Goal: Information Seeking & Learning: Learn about a topic

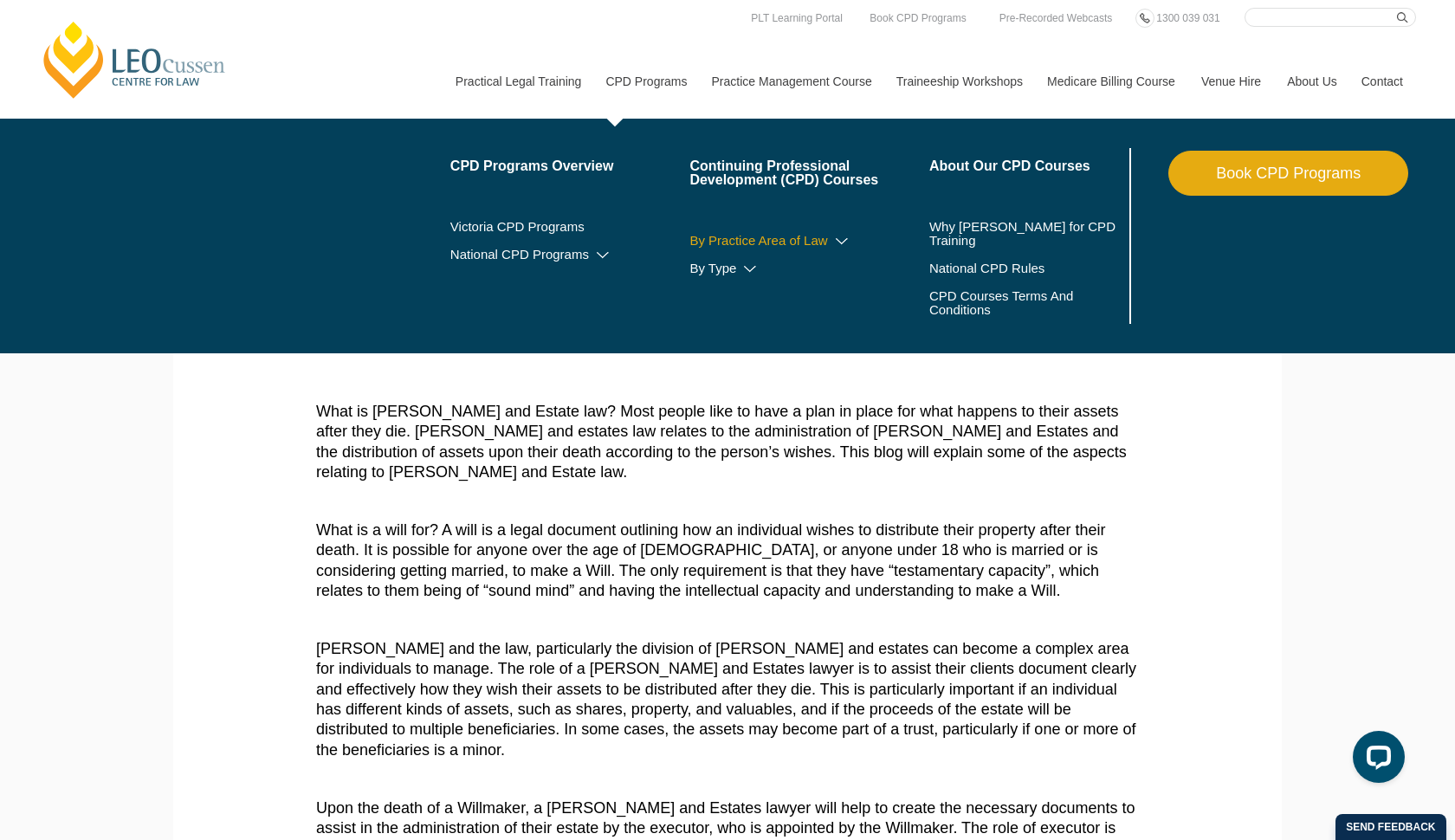
click at [797, 239] on link "By Practice Area of Law" at bounding box center [809, 240] width 240 height 13
click at [515, 224] on link "Victoria CPD Programs" at bounding box center [570, 226] width 240 height 13
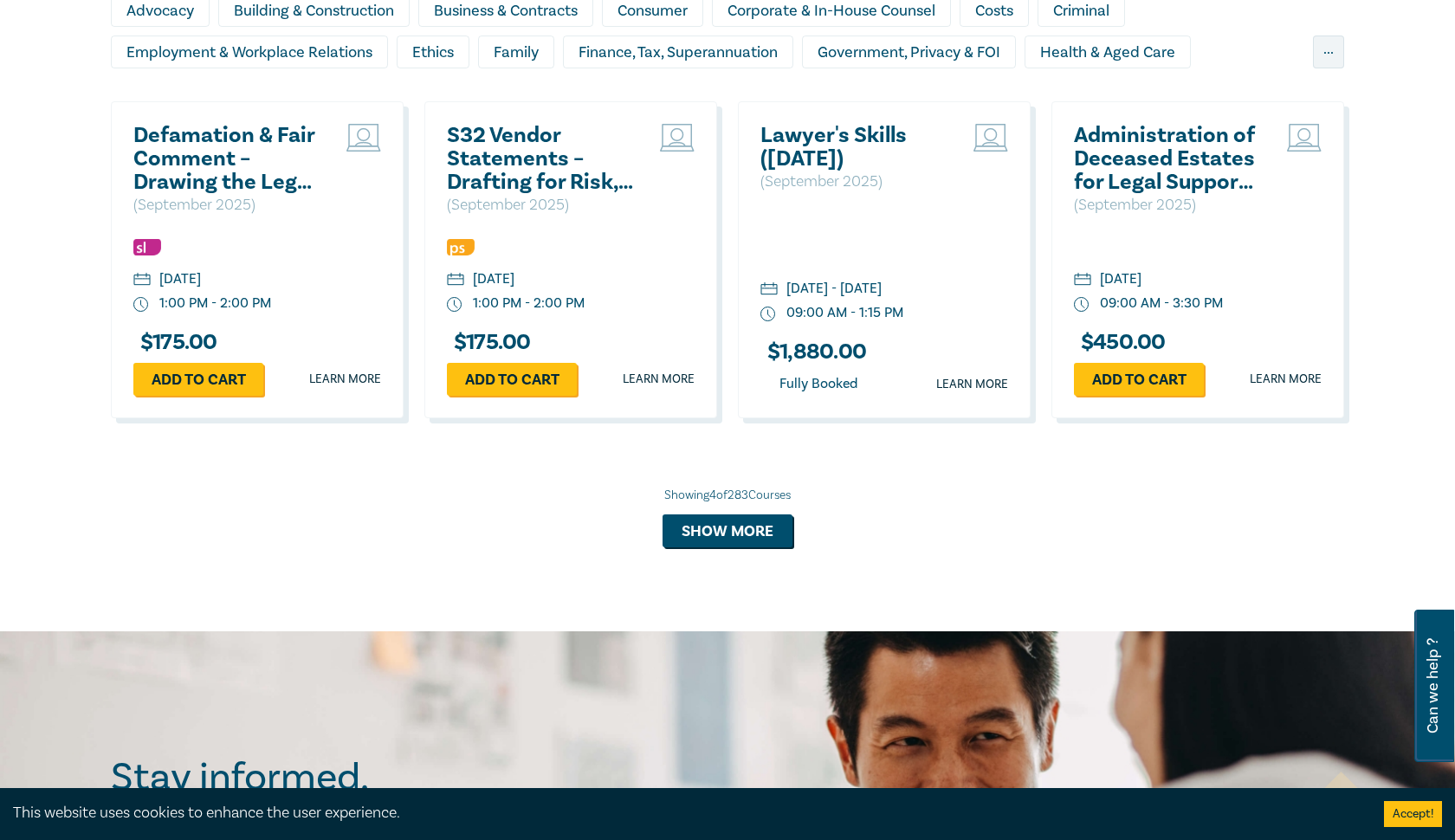
scroll to position [1280, 0]
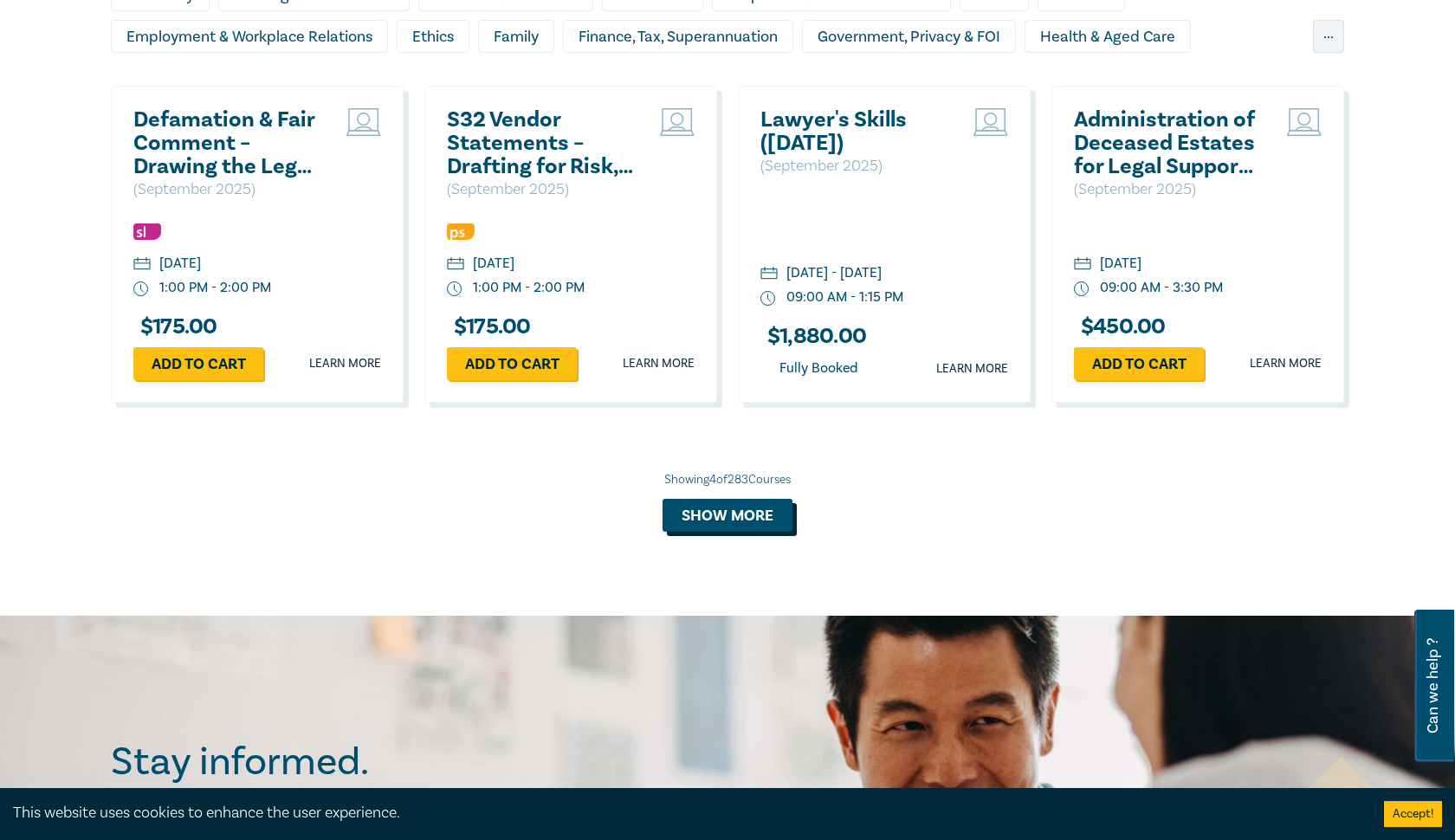
click at [724, 515] on button "Show more" at bounding box center [727, 514] width 130 height 33
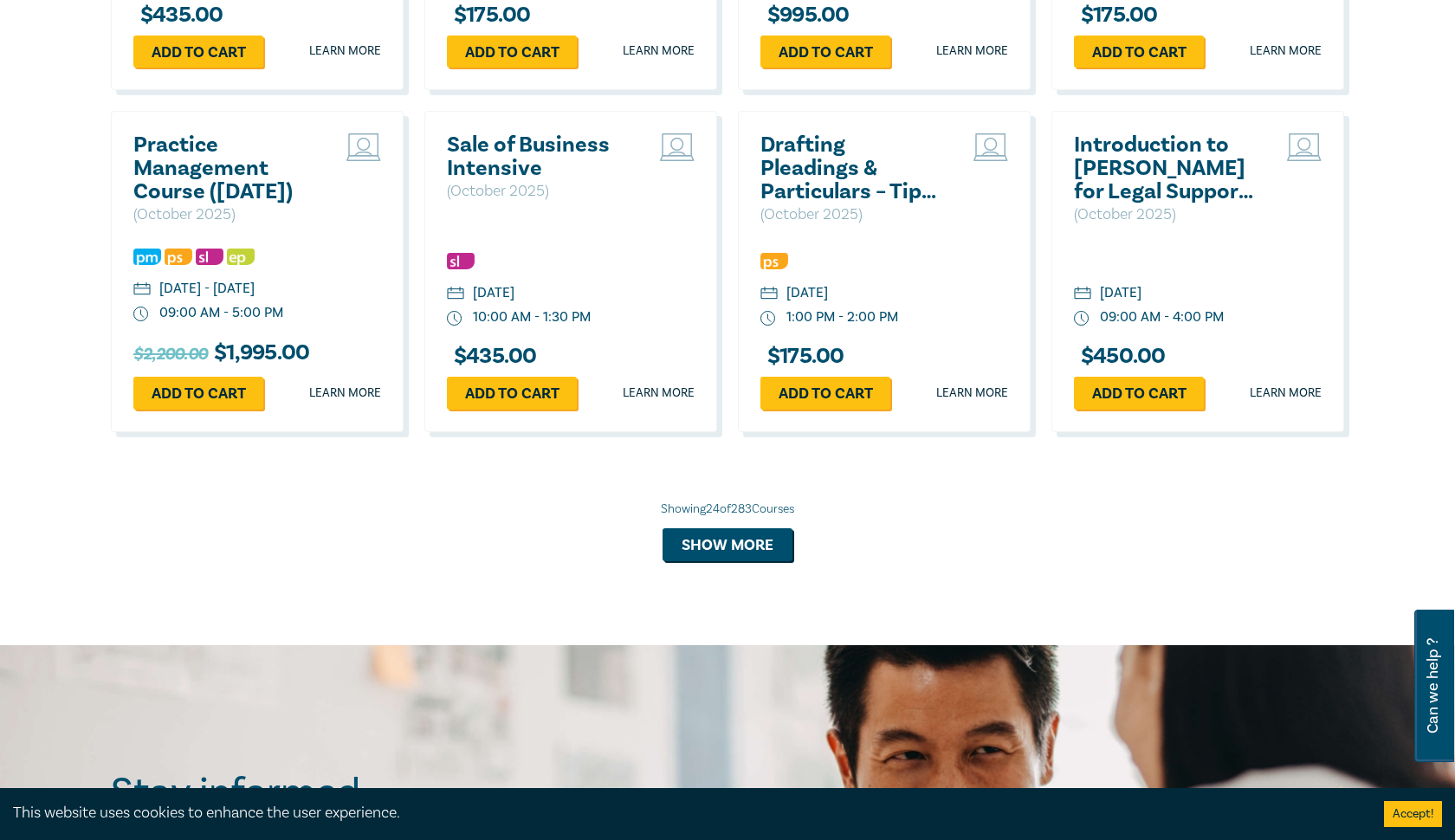
scroll to position [2942, 0]
click at [737, 554] on button "Show more" at bounding box center [727, 544] width 130 height 33
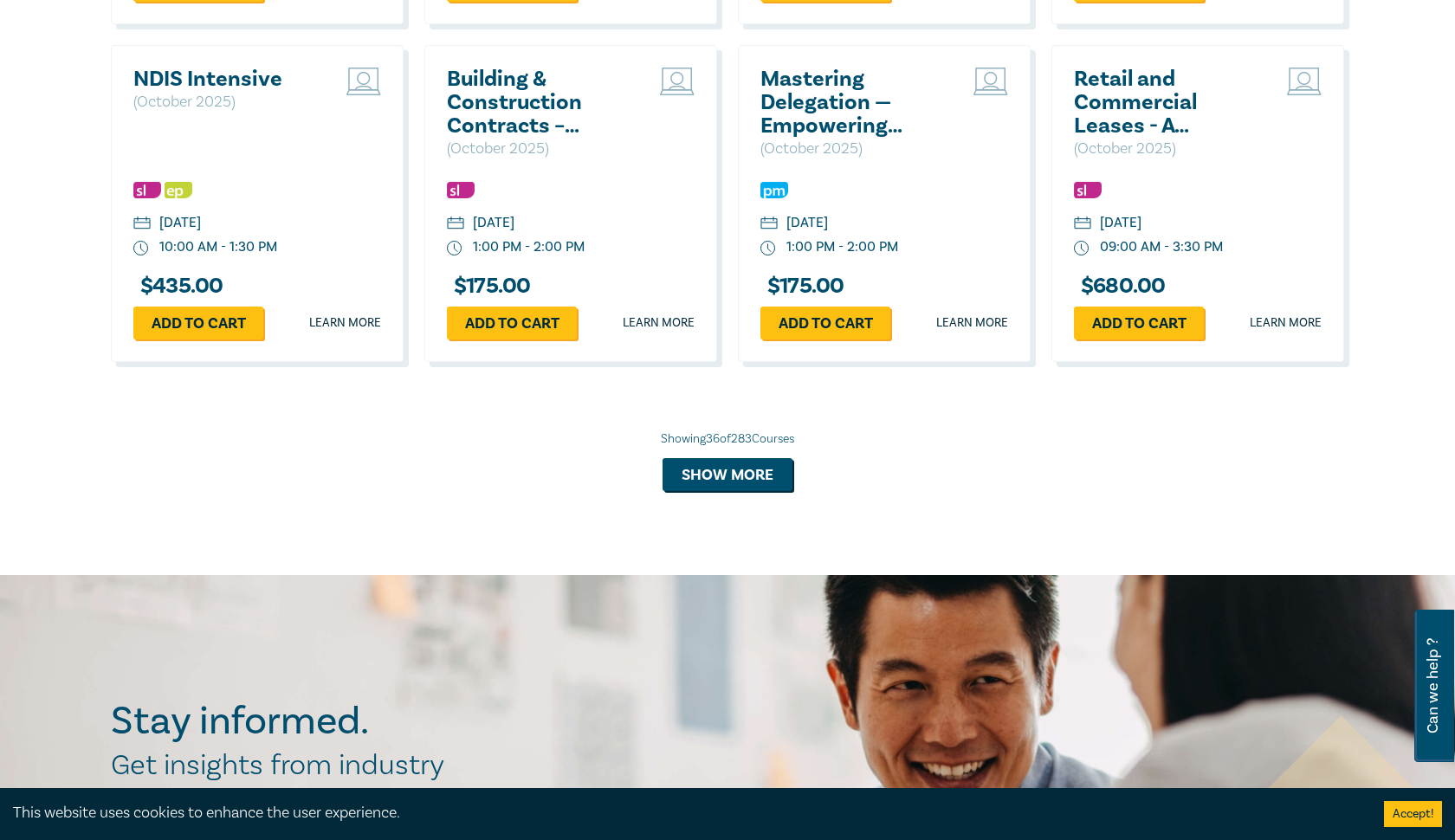
scroll to position [4027, 0]
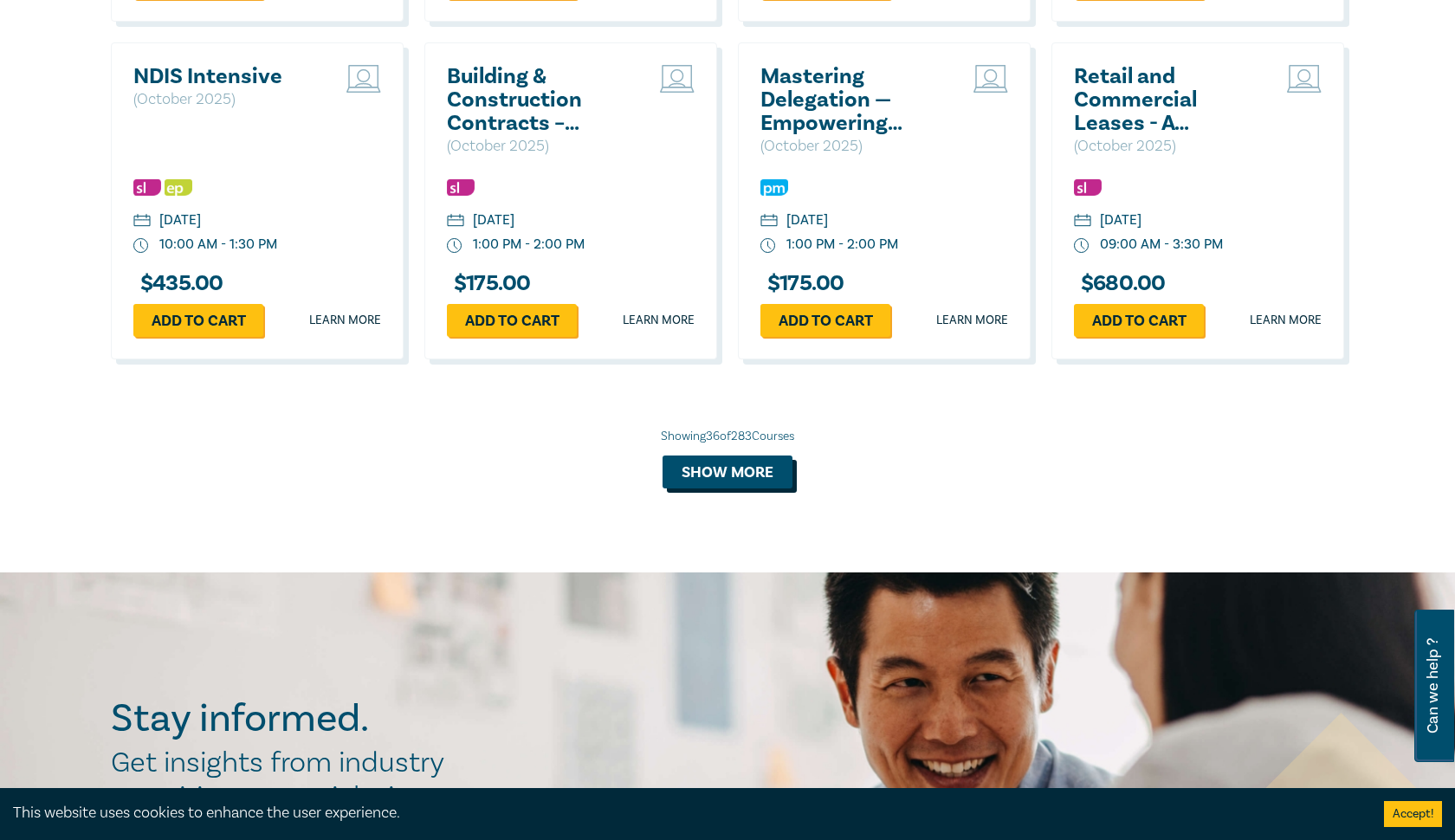
click at [730, 462] on button "Show more" at bounding box center [727, 471] width 130 height 33
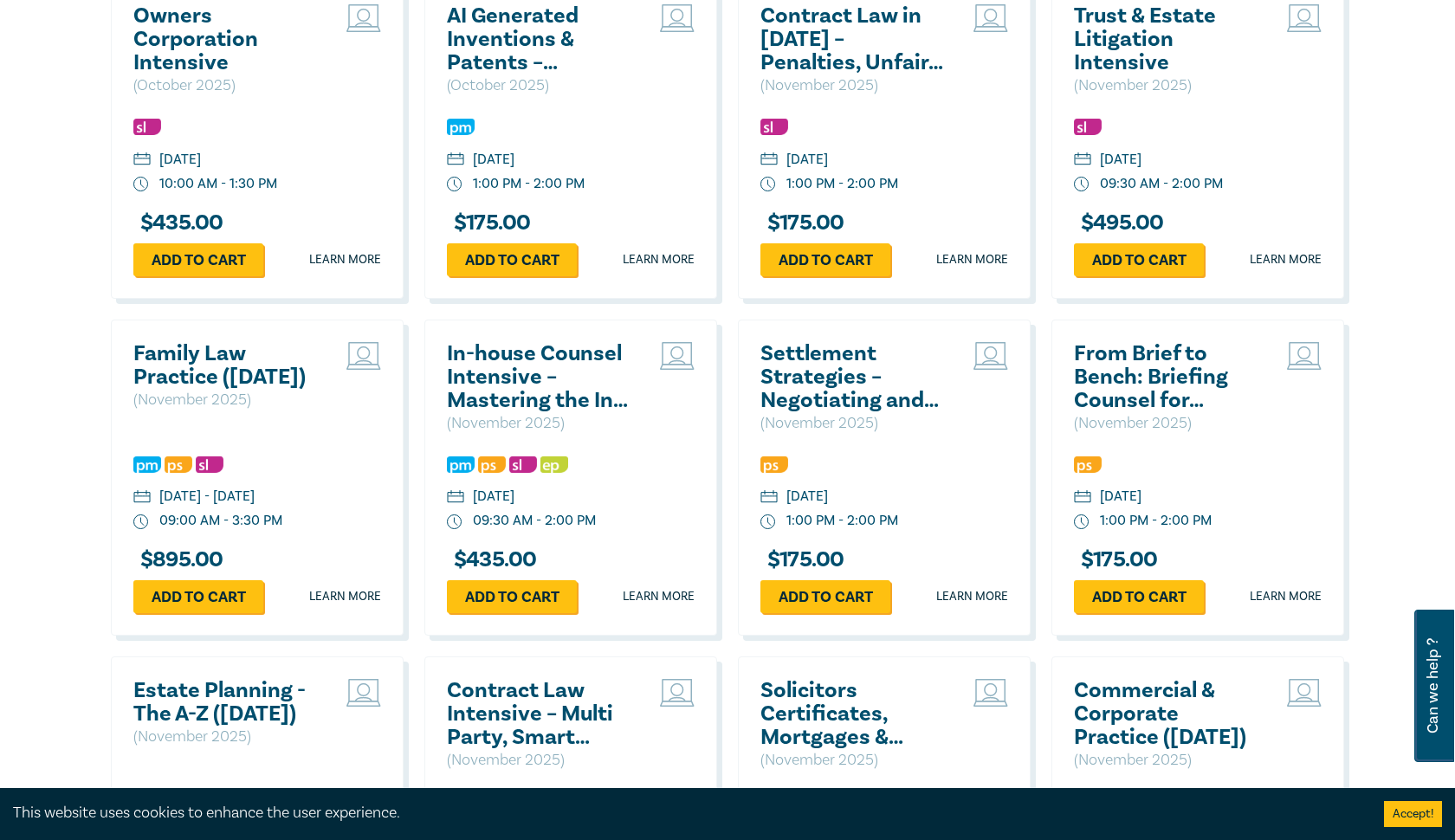
scroll to position [4430, 0]
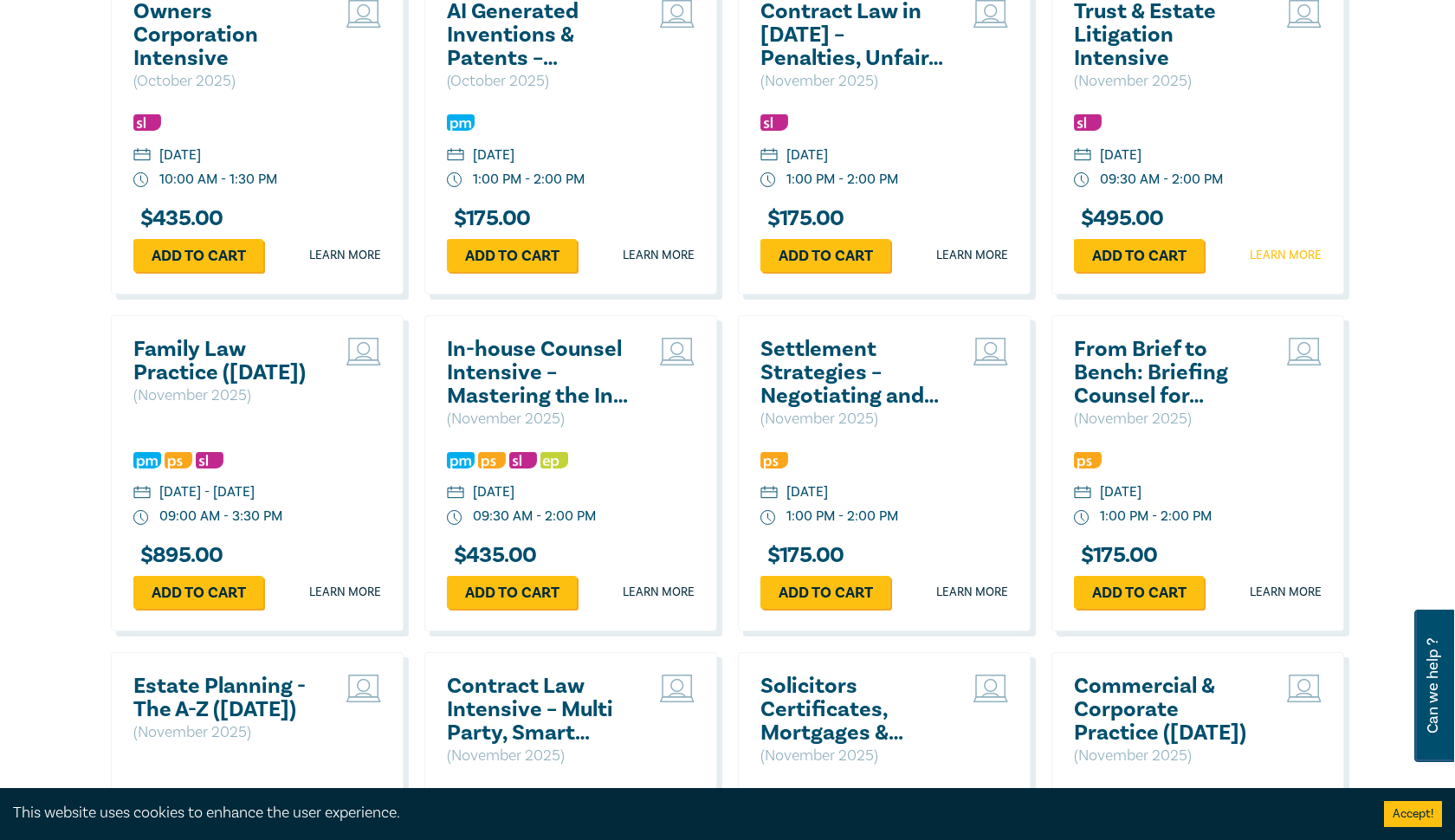
click at [1288, 253] on link "Learn more" at bounding box center [1285, 255] width 72 height 17
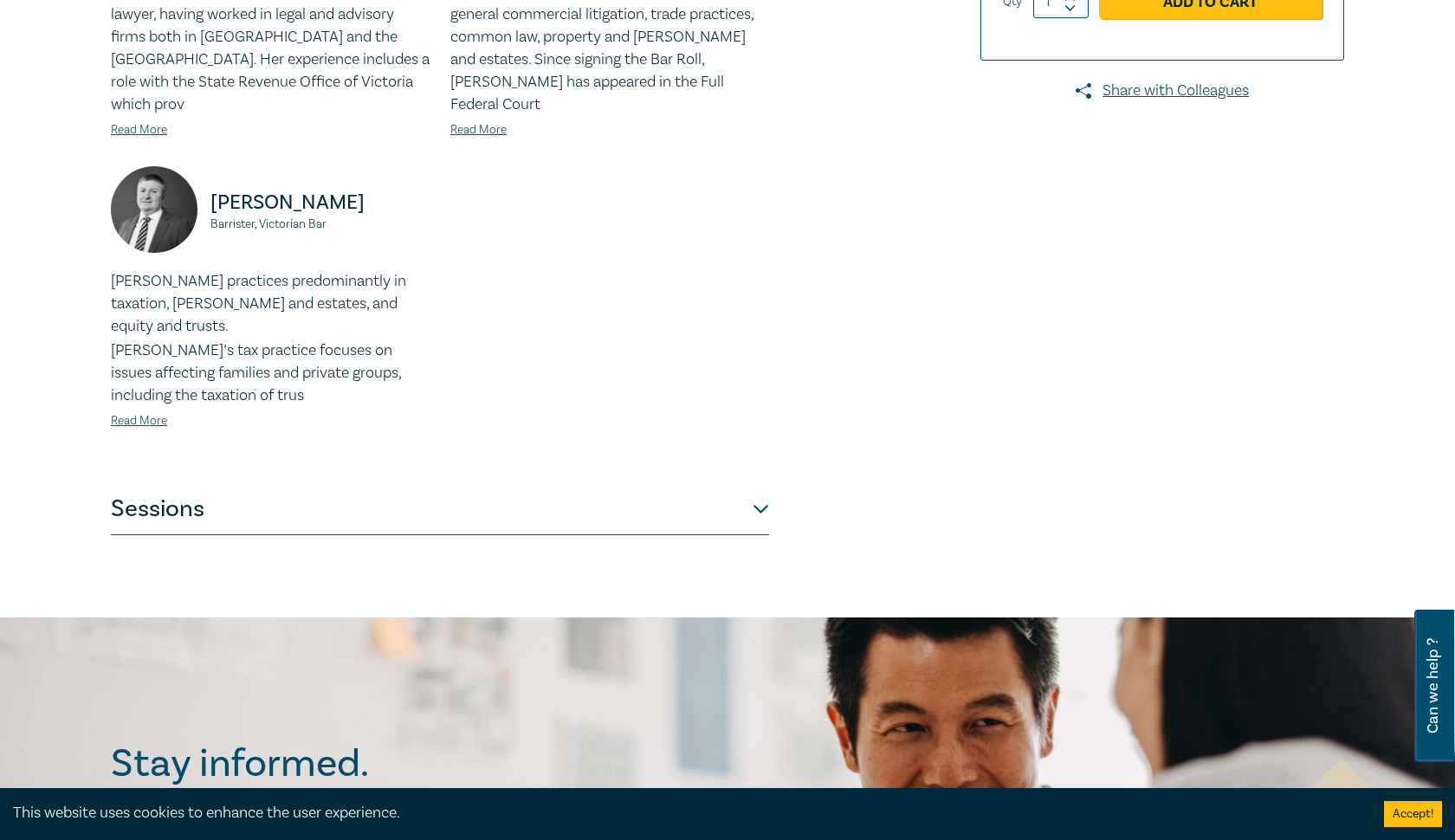
scroll to position [644, 0]
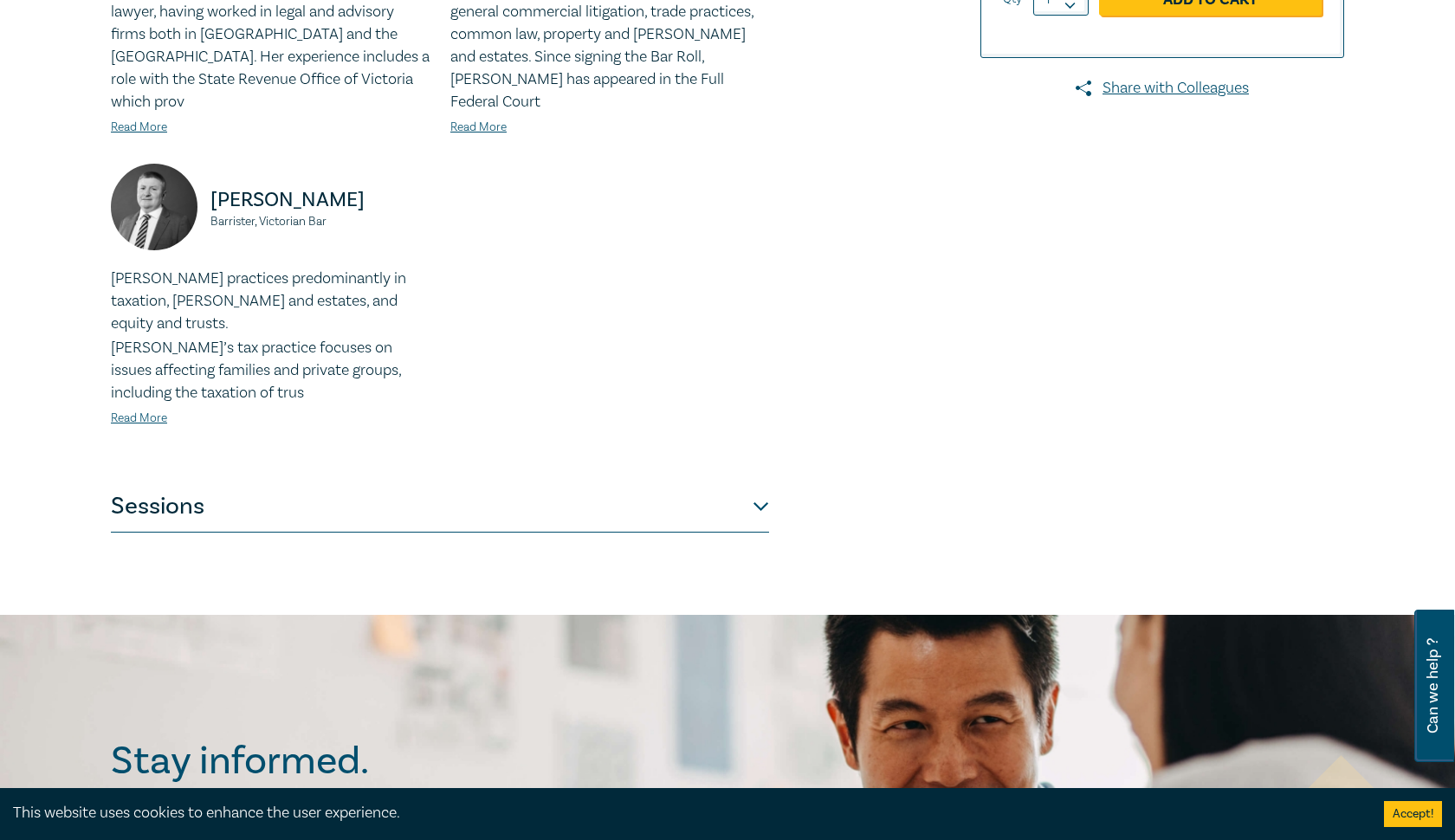
click at [748, 480] on button "Sessions" at bounding box center [439, 506] width 658 height 52
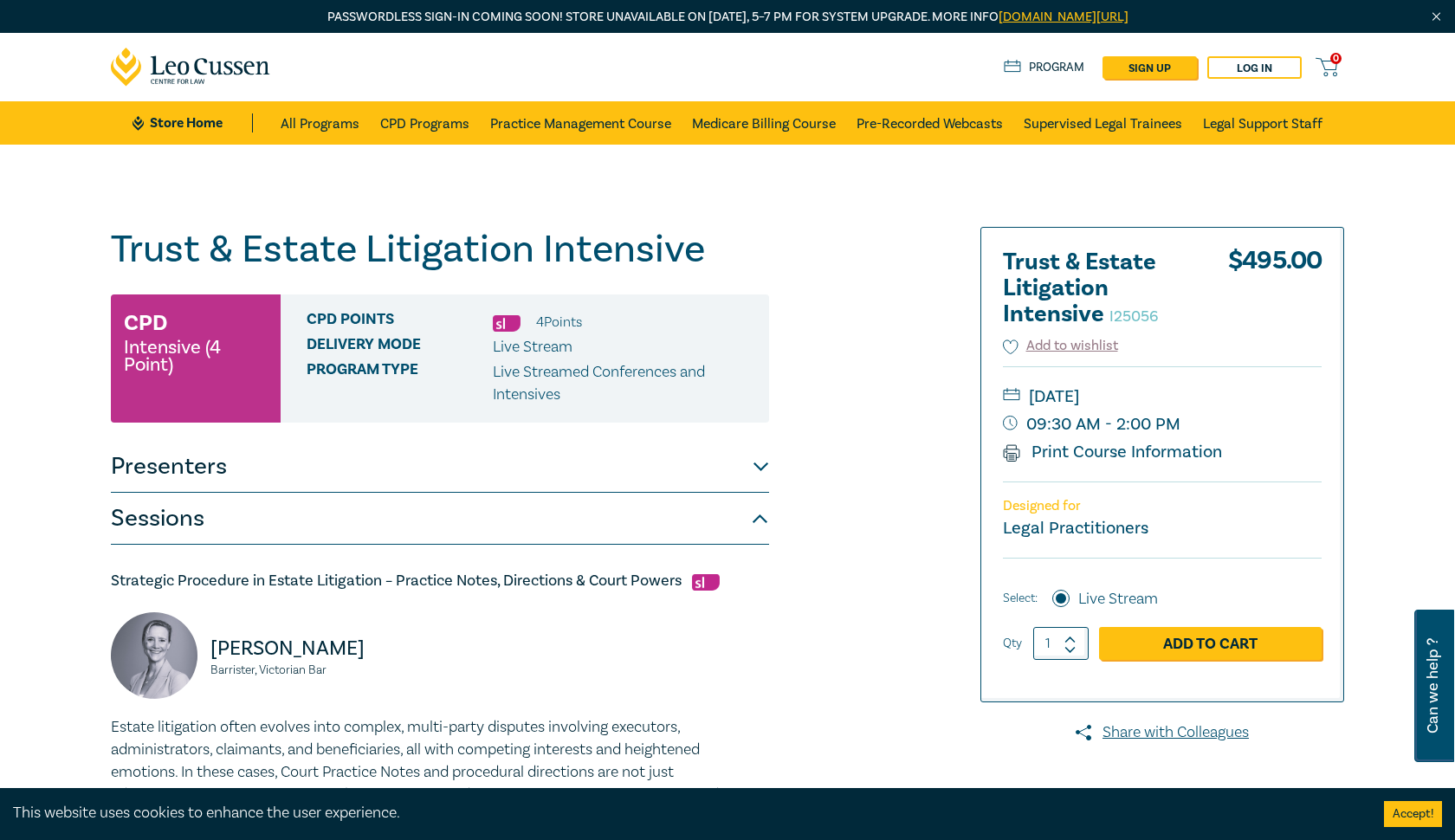
scroll to position [0, 0]
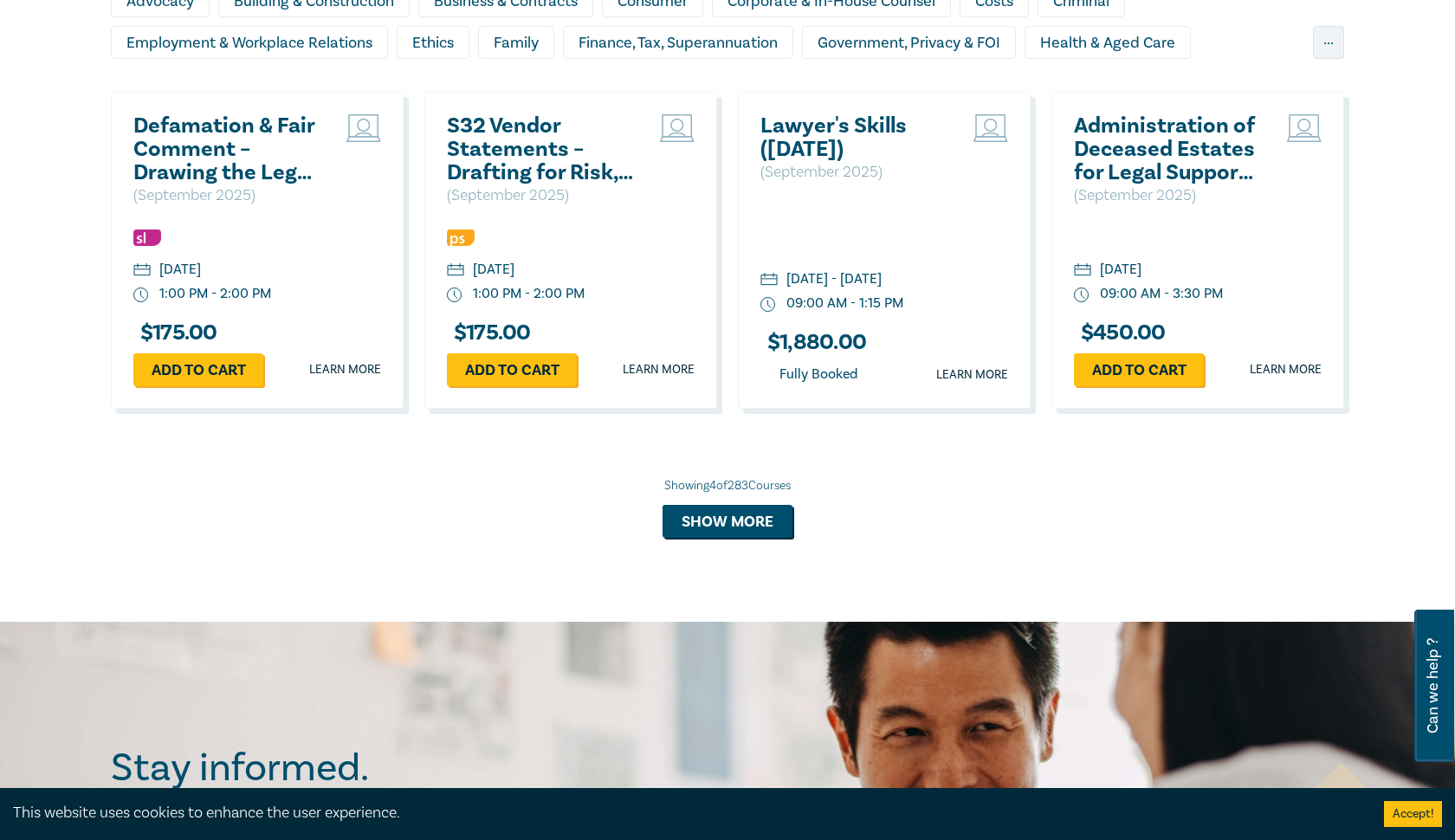
scroll to position [1299, 0]
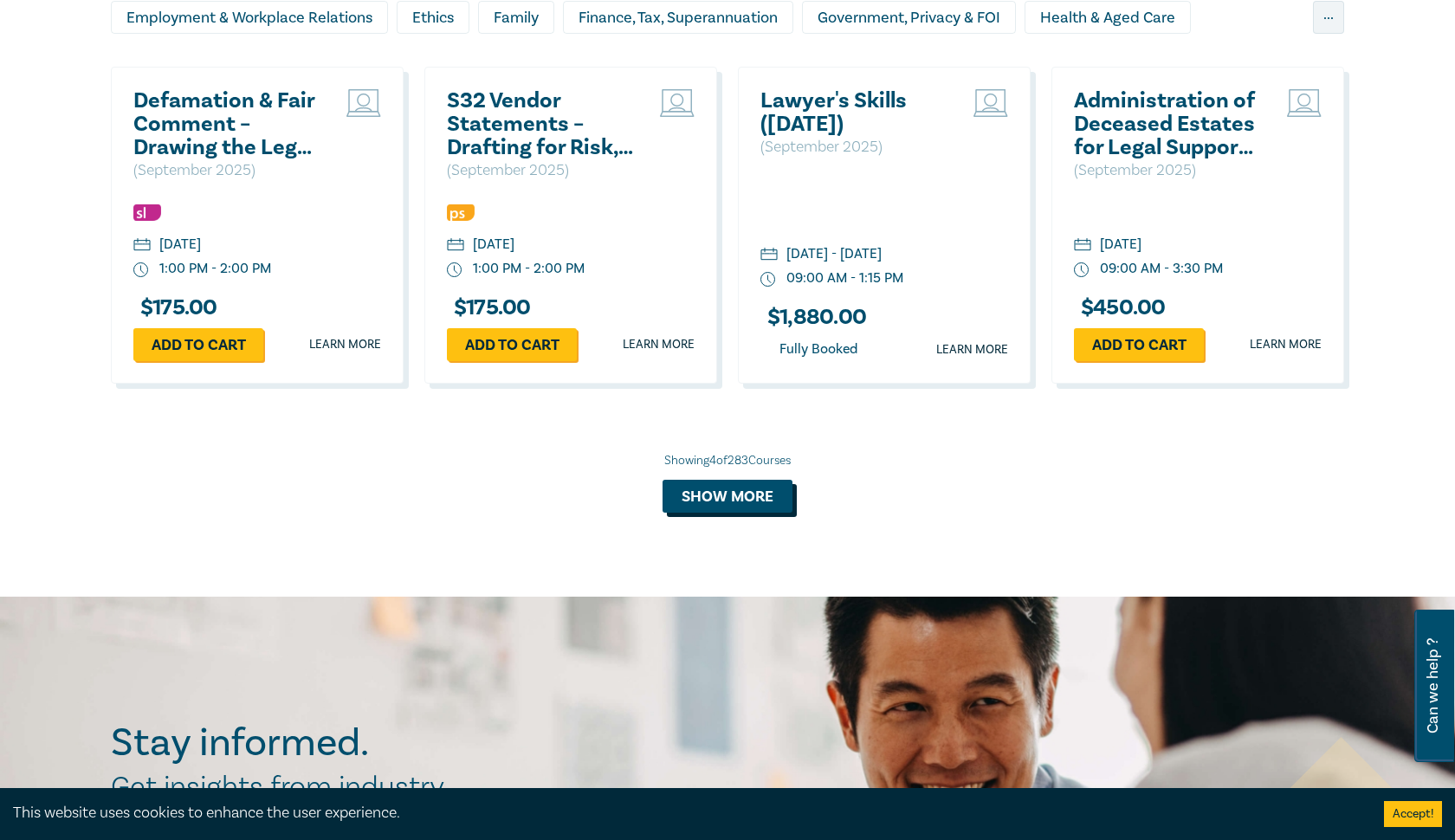
click at [732, 496] on button "Show more" at bounding box center [727, 496] width 130 height 33
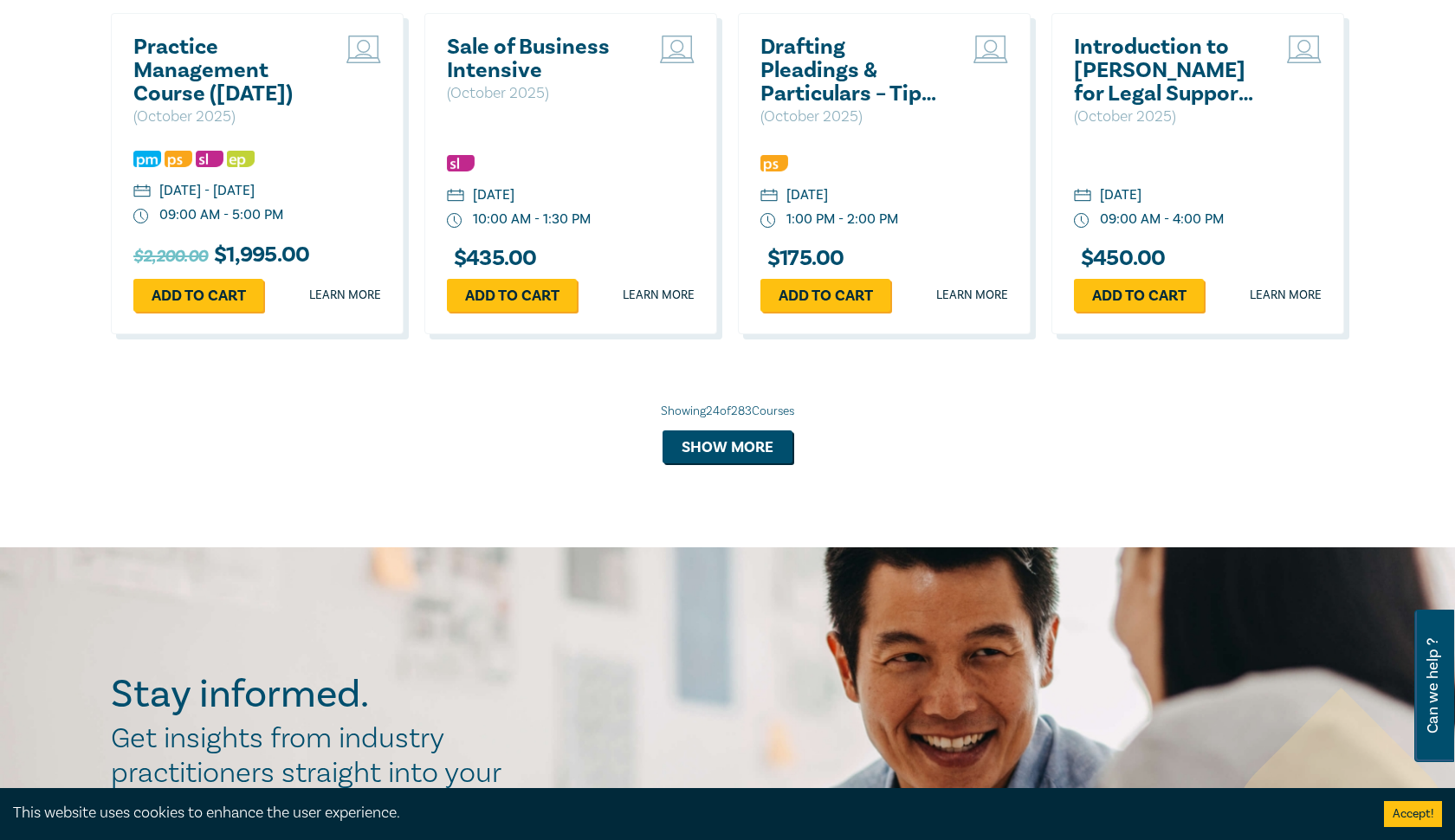
scroll to position [3065, 0]
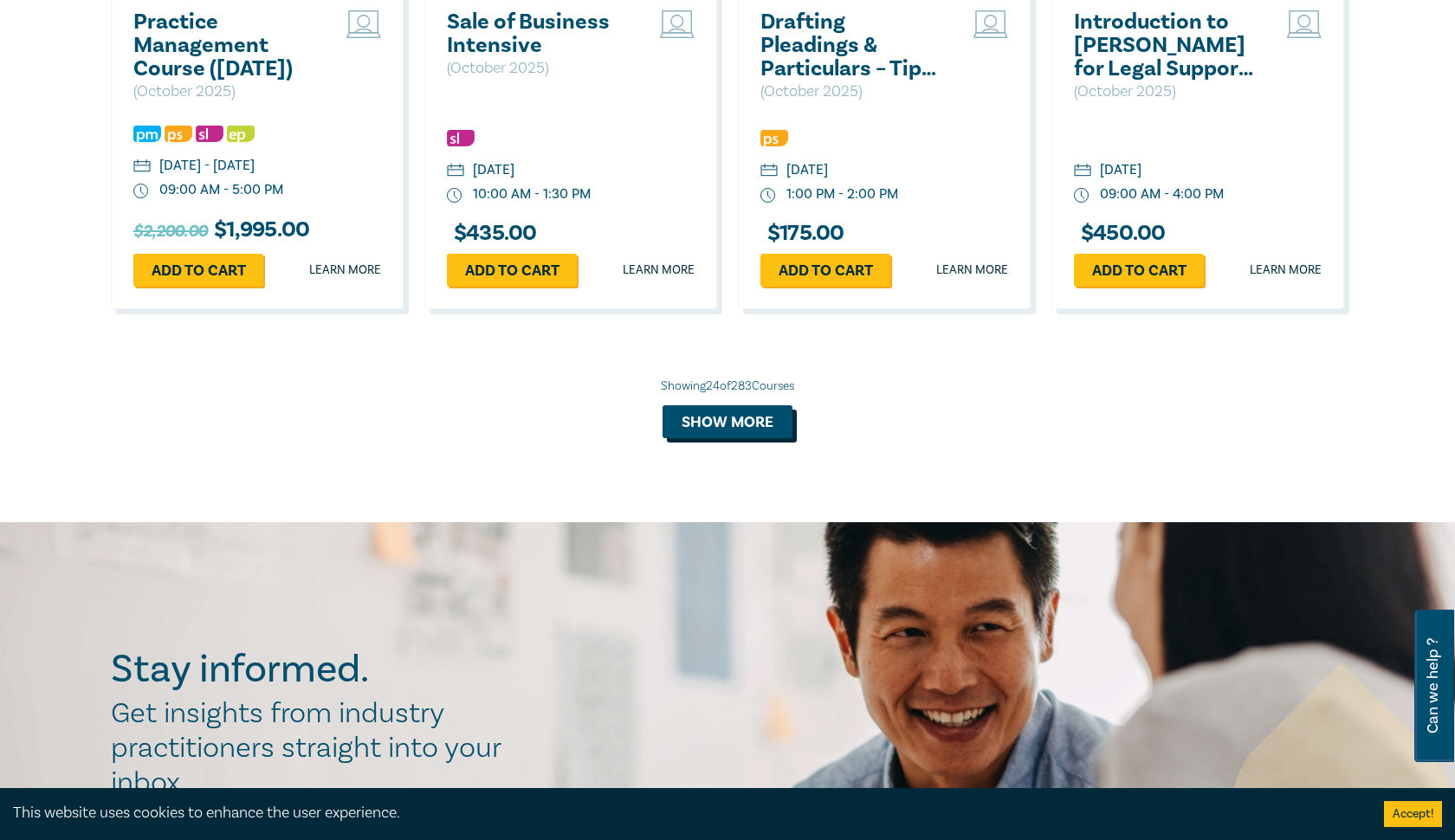
click at [753, 437] on button "Show more" at bounding box center [727, 421] width 130 height 33
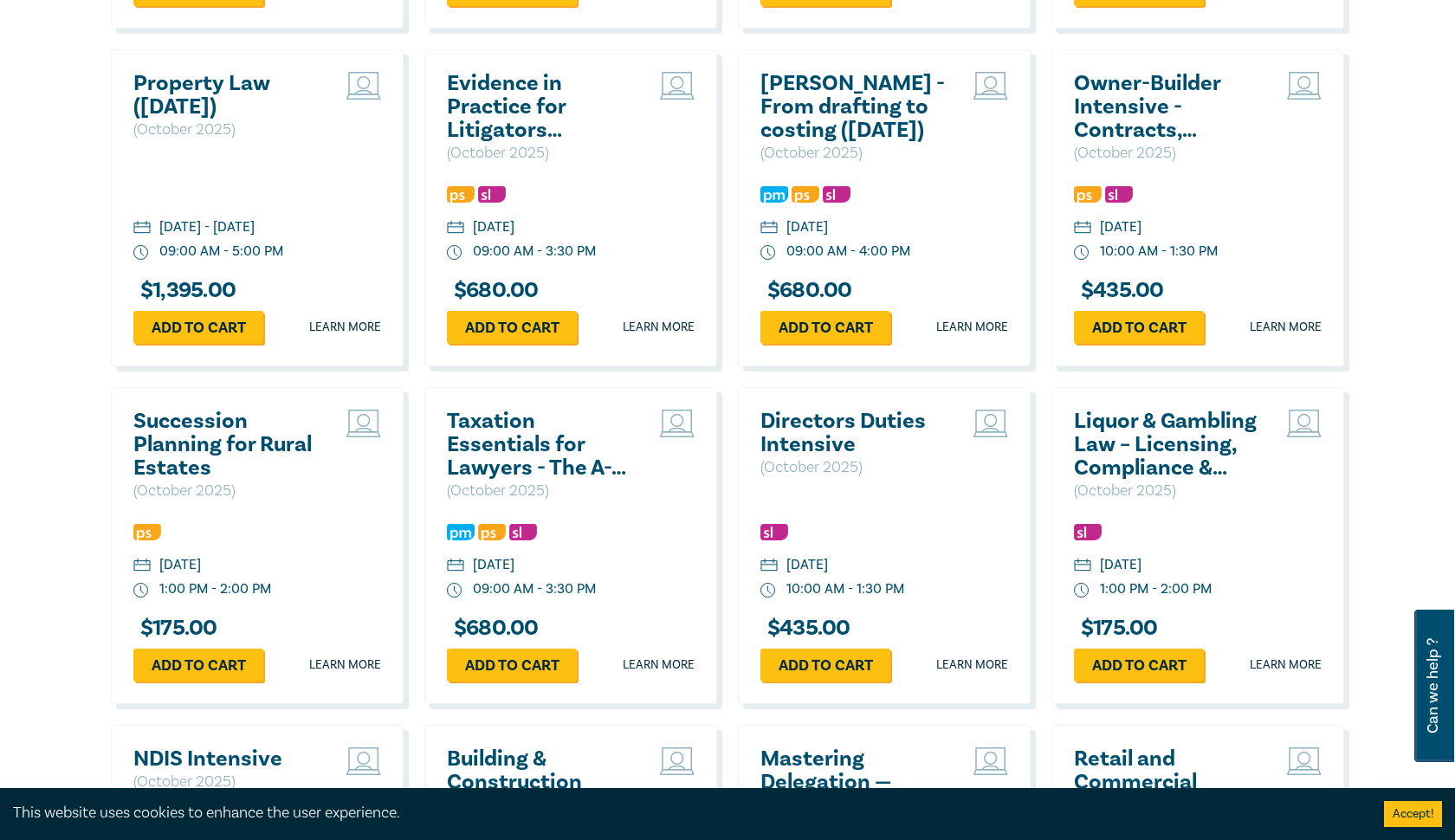
scroll to position [3357, 0]
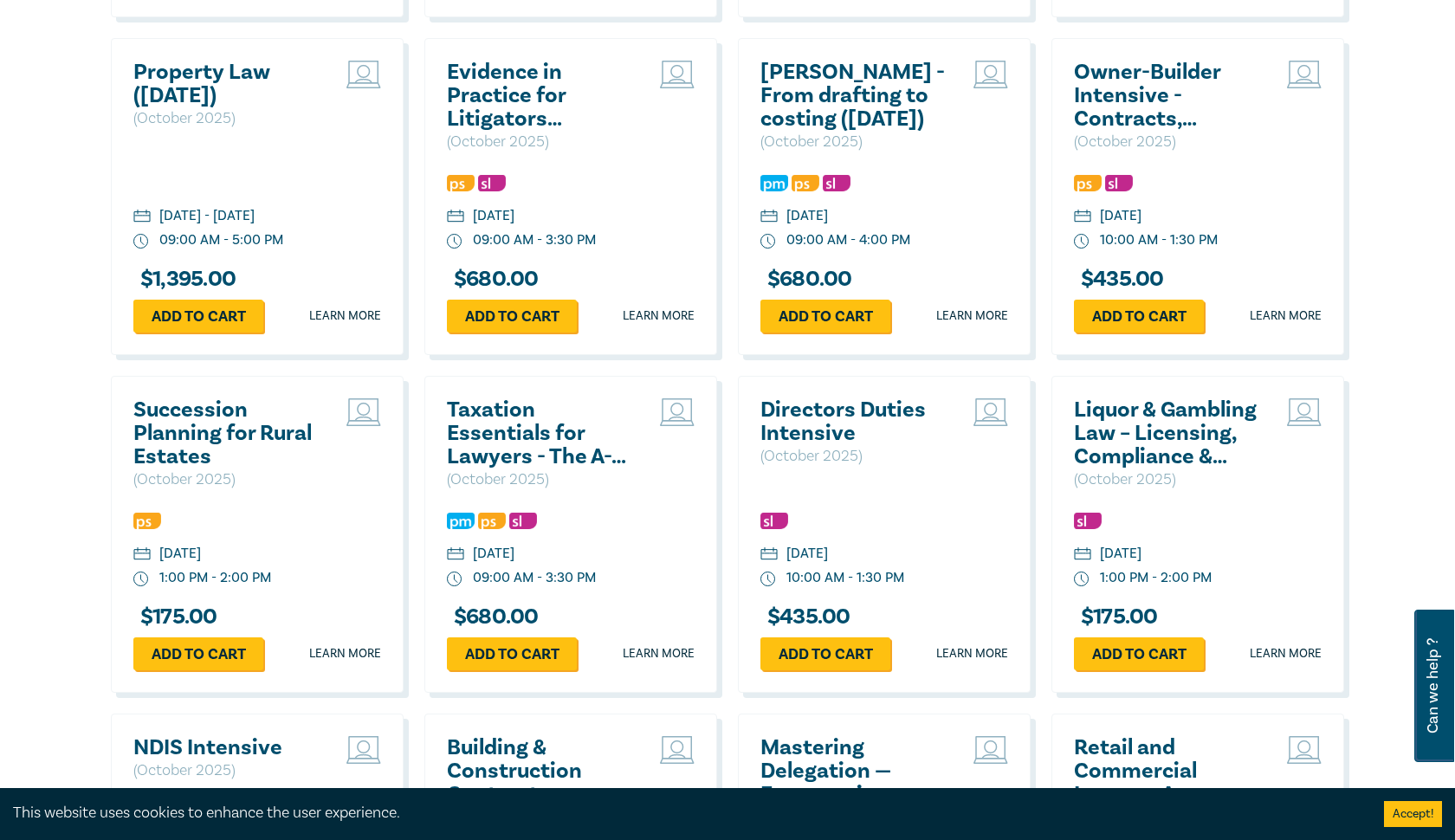
click at [830, 89] on h2 "[PERSON_NAME] - From drafting to costing ([DATE])" at bounding box center [854, 96] width 186 height 70
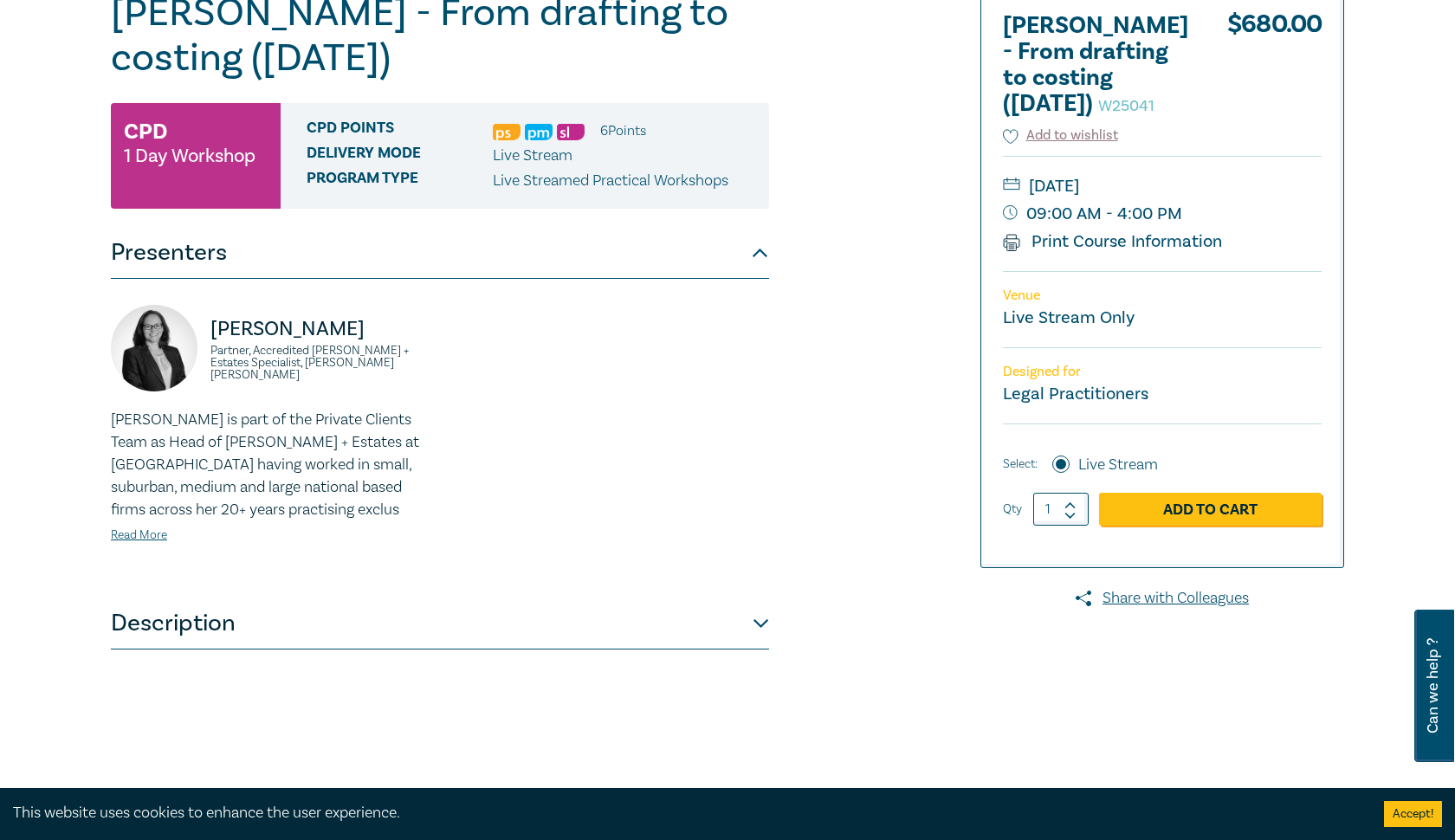
scroll to position [255, 0]
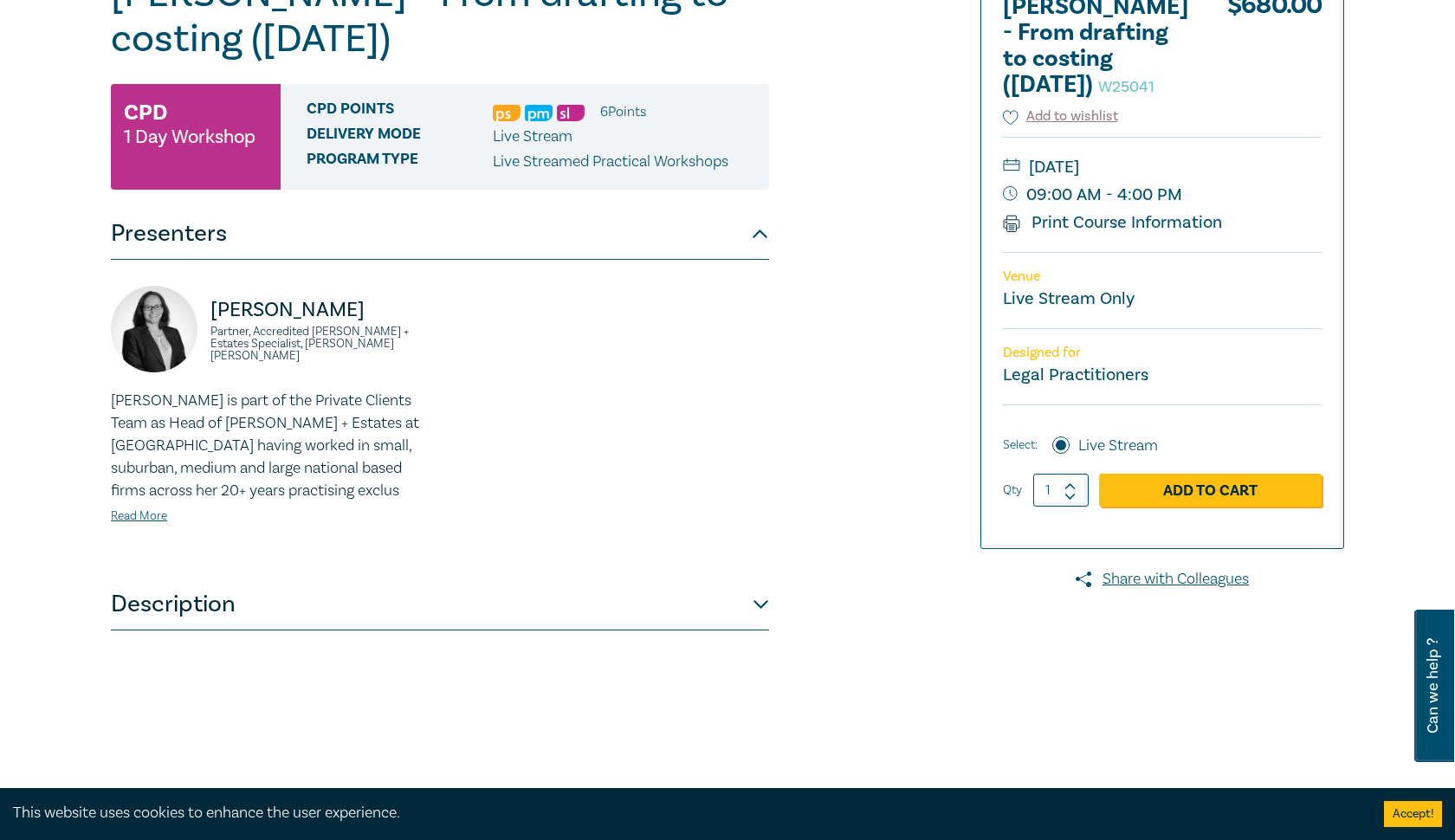
click at [686, 614] on button "Description" at bounding box center [439, 604] width 658 height 52
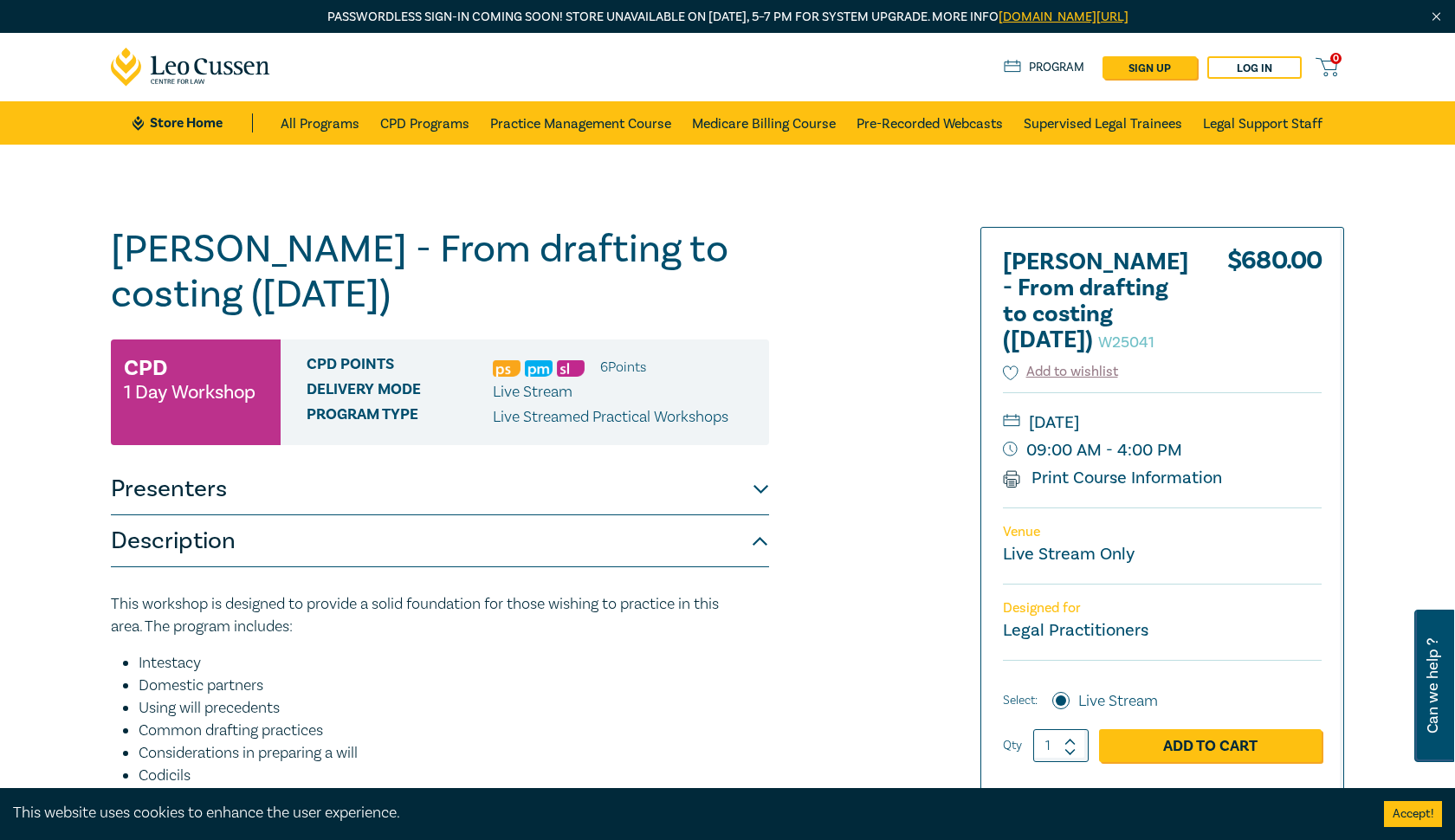
scroll to position [0, 0]
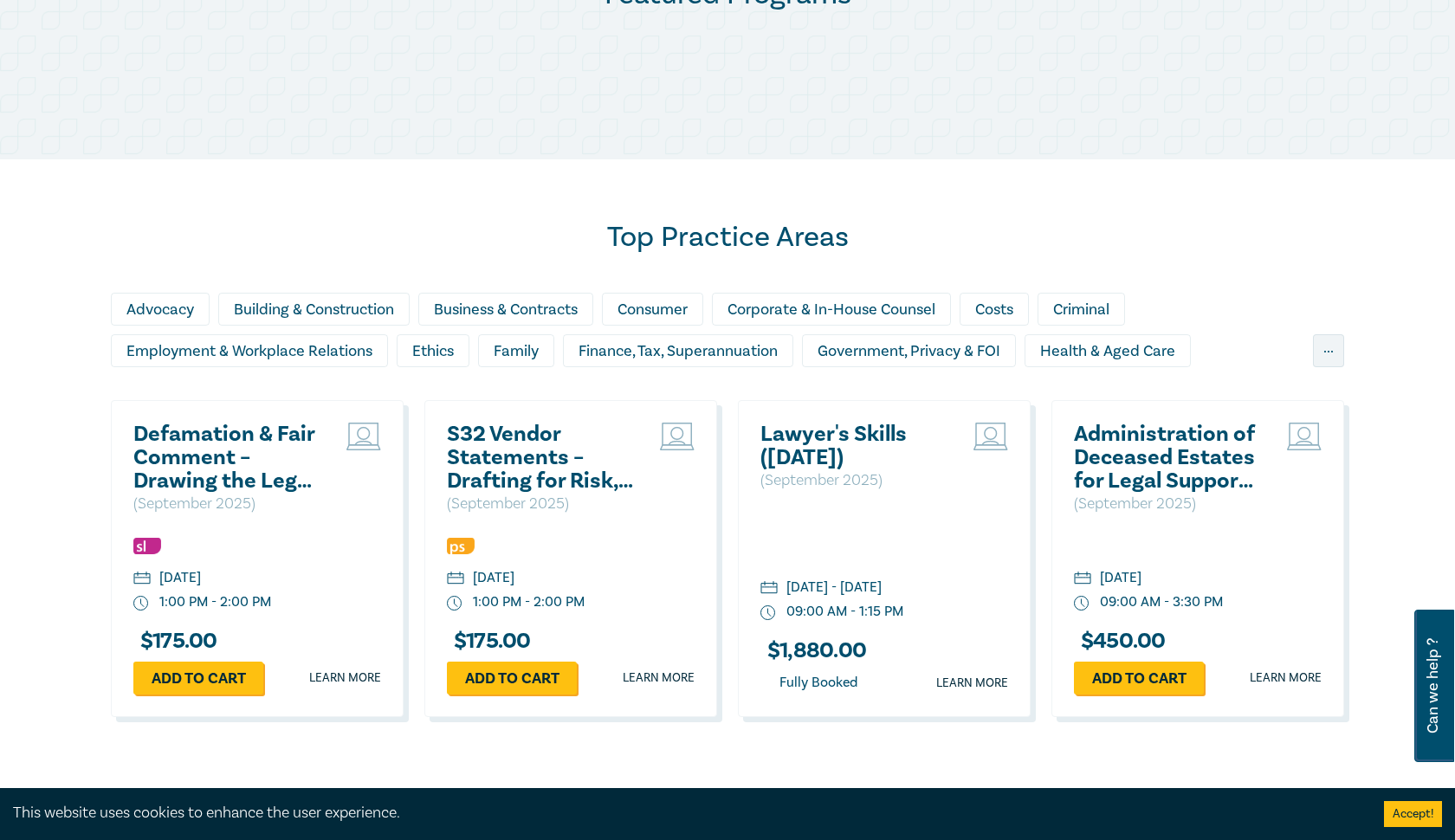
scroll to position [1308, 0]
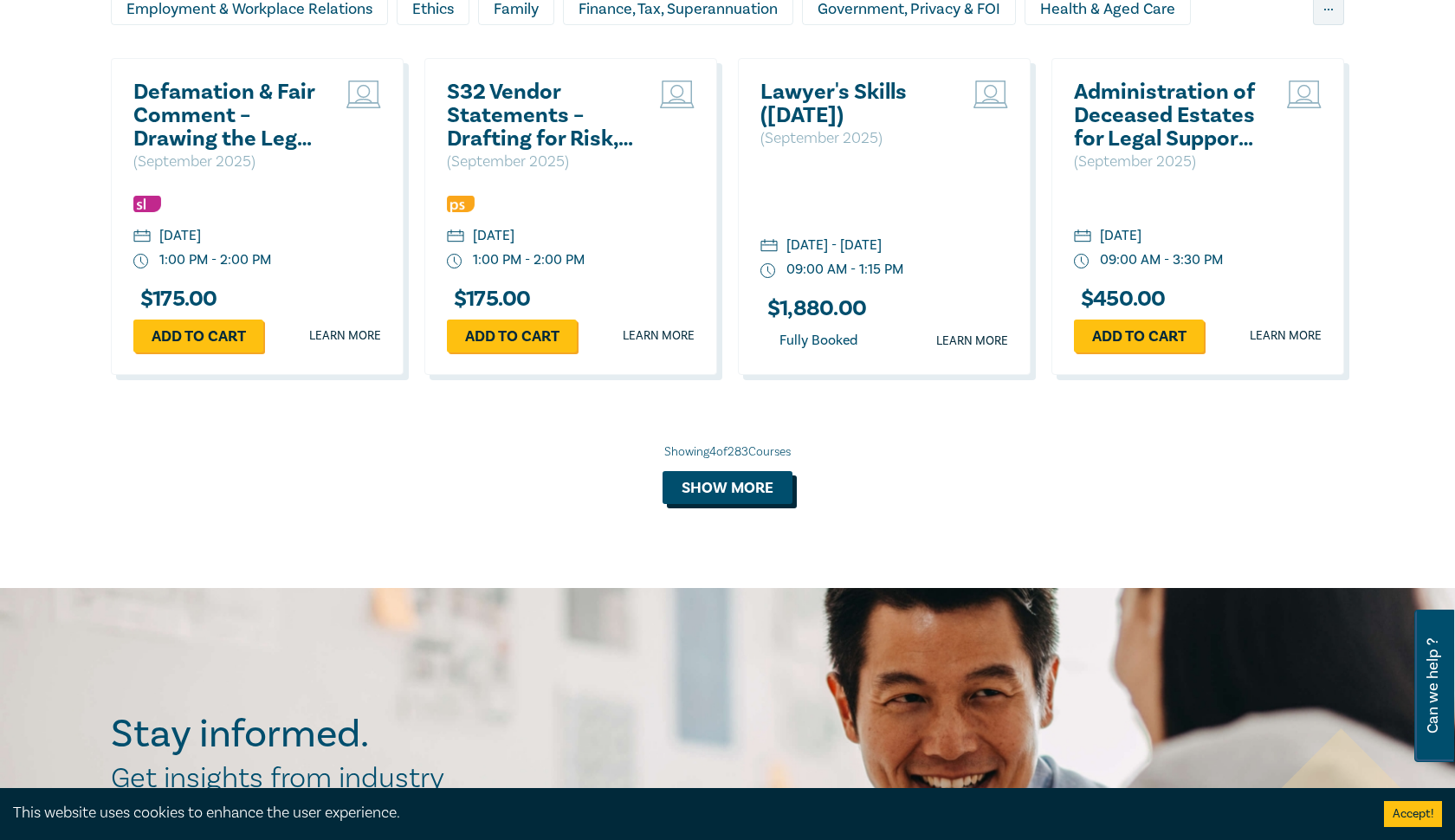
click at [727, 494] on button "Show more" at bounding box center [727, 487] width 130 height 33
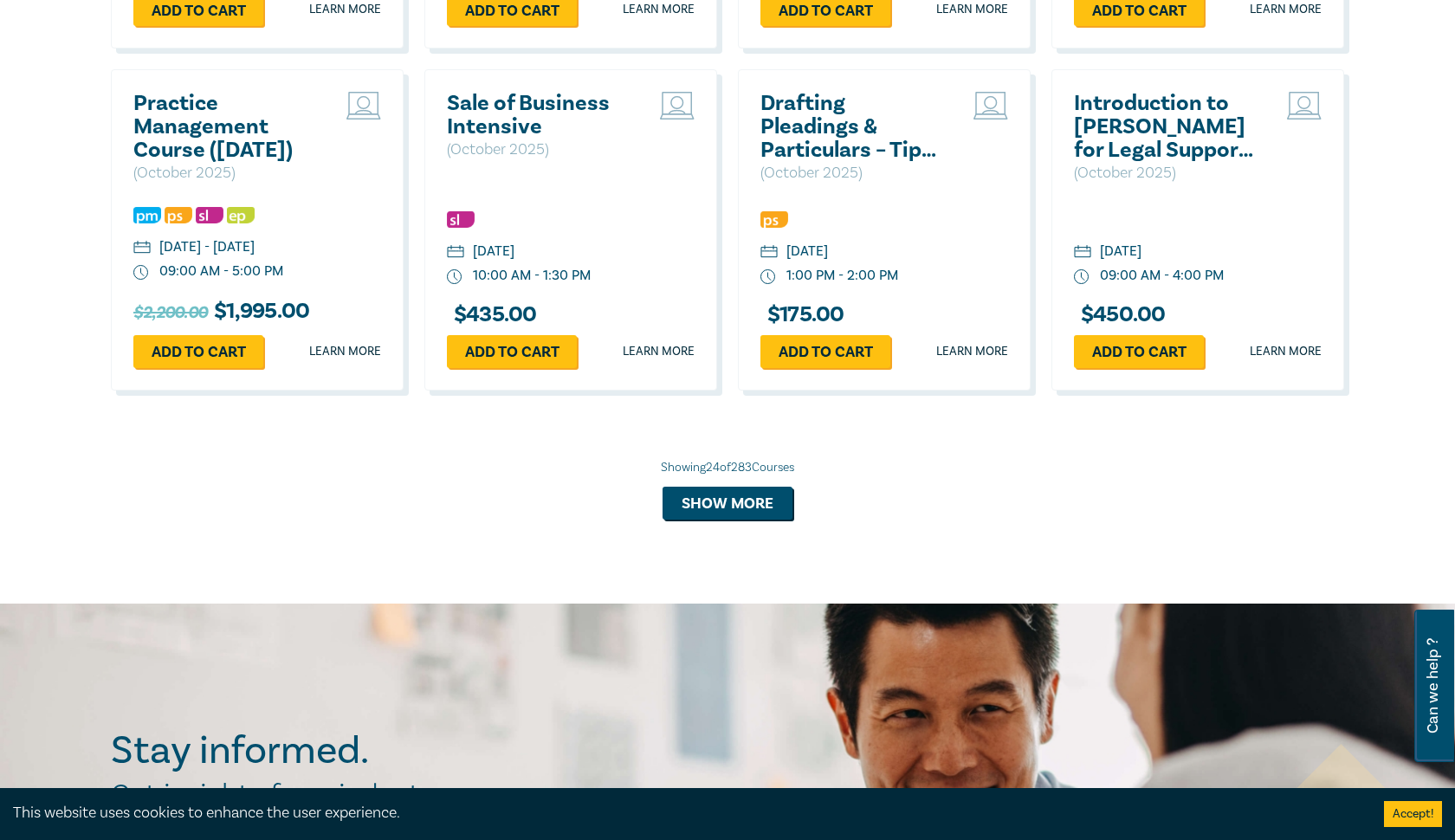
scroll to position [2991, 0]
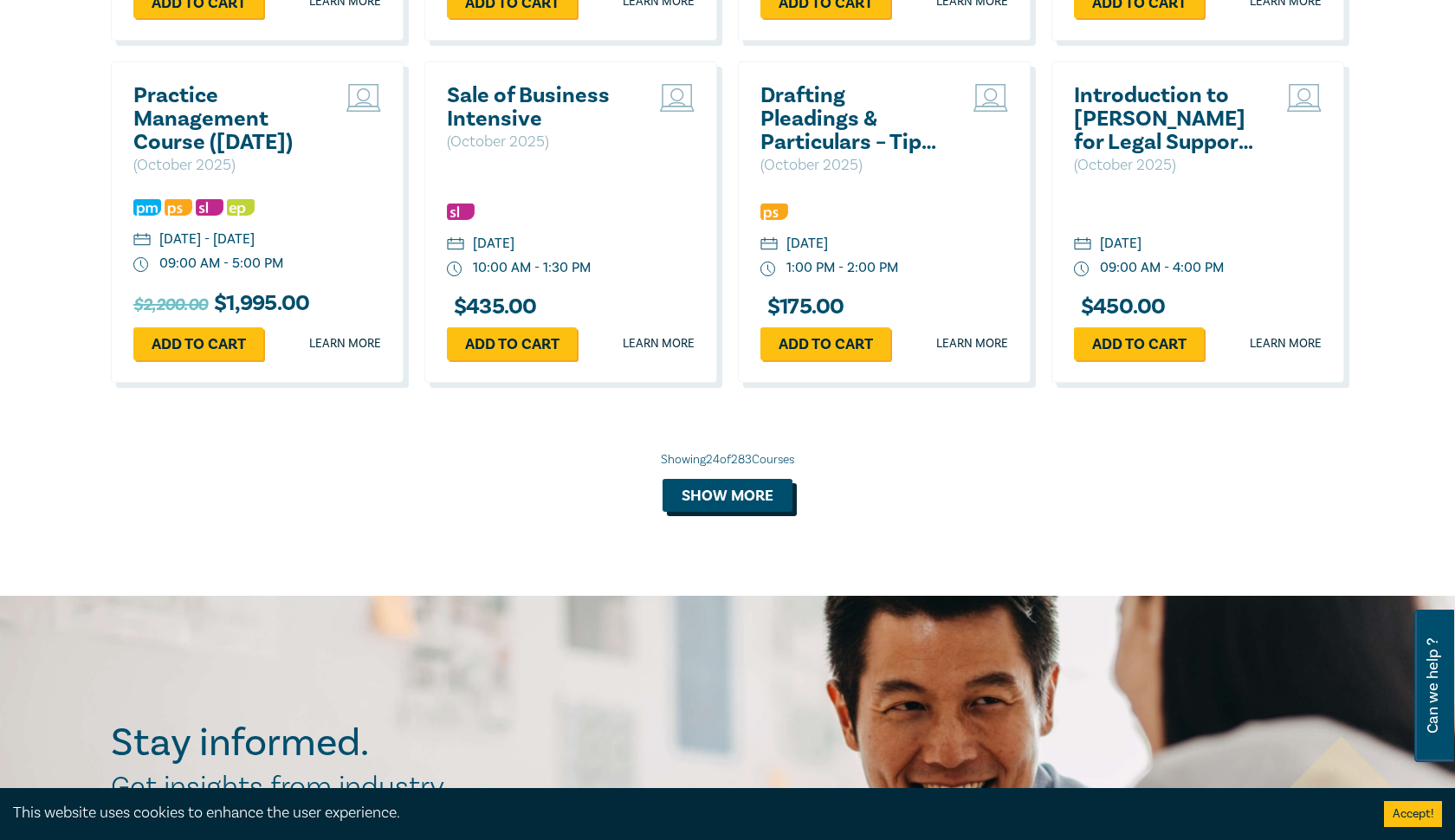
click at [760, 498] on button "Show more" at bounding box center [727, 495] width 130 height 33
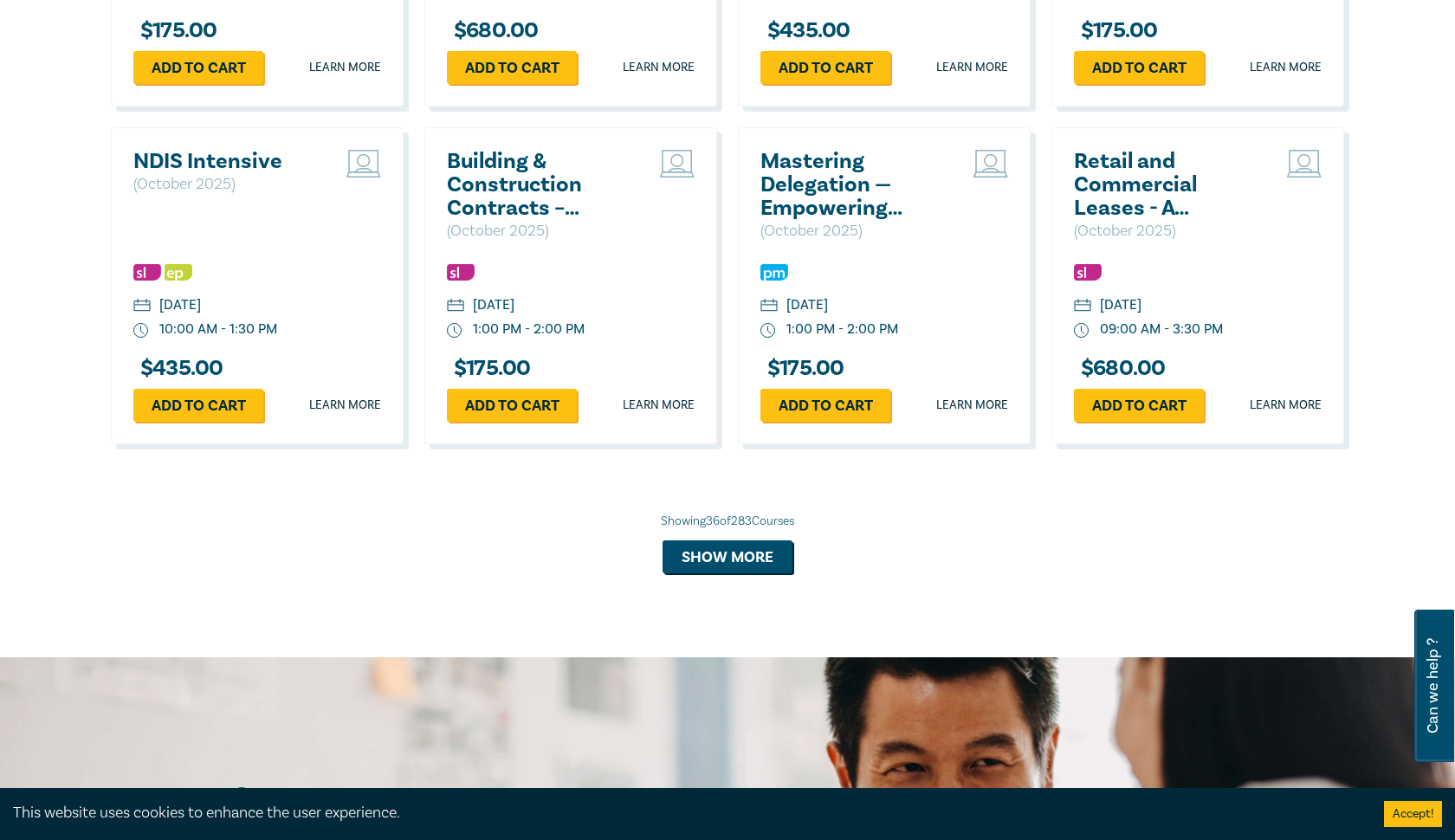
scroll to position [3969, 0]
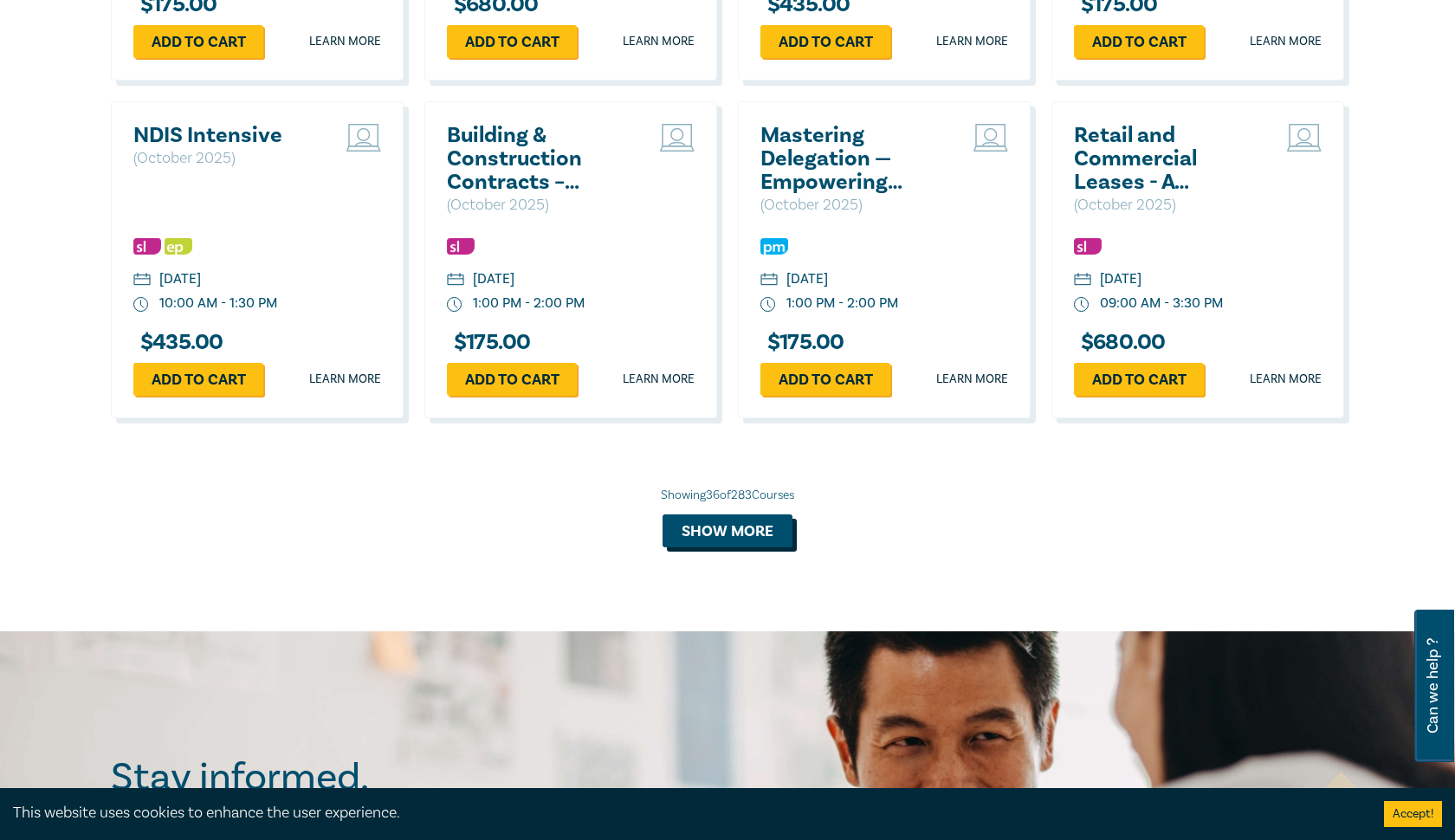
click at [770, 514] on button "Show more" at bounding box center [727, 530] width 130 height 33
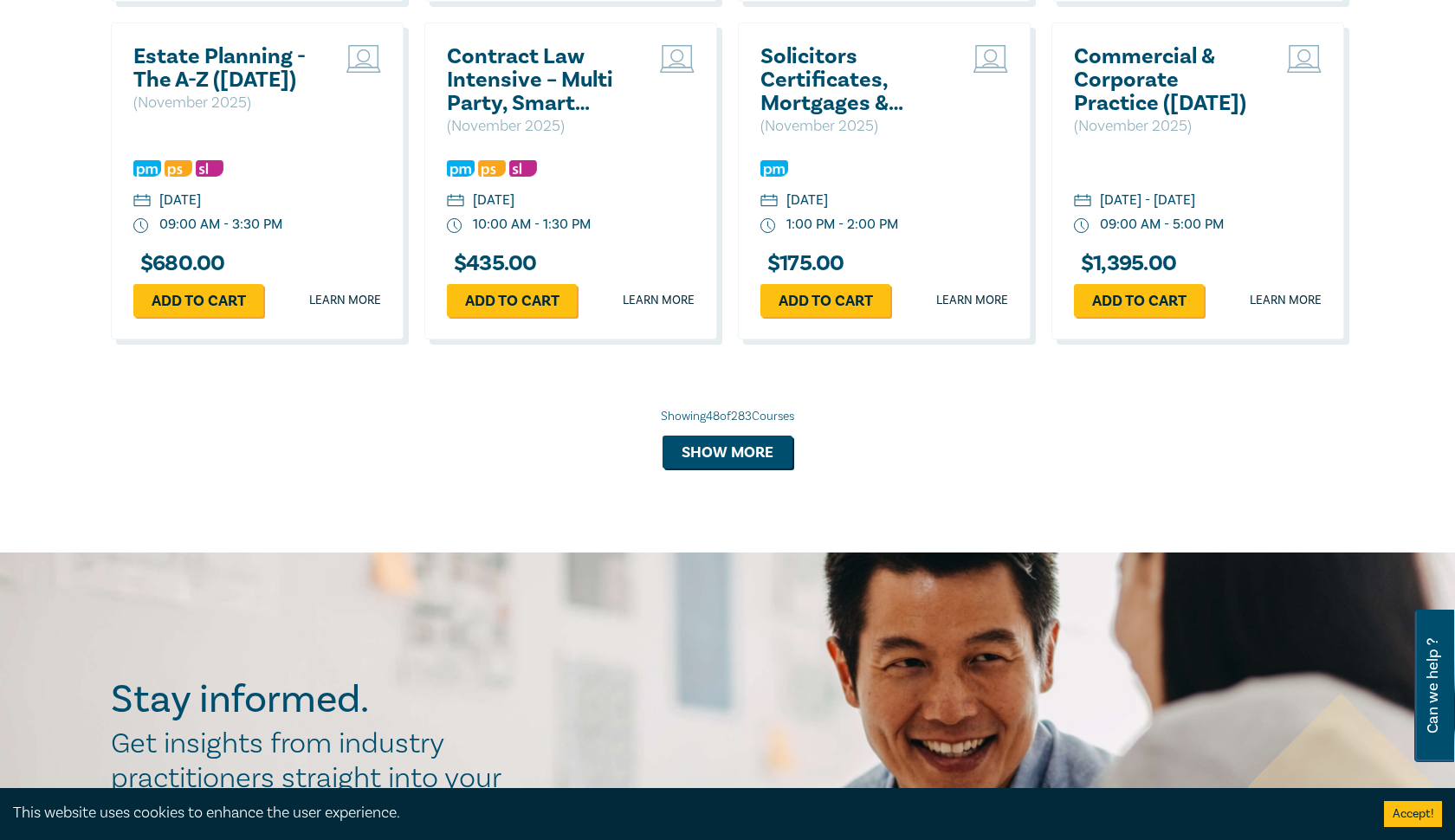
scroll to position [5074, 0]
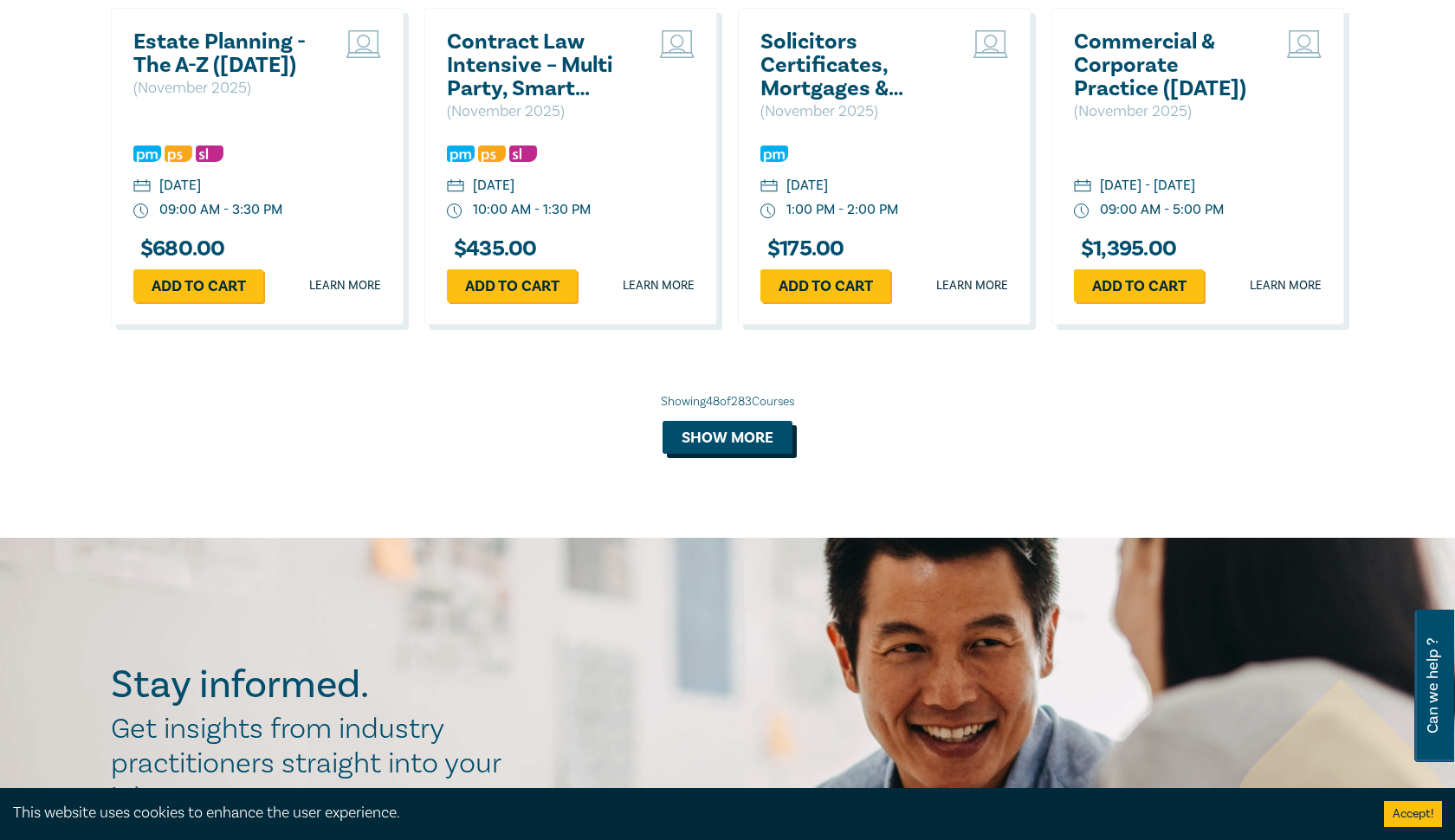
click at [739, 454] on button "Show more" at bounding box center [727, 437] width 130 height 33
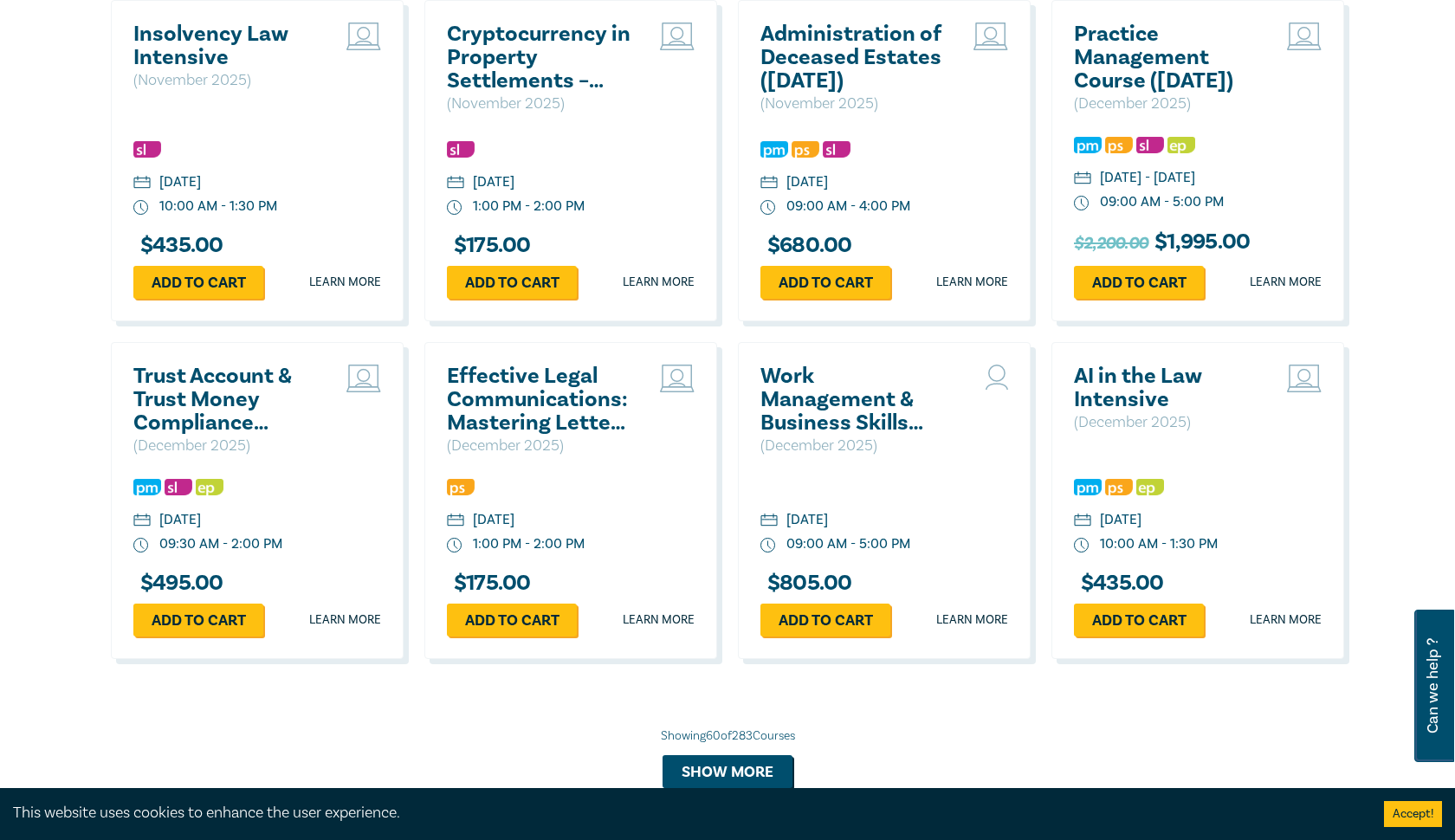
scroll to position [5762, 0]
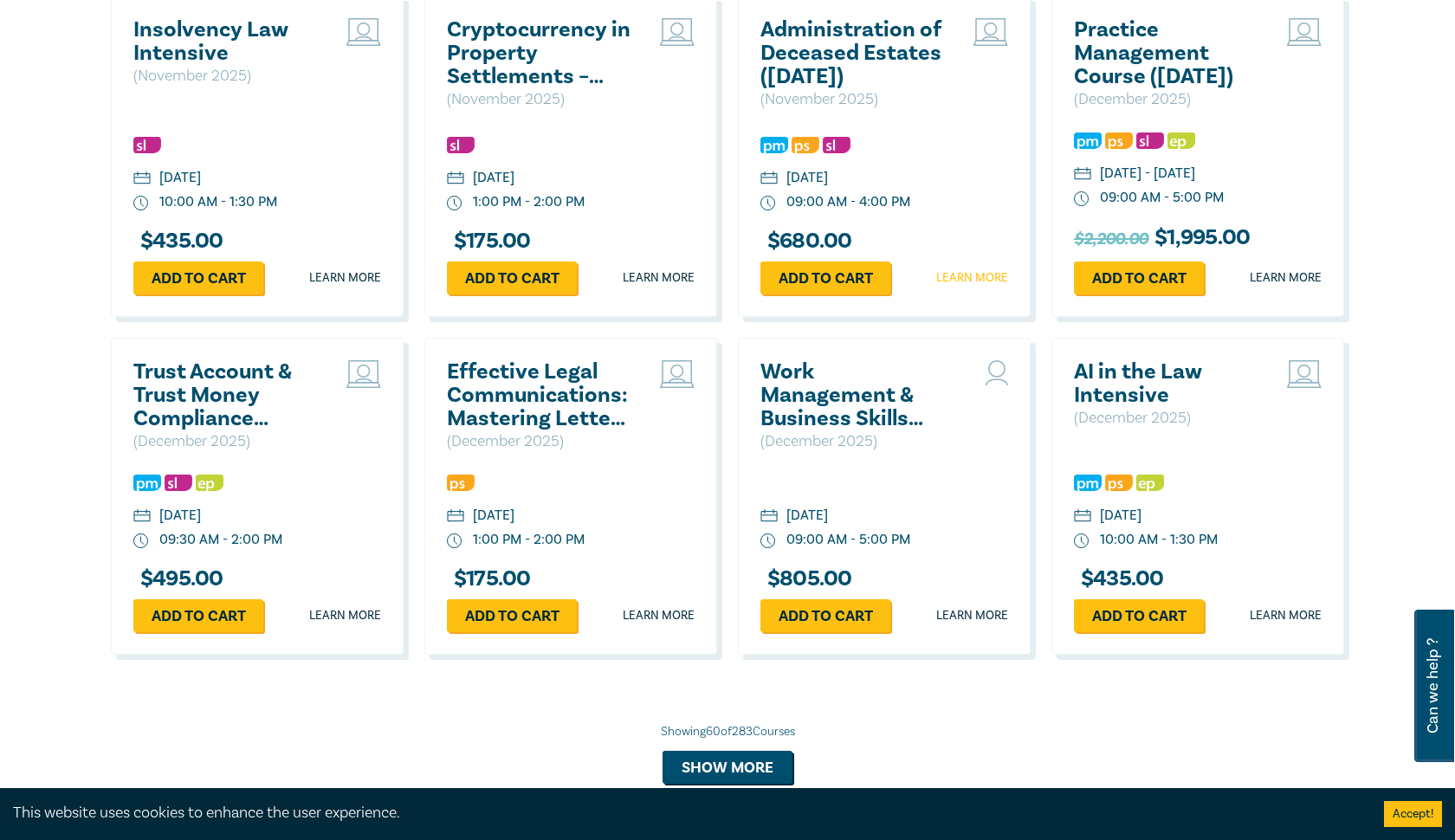
click at [957, 286] on link "Learn more" at bounding box center [972, 277] width 72 height 17
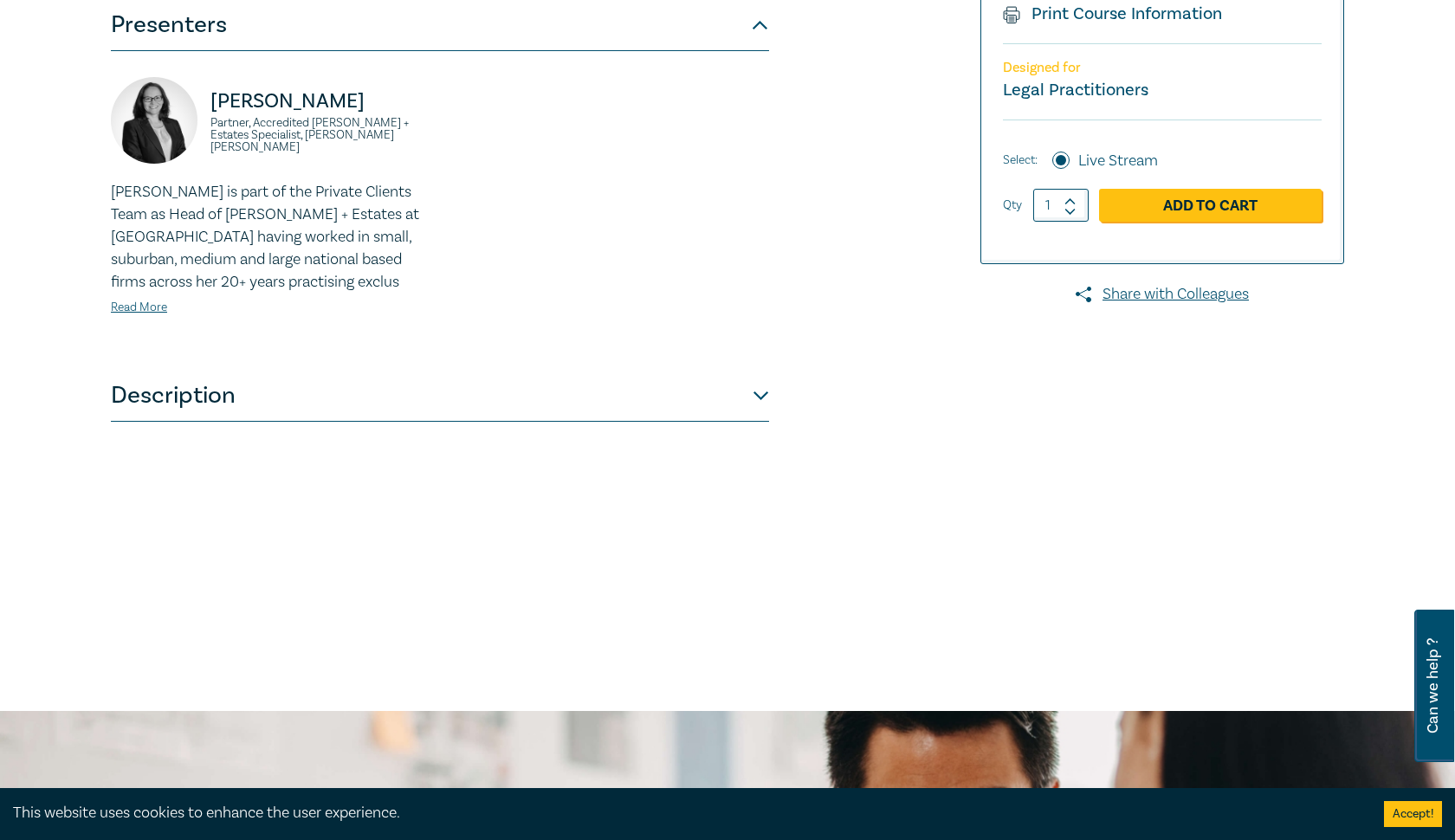
scroll to position [466, 0]
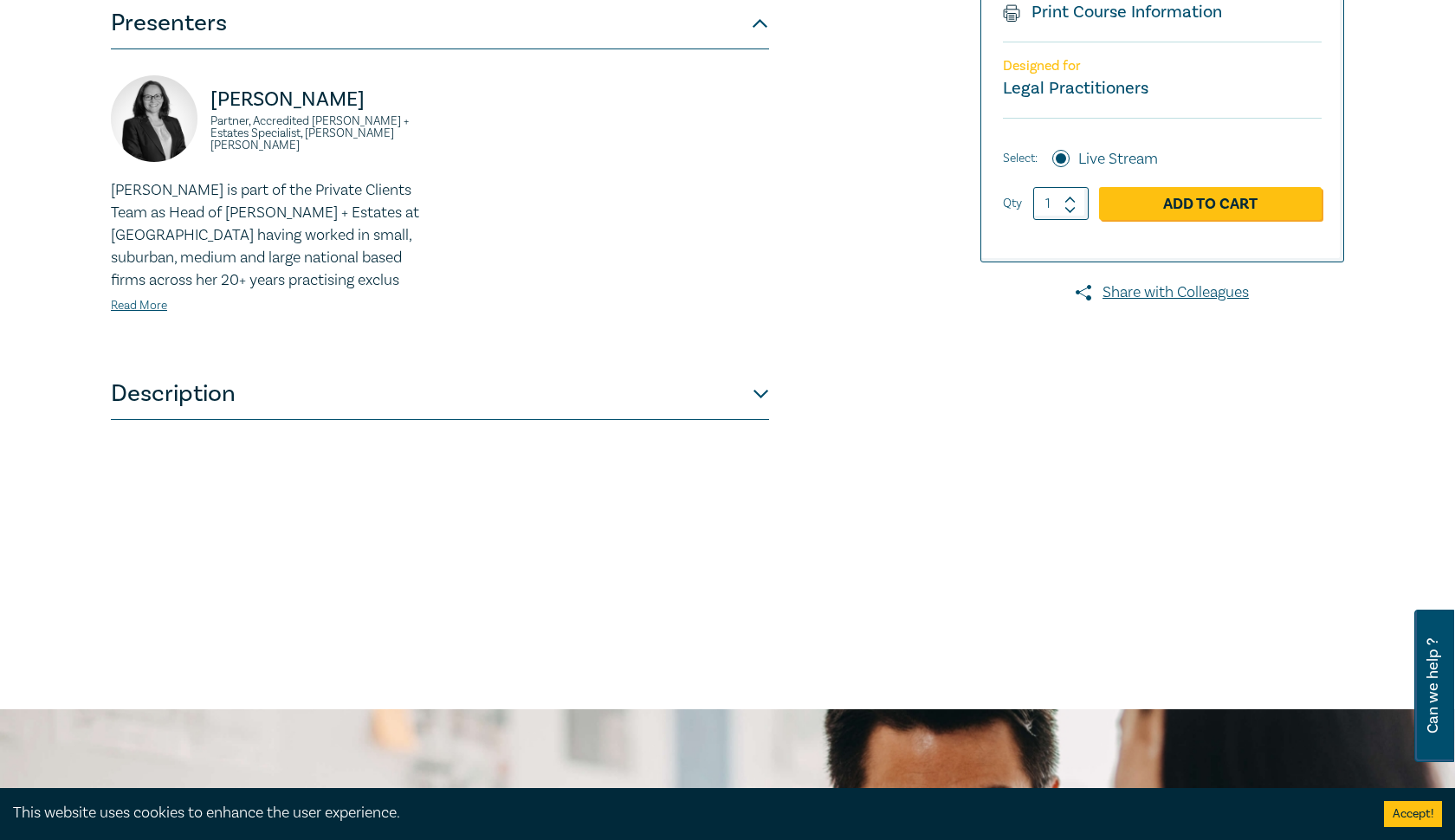
click at [670, 402] on button "Description" at bounding box center [439, 394] width 658 height 52
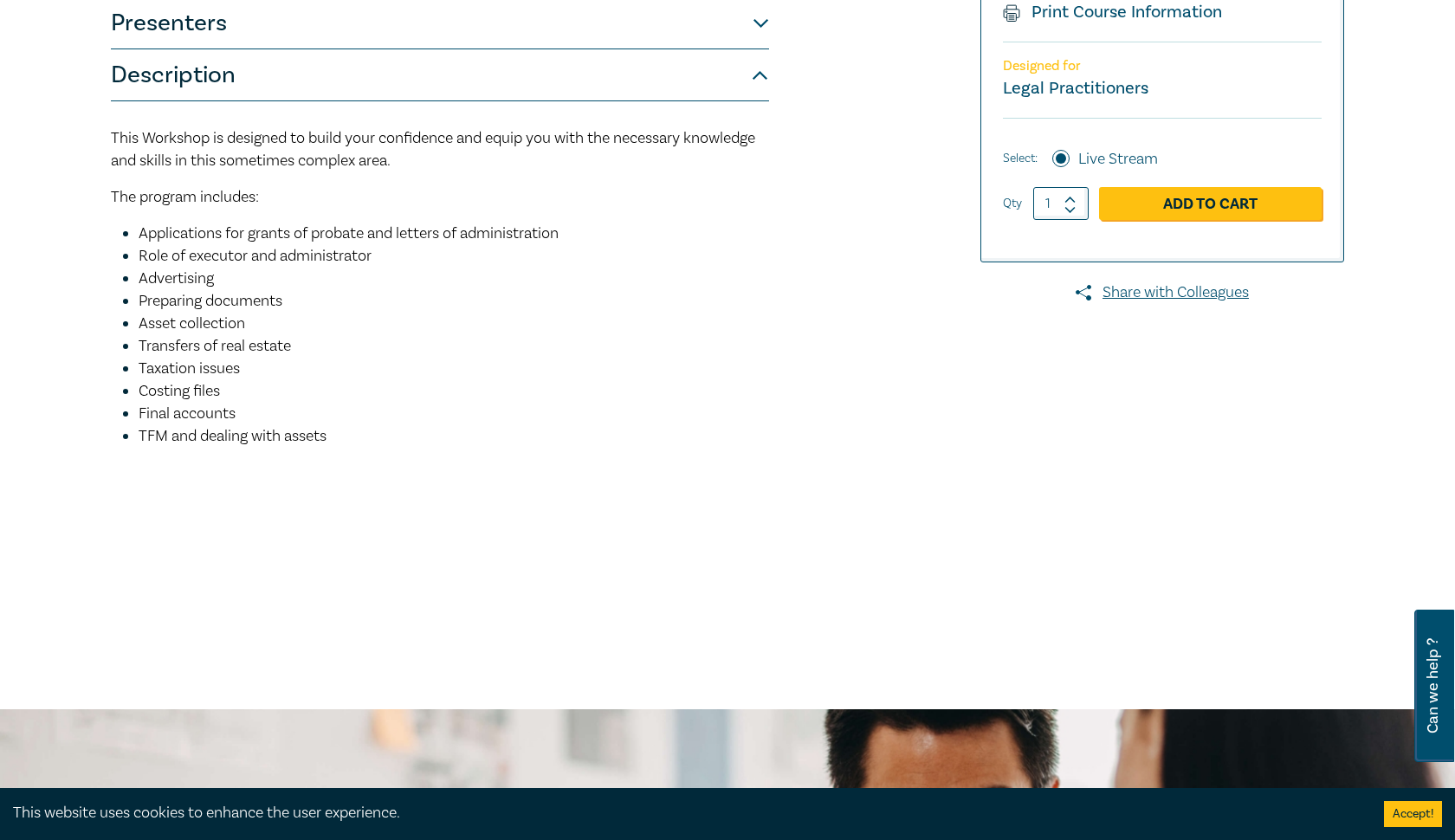
click at [761, 81] on button "Description" at bounding box center [439, 75] width 658 height 52
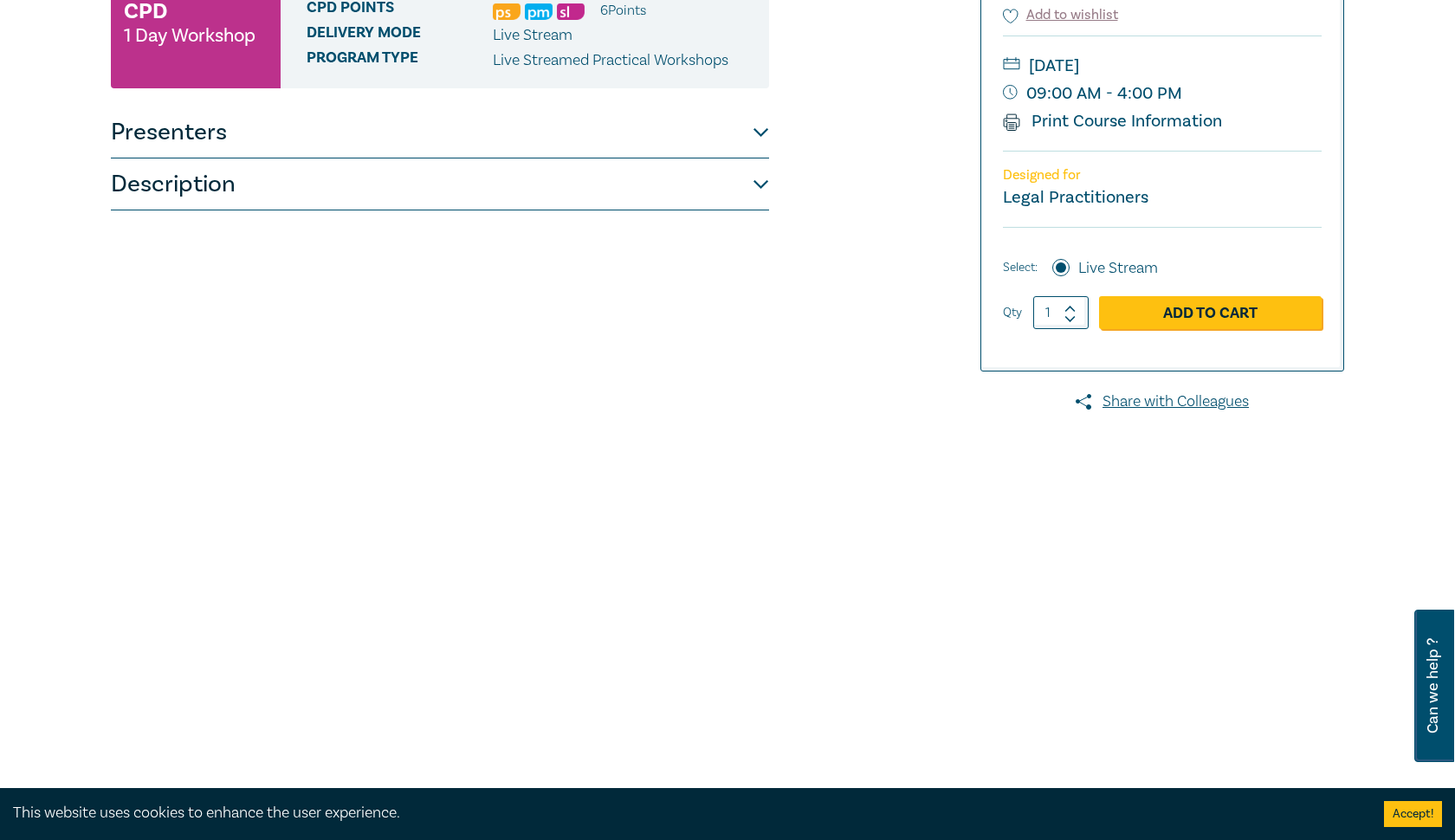
scroll to position [323, 0]
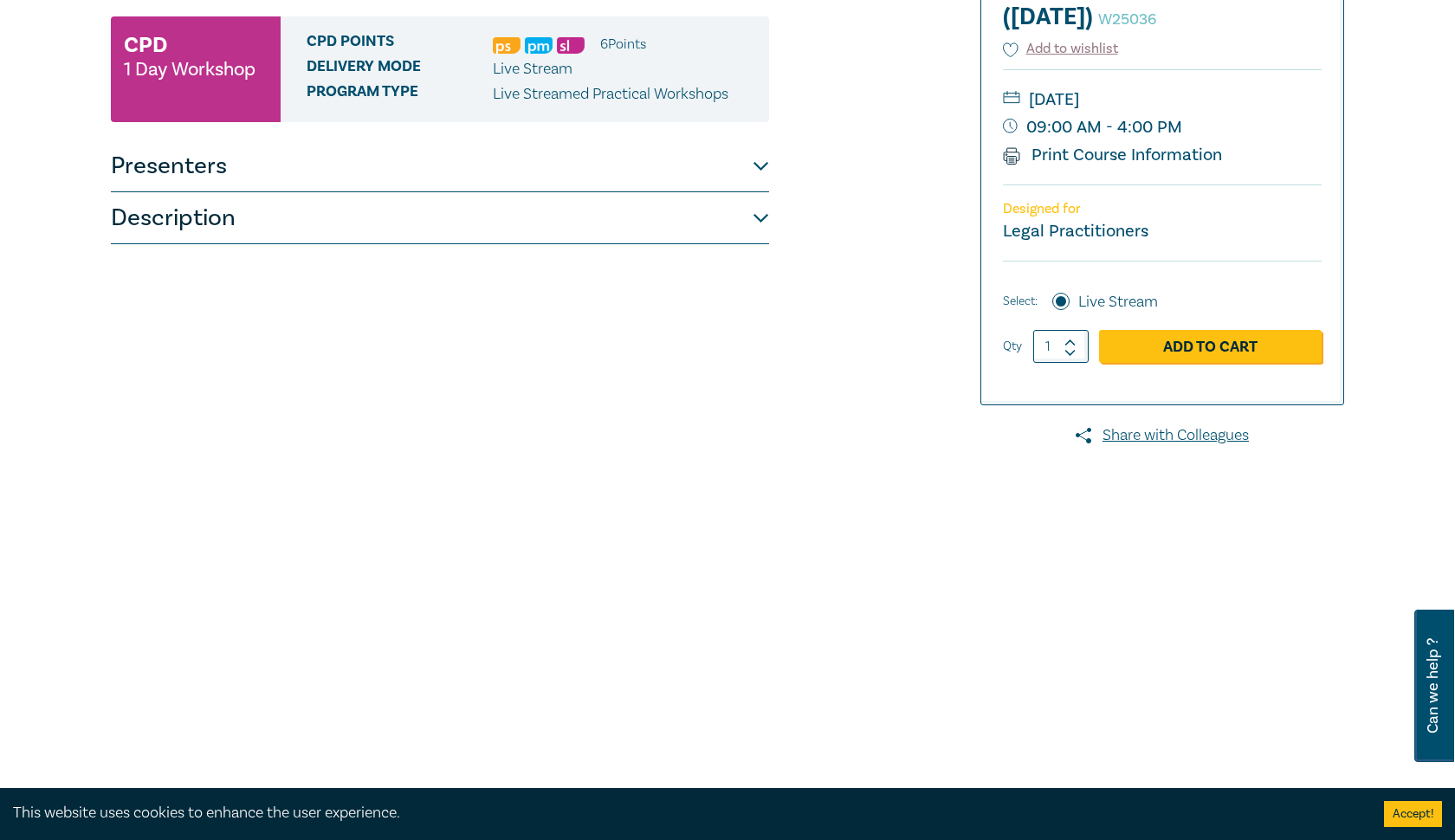
click at [756, 168] on button "Presenters" at bounding box center [439, 166] width 658 height 52
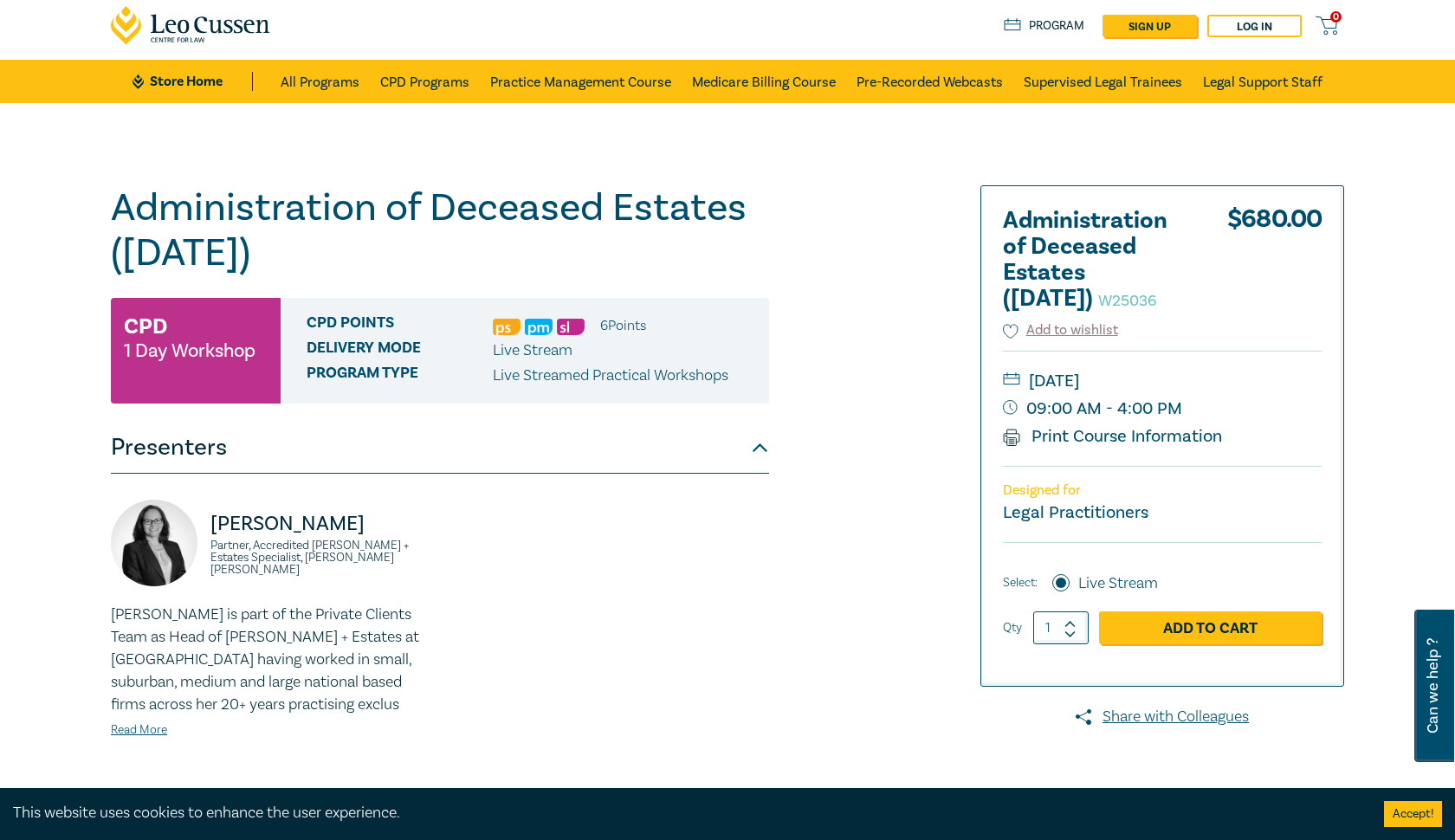
scroll to position [59, 0]
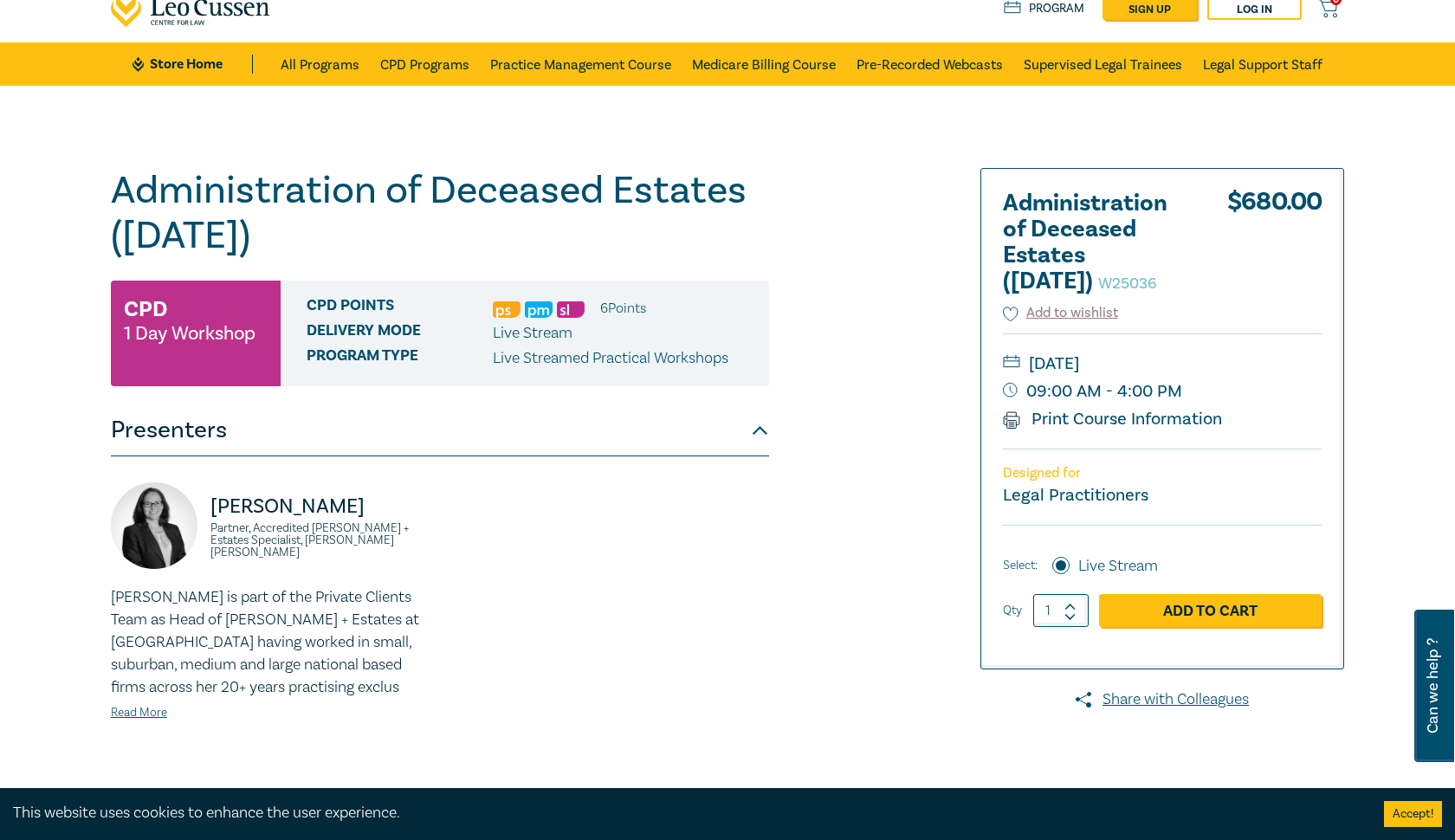
click at [761, 423] on button "Presenters" at bounding box center [439, 430] width 658 height 52
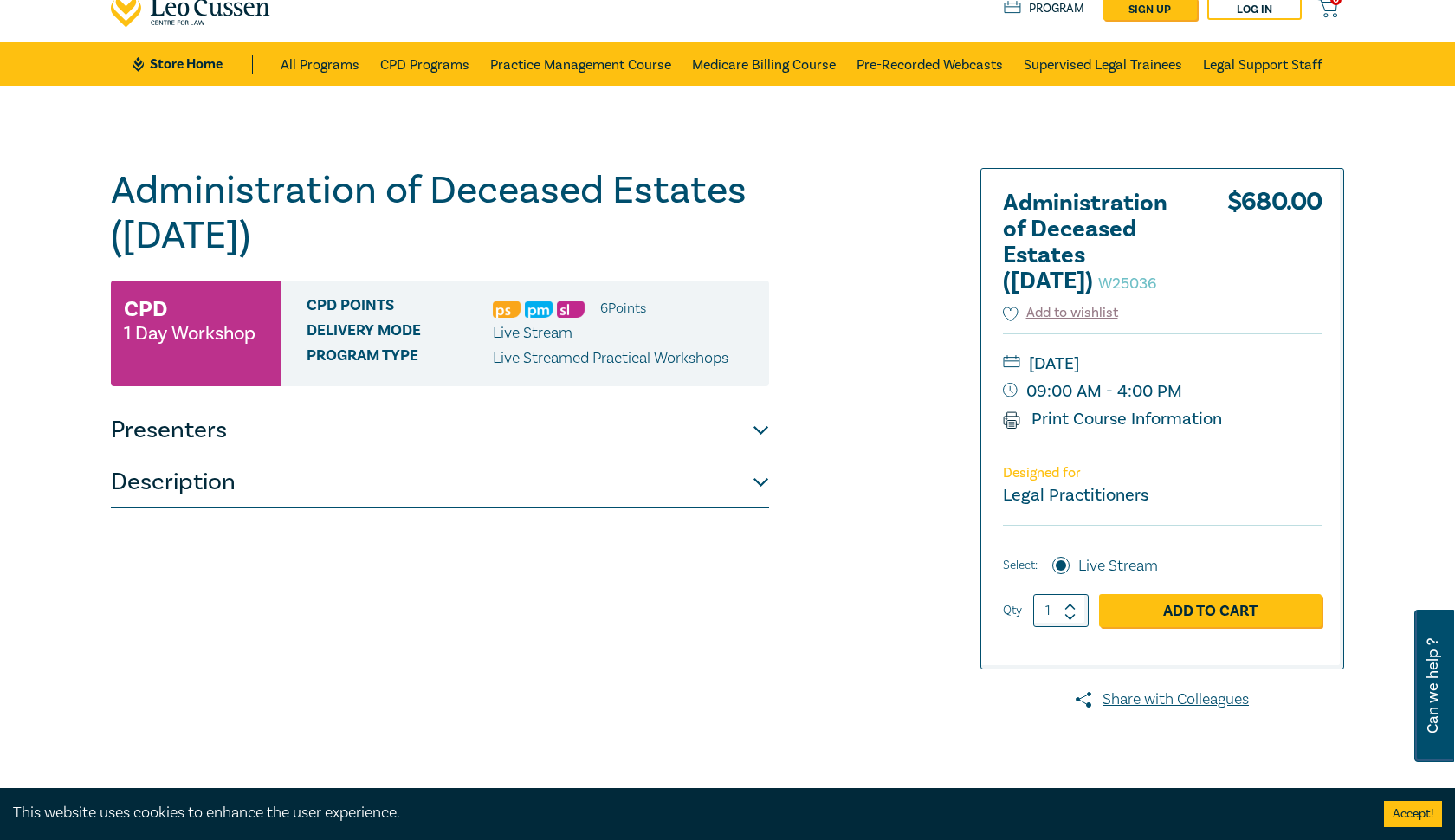
click at [761, 423] on button "Presenters" at bounding box center [439, 430] width 658 height 52
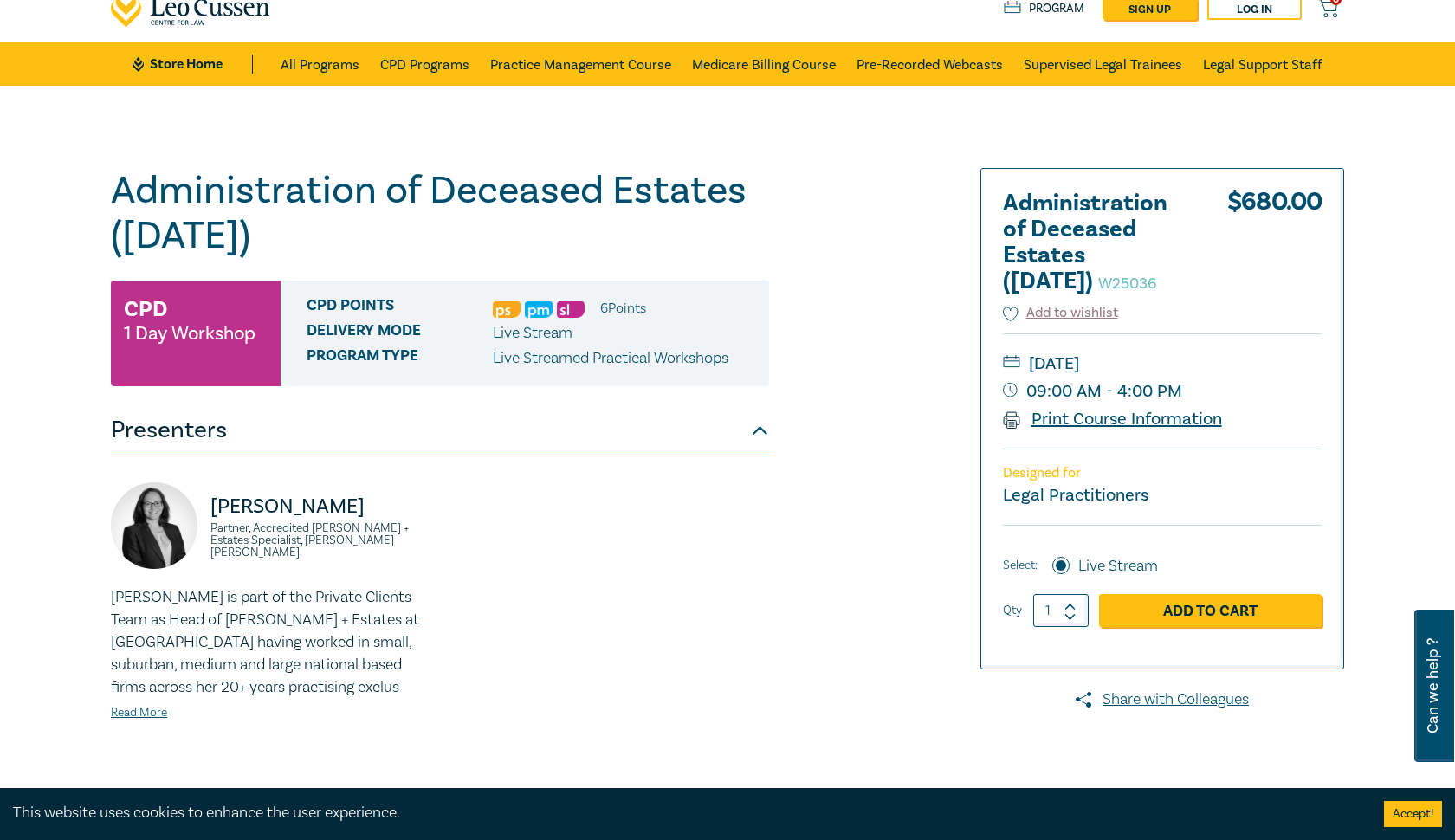
click at [1184, 415] on link "Print Course Information" at bounding box center [1112, 419] width 219 height 22
click at [1064, 412] on link "Print Course Information" at bounding box center [1112, 419] width 219 height 22
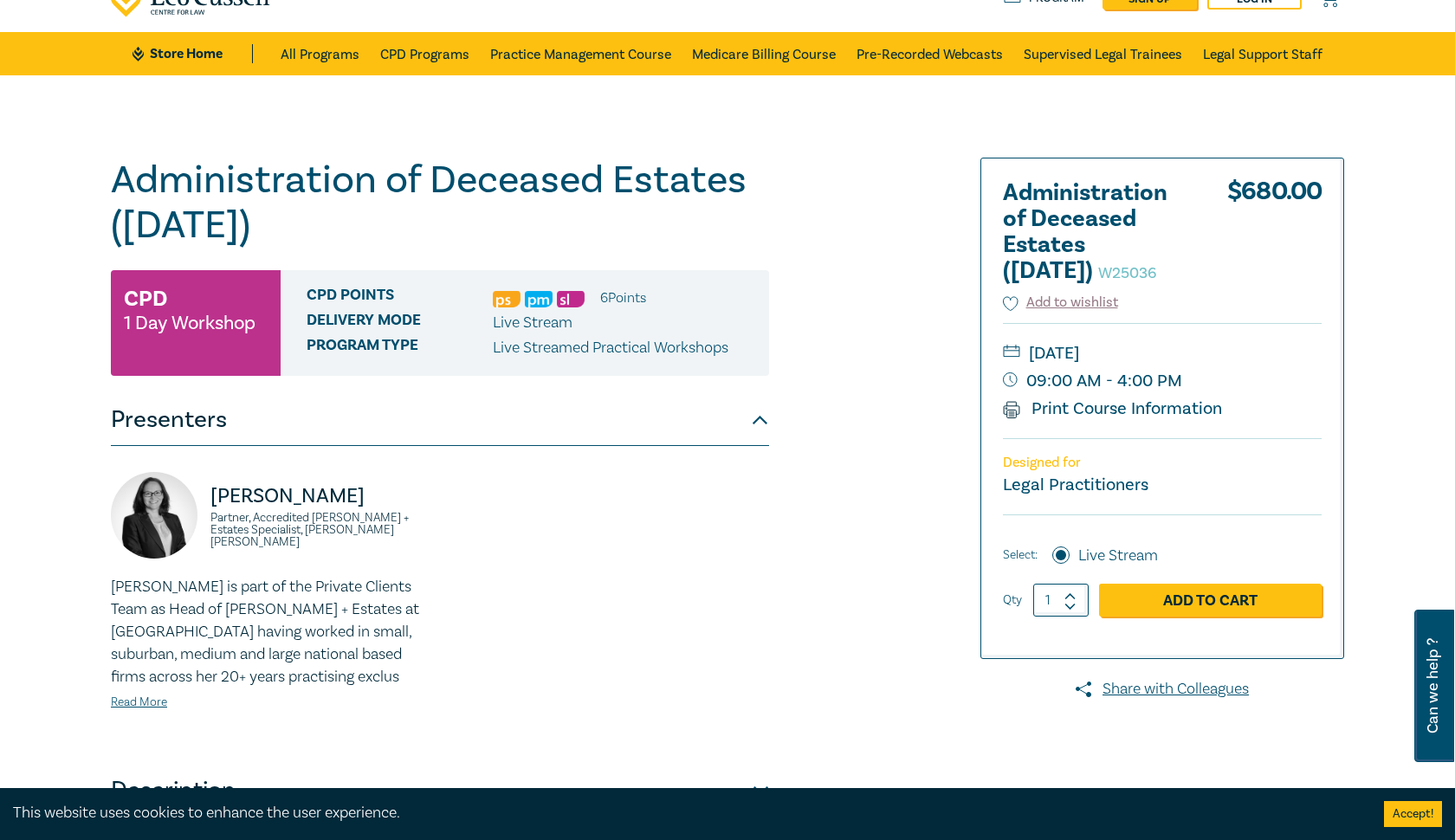
scroll to position [69, 0]
click at [755, 420] on button "Presenters" at bounding box center [439, 420] width 658 height 52
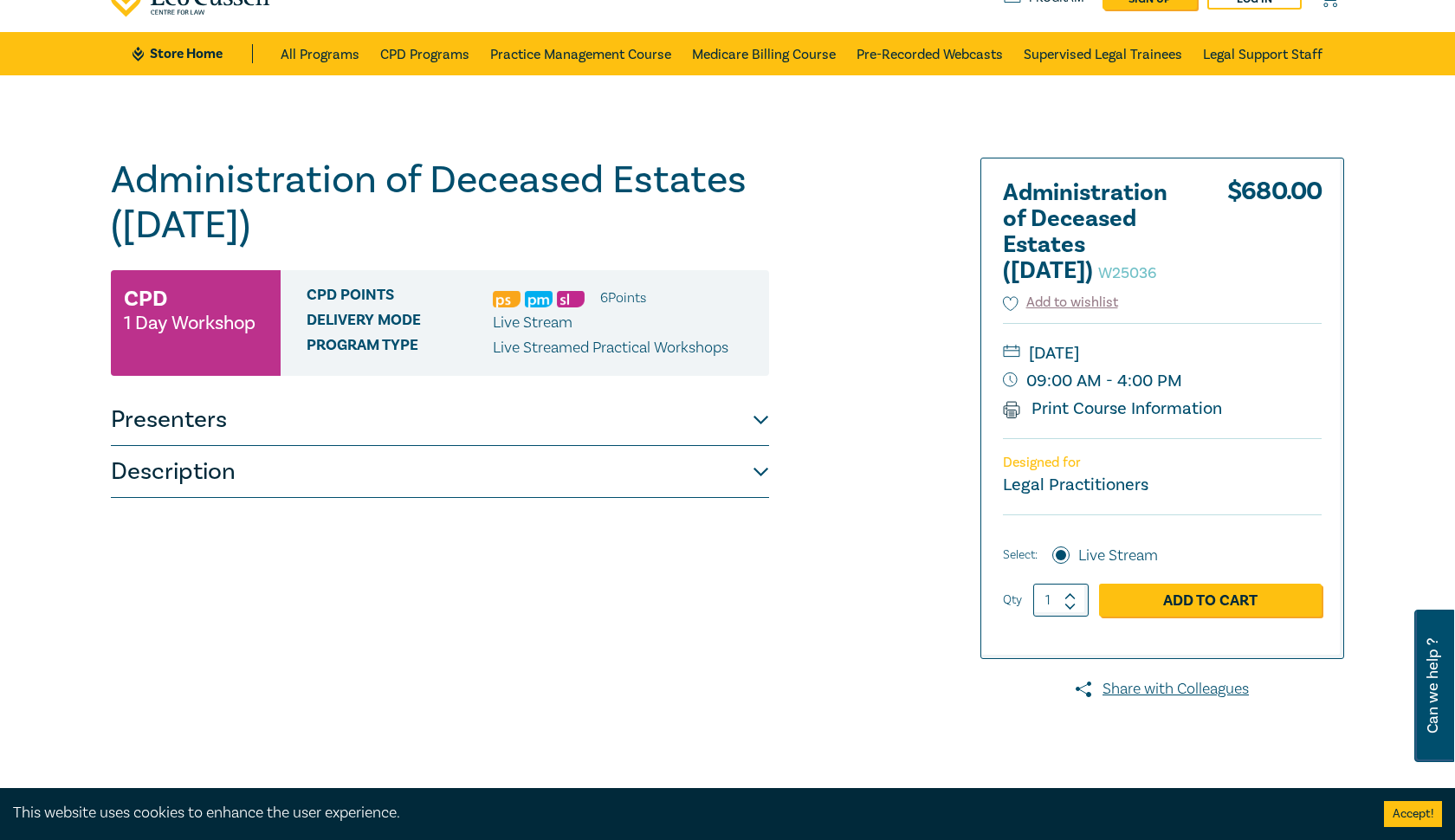
click at [755, 420] on button "Presenters" at bounding box center [439, 420] width 658 height 52
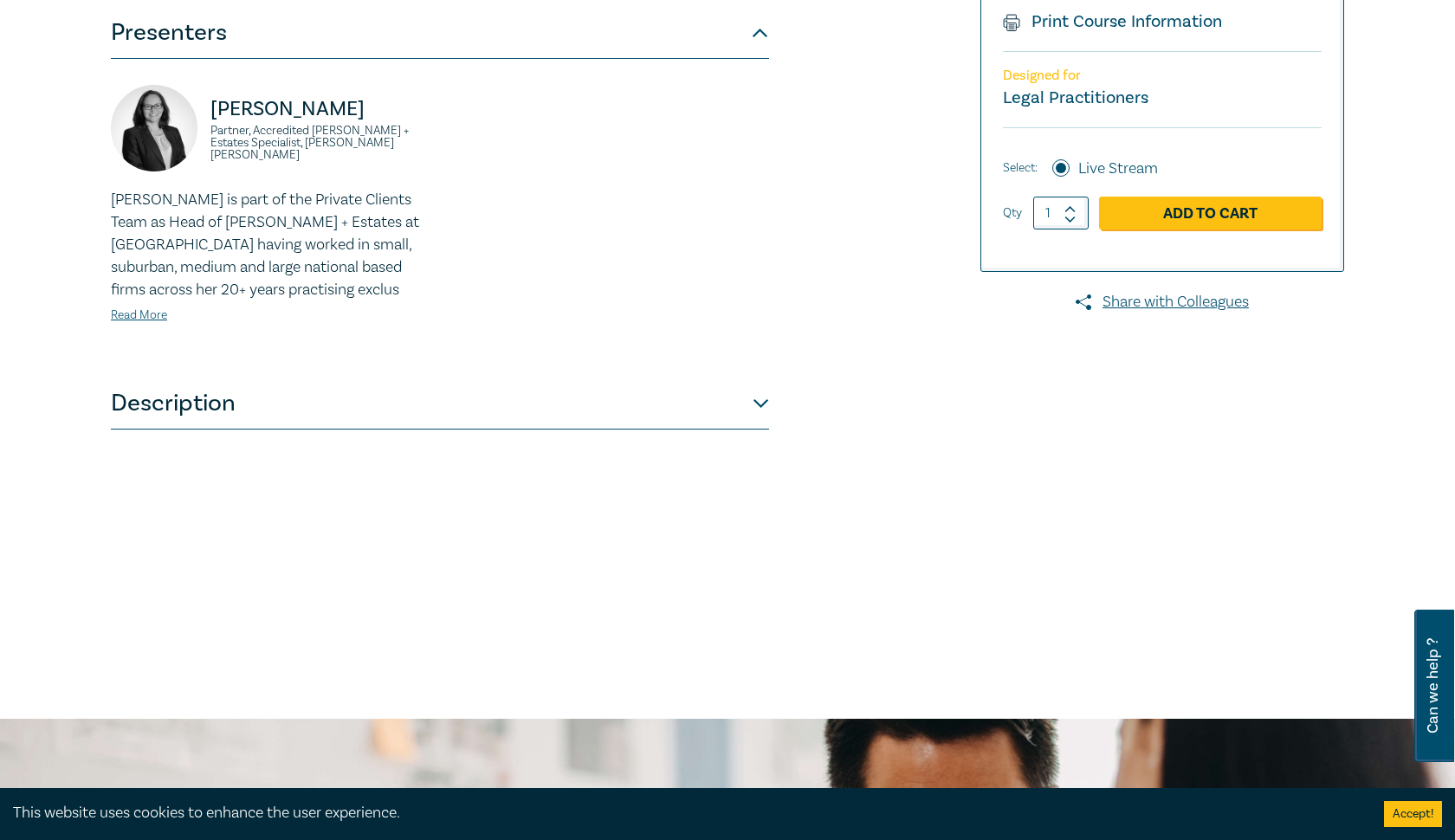
scroll to position [459, 0]
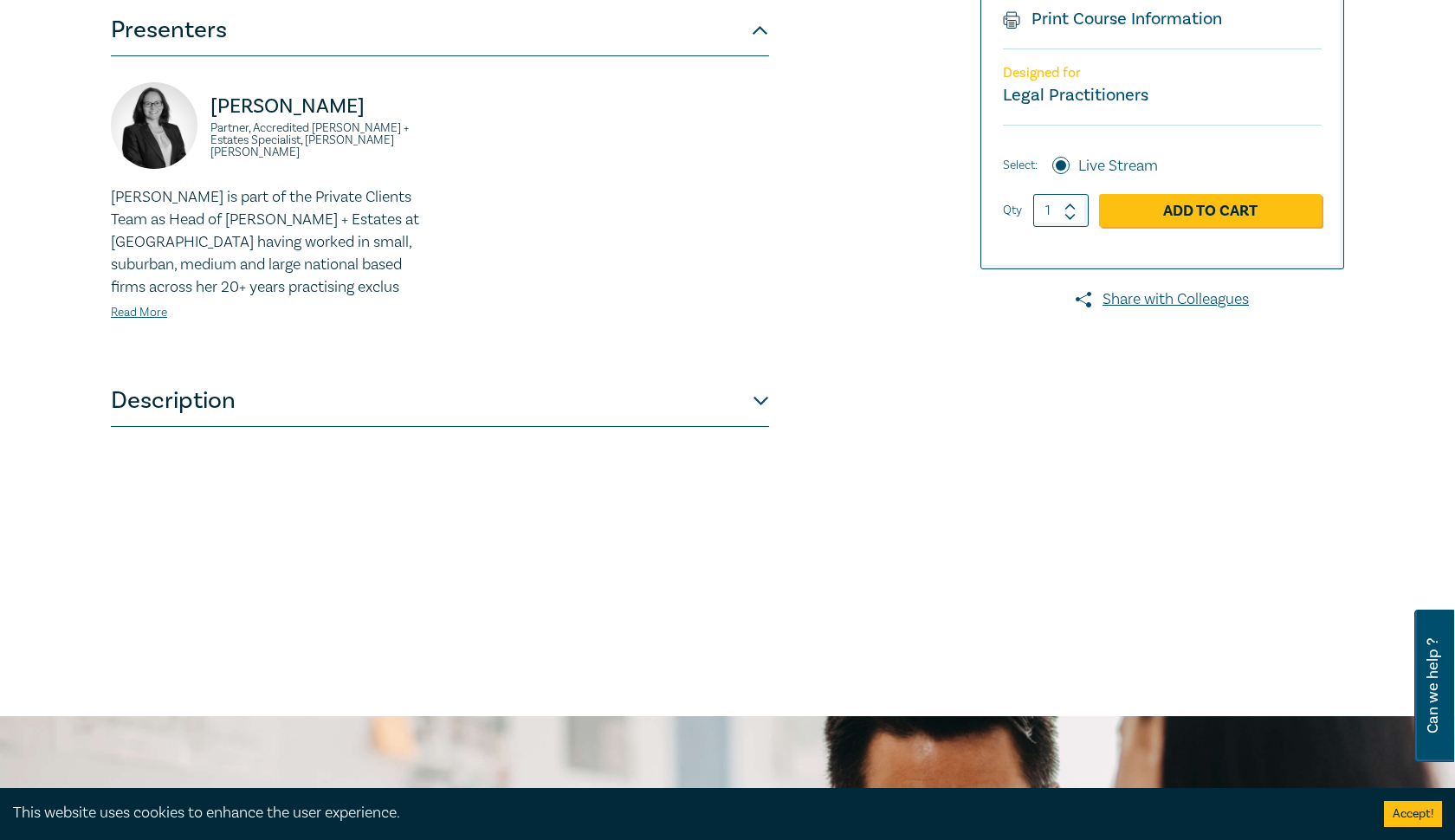
click at [767, 400] on button "Description" at bounding box center [439, 401] width 658 height 52
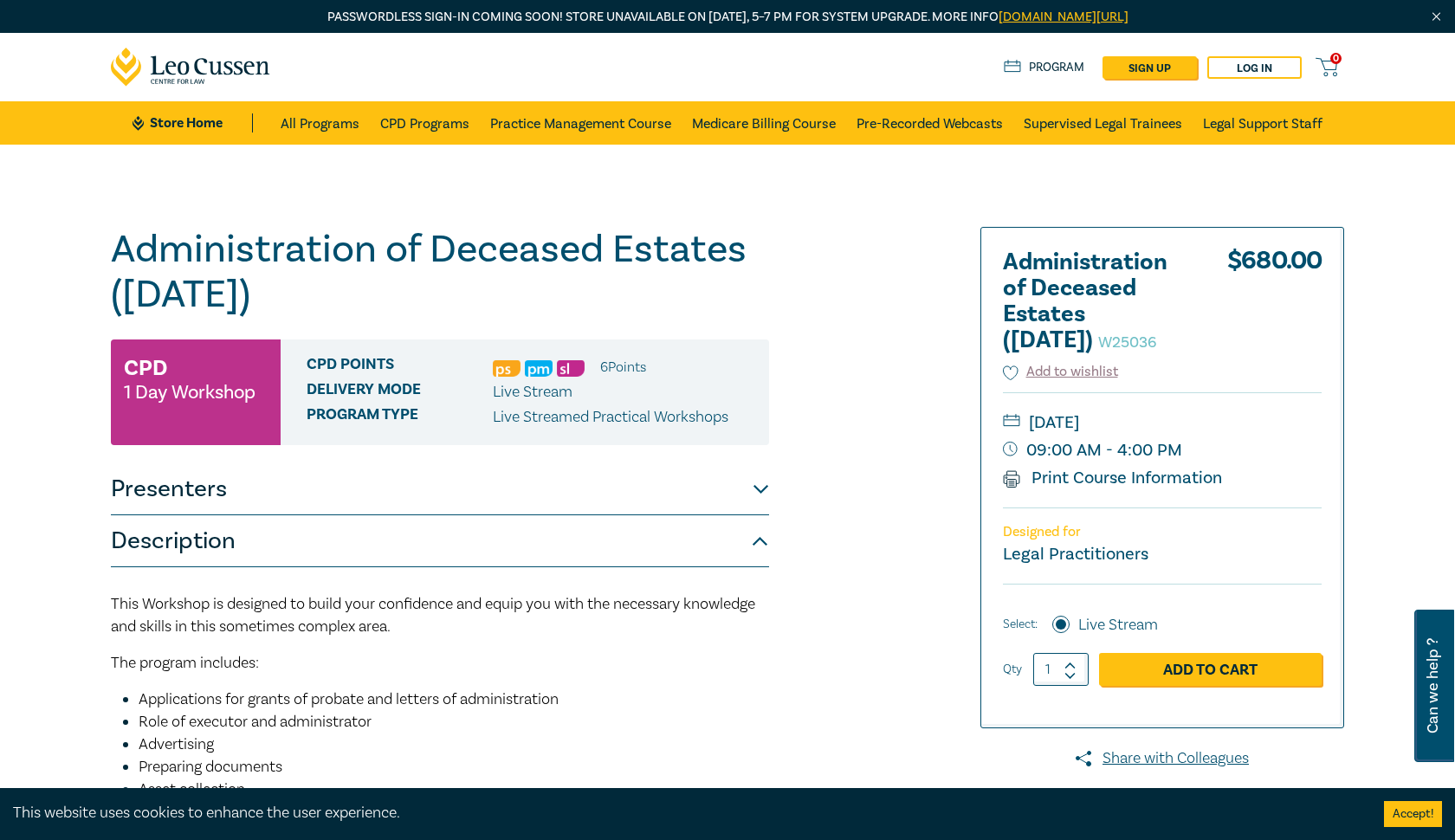
scroll to position [0, 0]
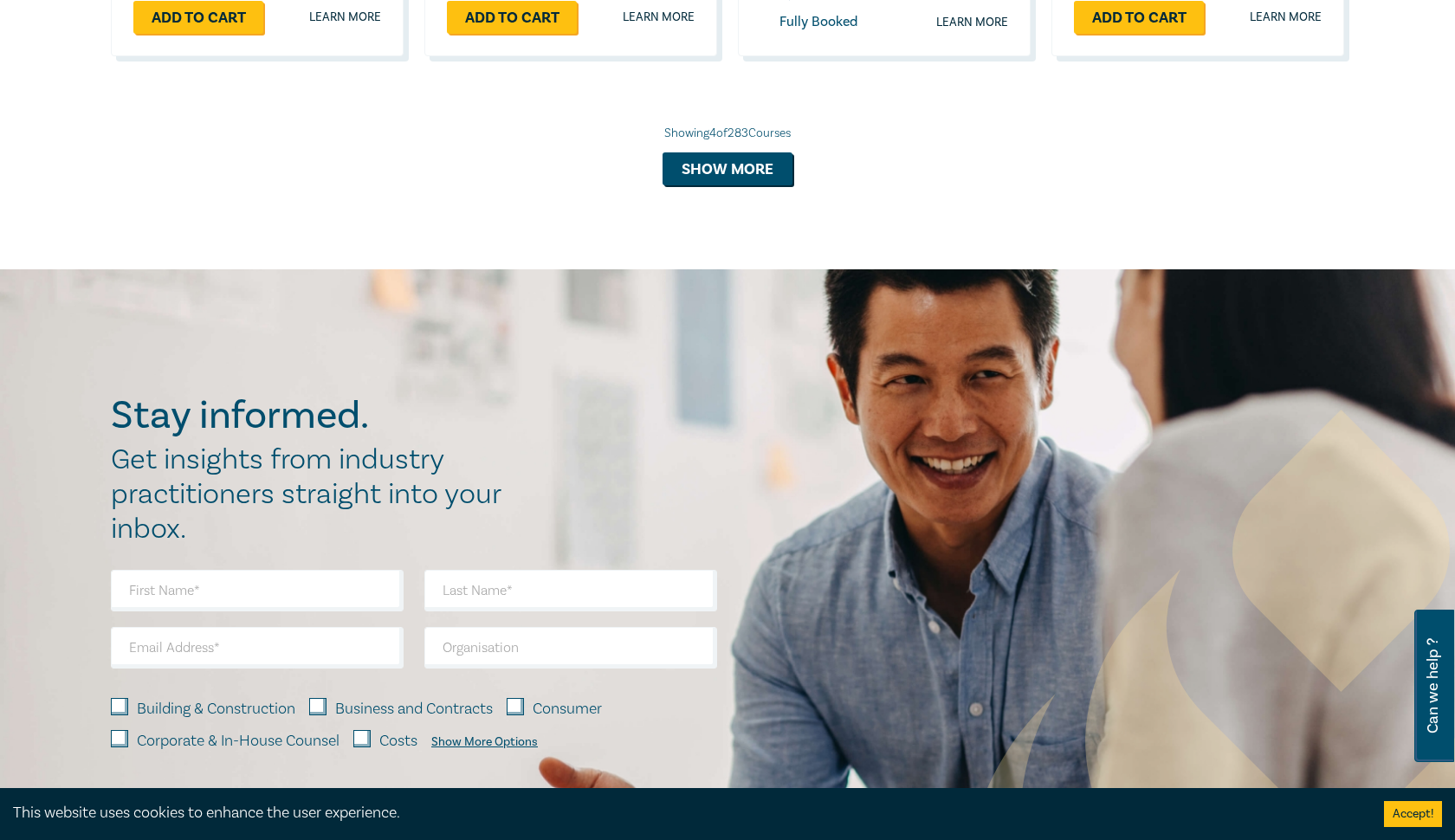
scroll to position [1716, 0]
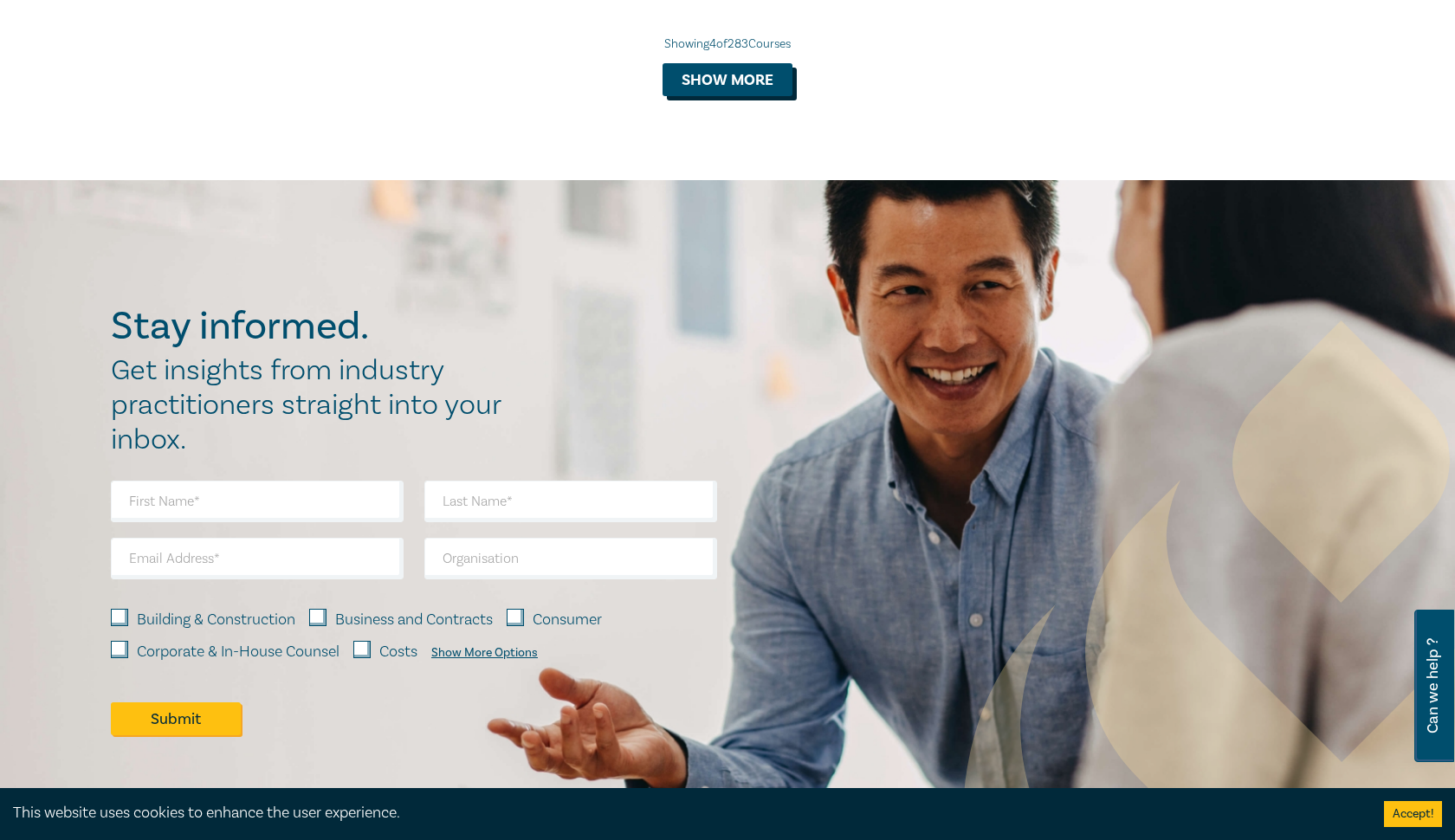
click at [707, 83] on button "Show more" at bounding box center [727, 80] width 130 height 33
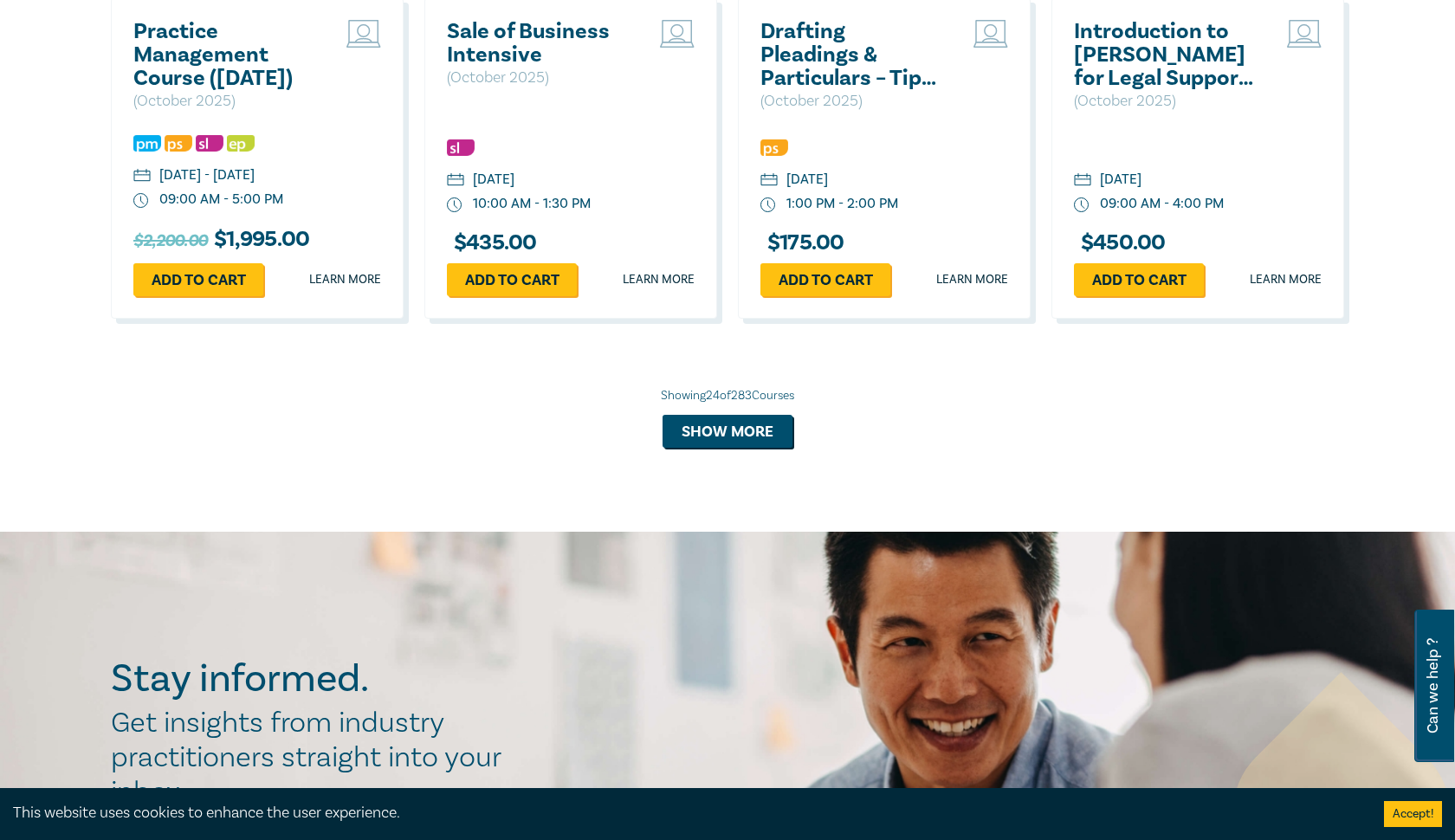
scroll to position [3035, 0]
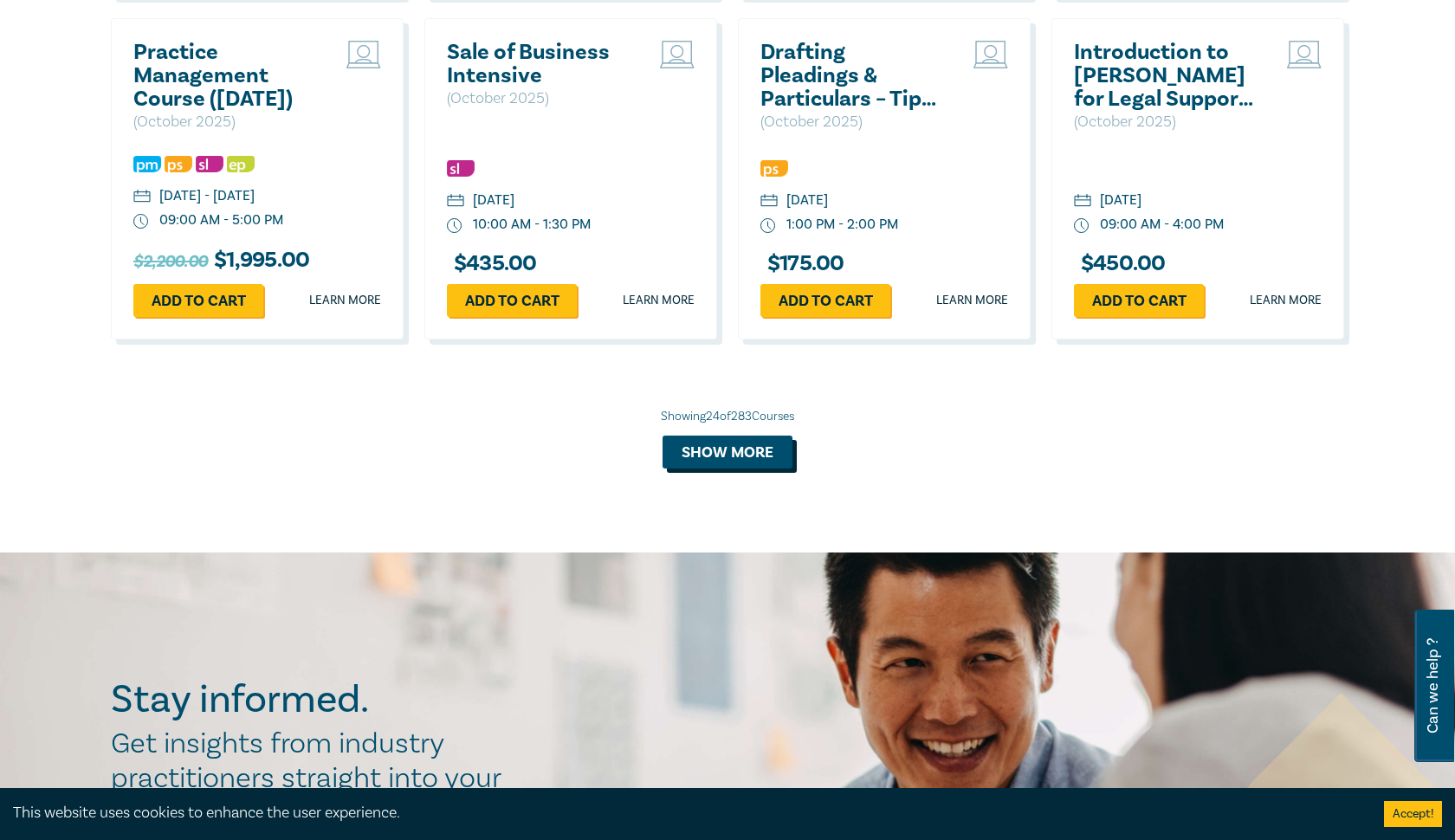
click at [757, 445] on button "Show more" at bounding box center [727, 452] width 130 height 33
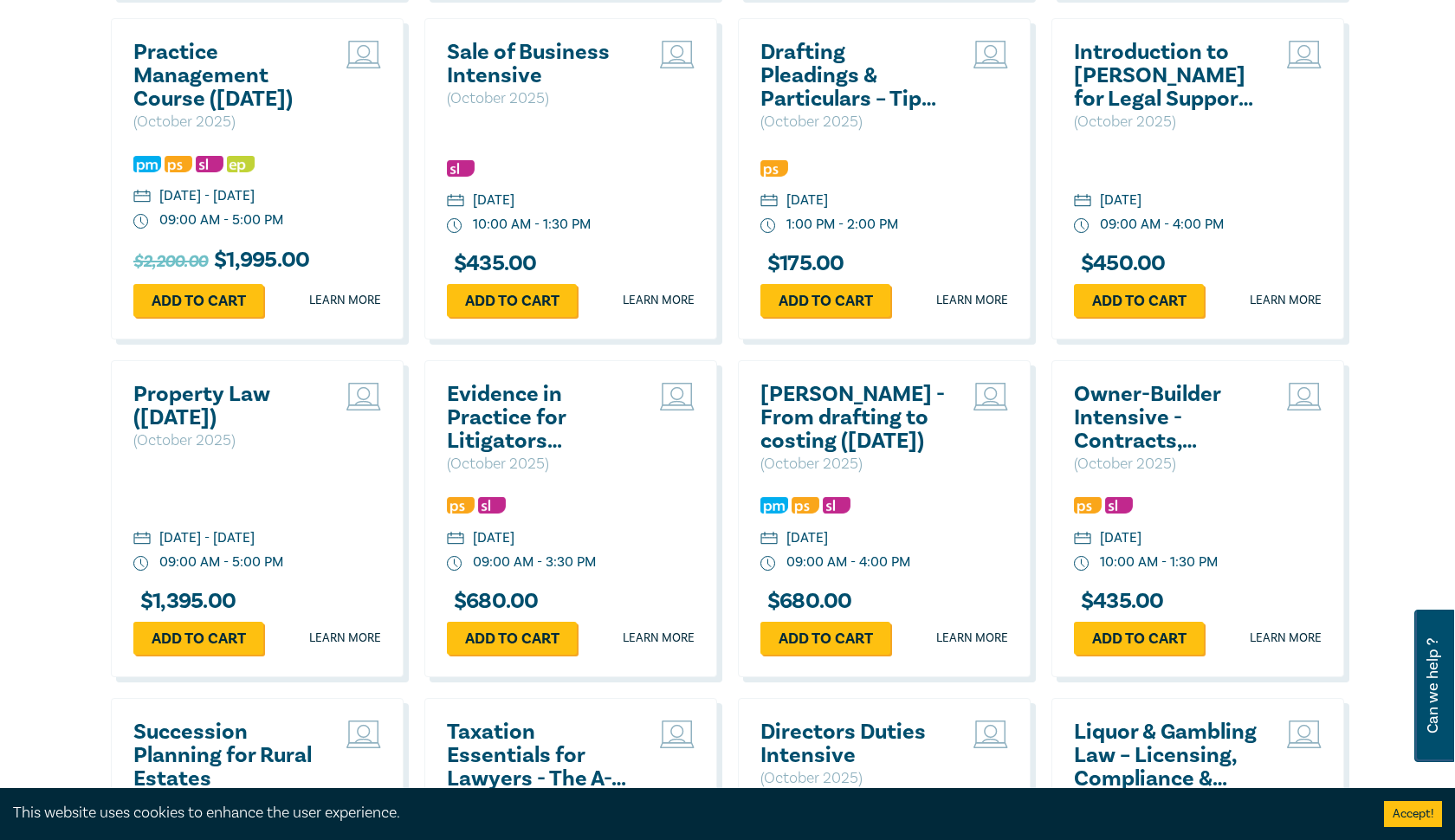
click at [717, 449] on div "Evidence in Practice for Litigators ([DATE]) ( [DATE] ) [DATE] 09:00 AM - 3:30 …" at bounding box center [571, 519] width 313 height 317
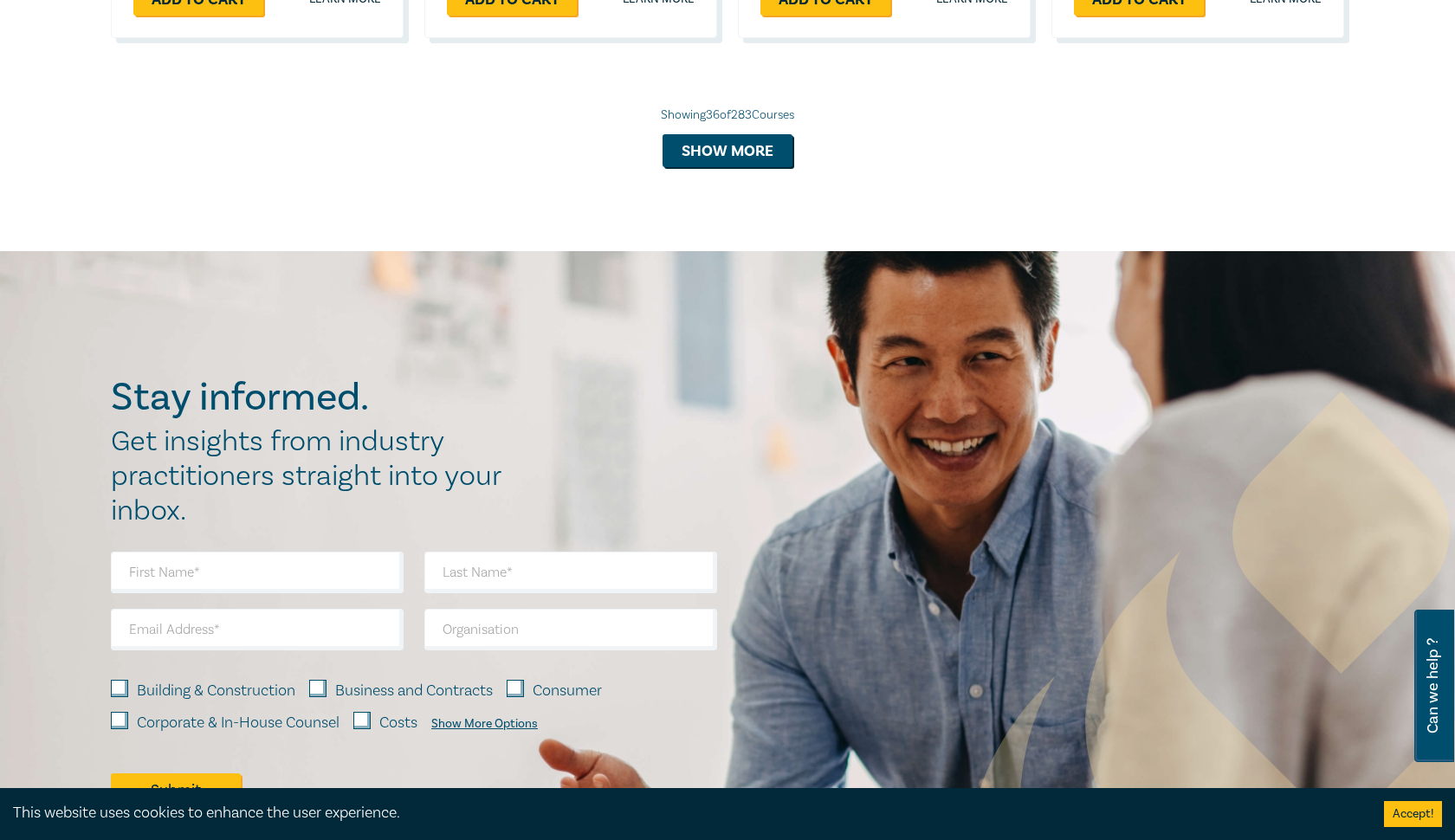
scroll to position [4312, 0]
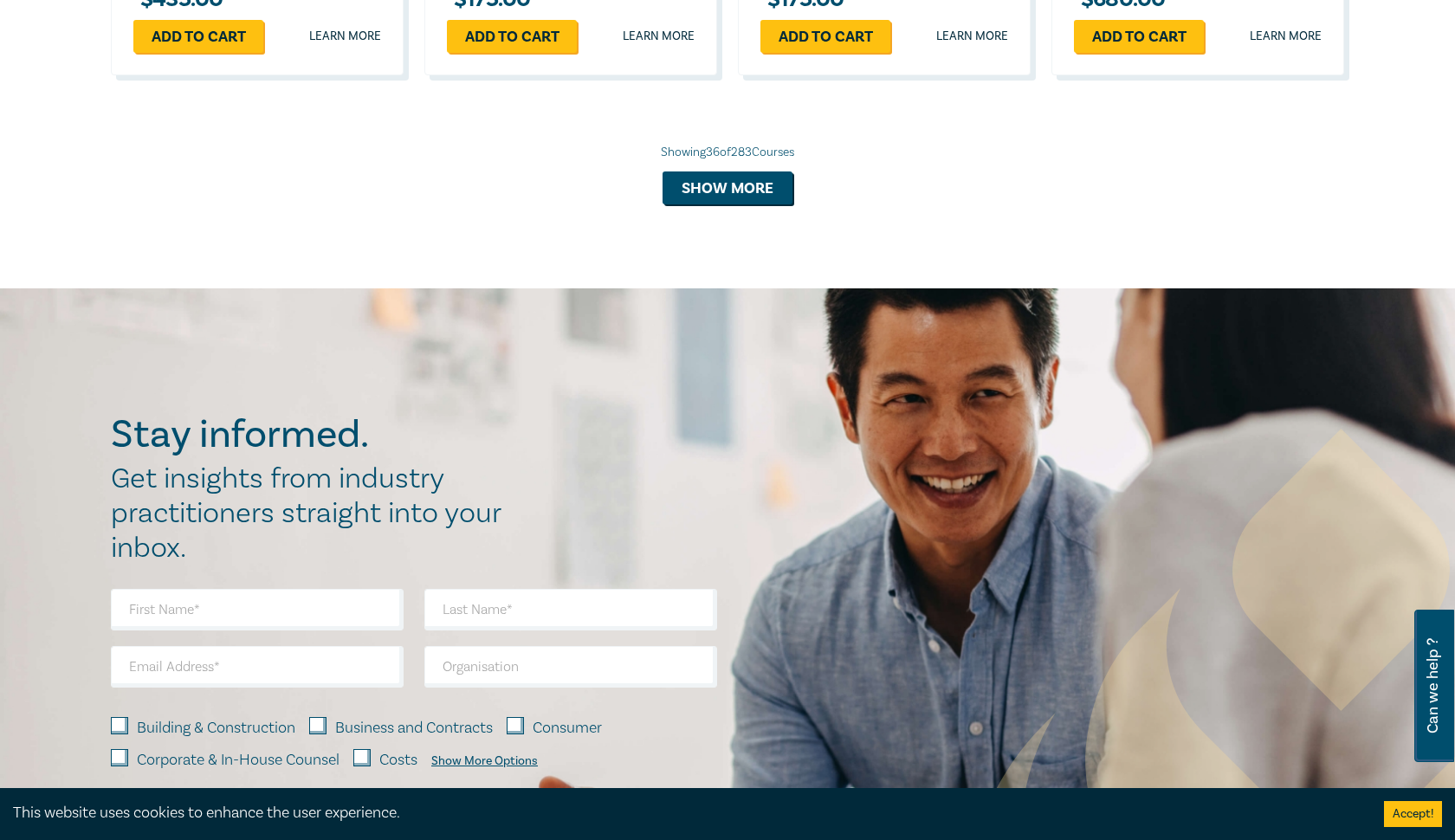
click at [718, 189] on button "Show more" at bounding box center [727, 188] width 130 height 33
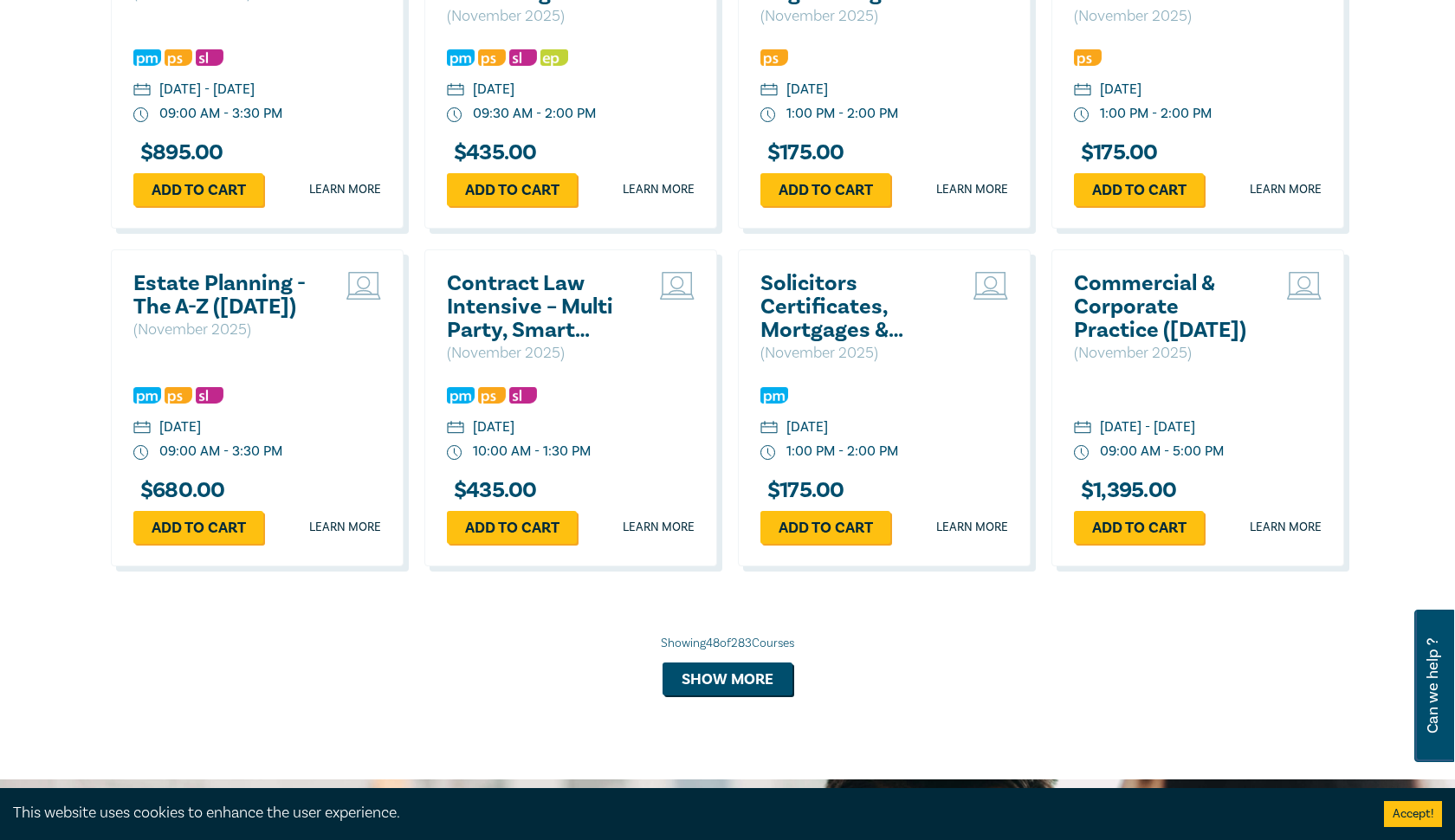
scroll to position [4833, 0]
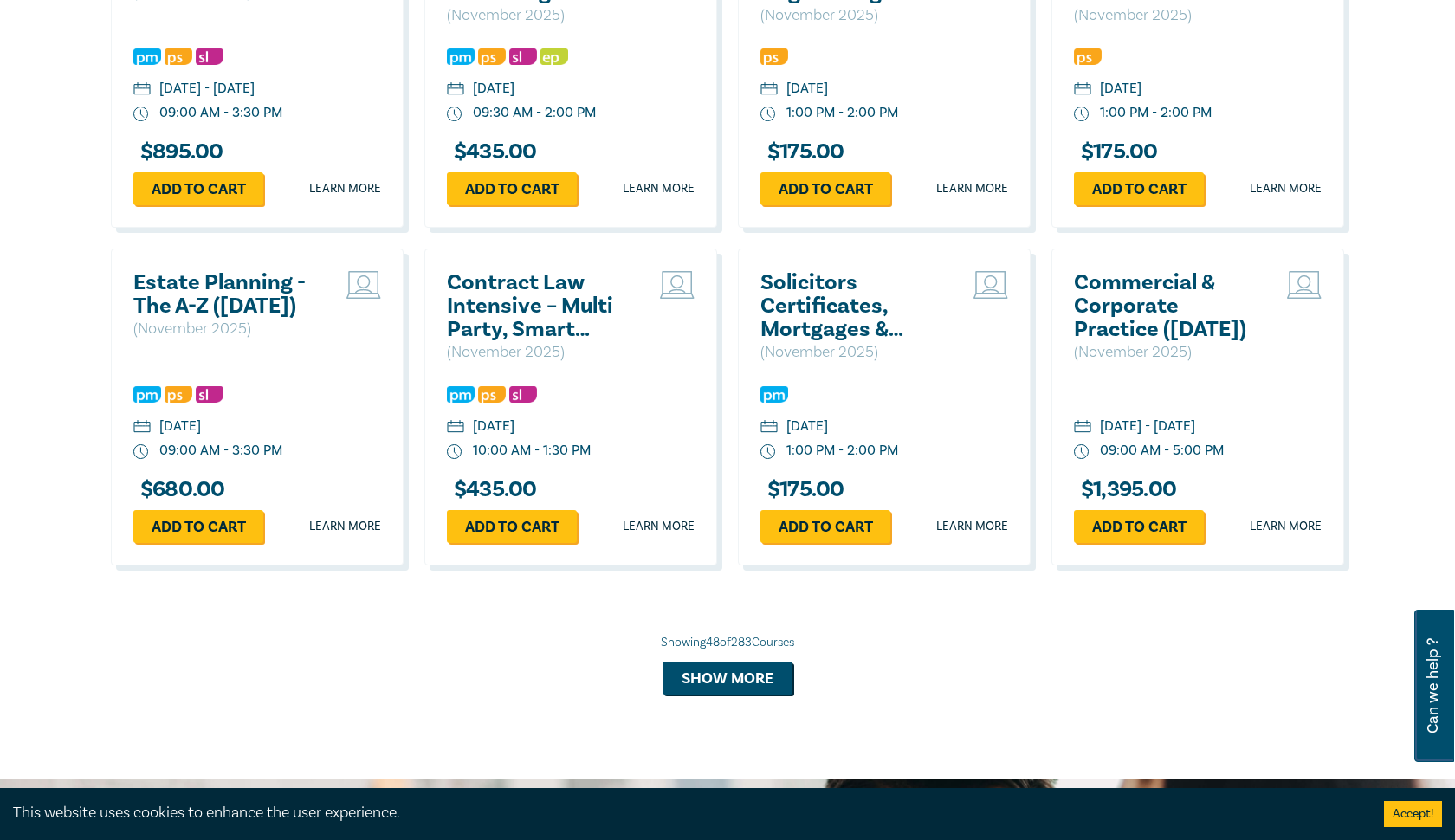
click at [745, 687] on button "Show more" at bounding box center [727, 677] width 130 height 33
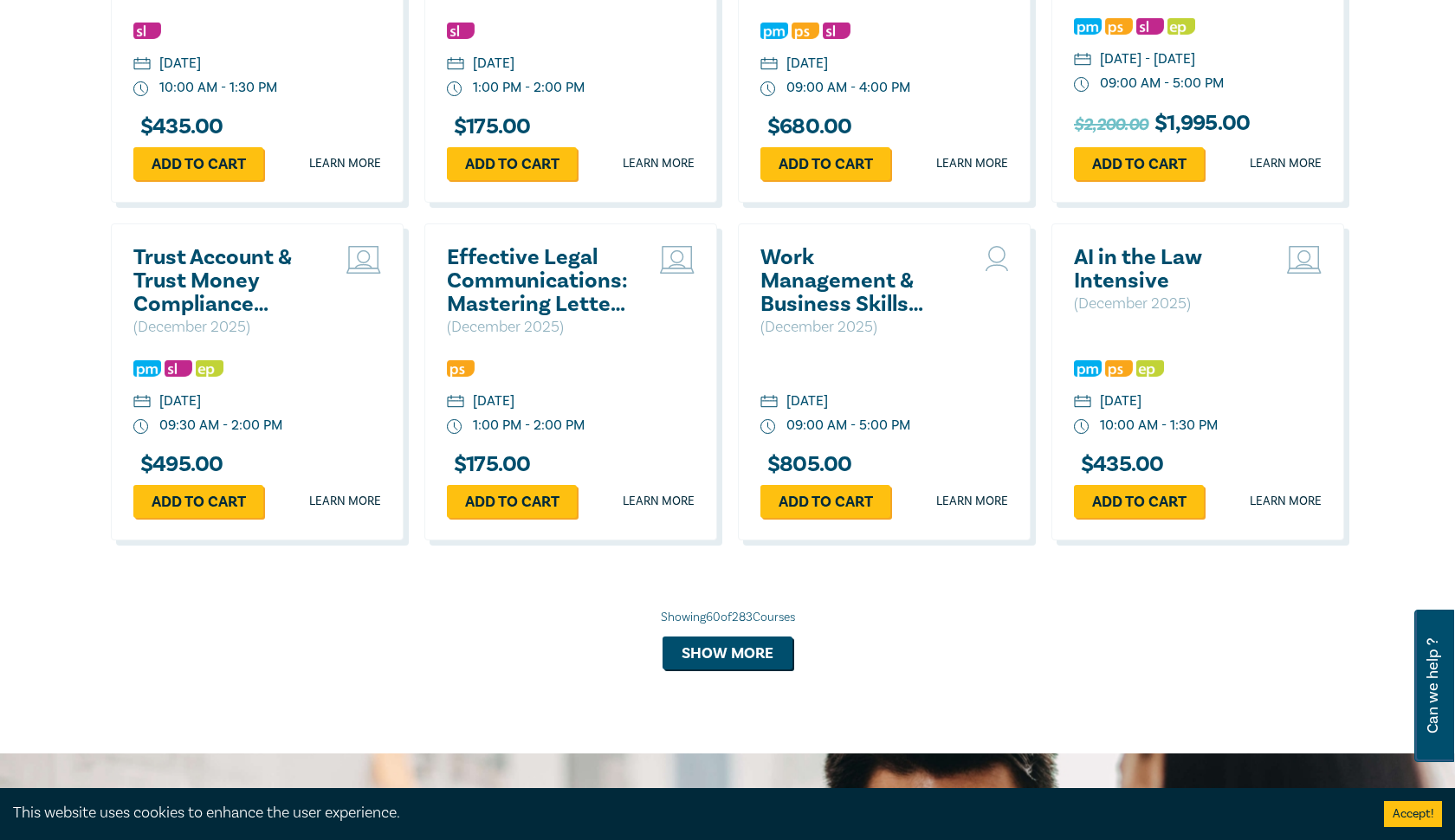
scroll to position [5876, 0]
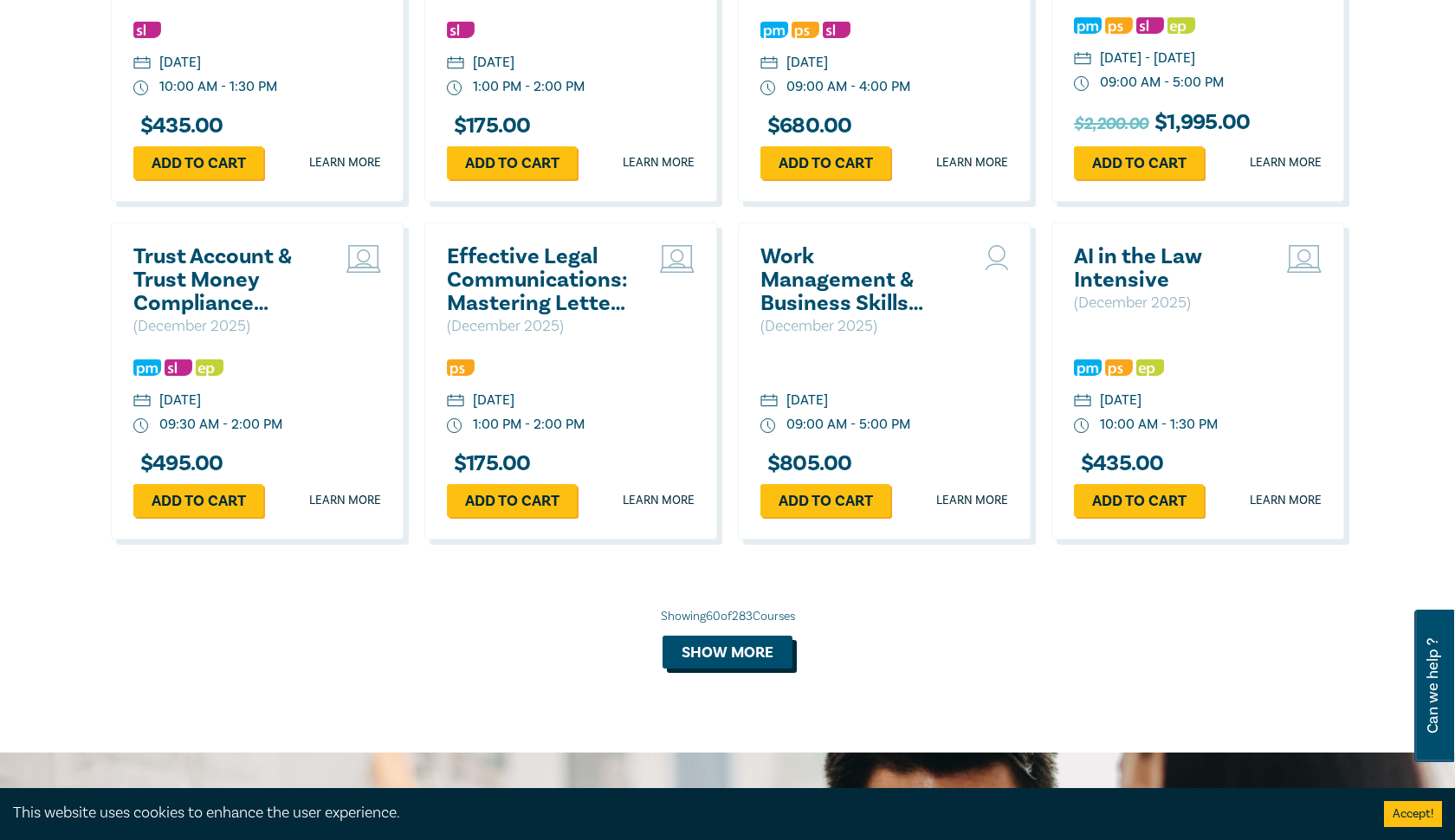
click at [746, 668] on button "Show more" at bounding box center [727, 651] width 130 height 33
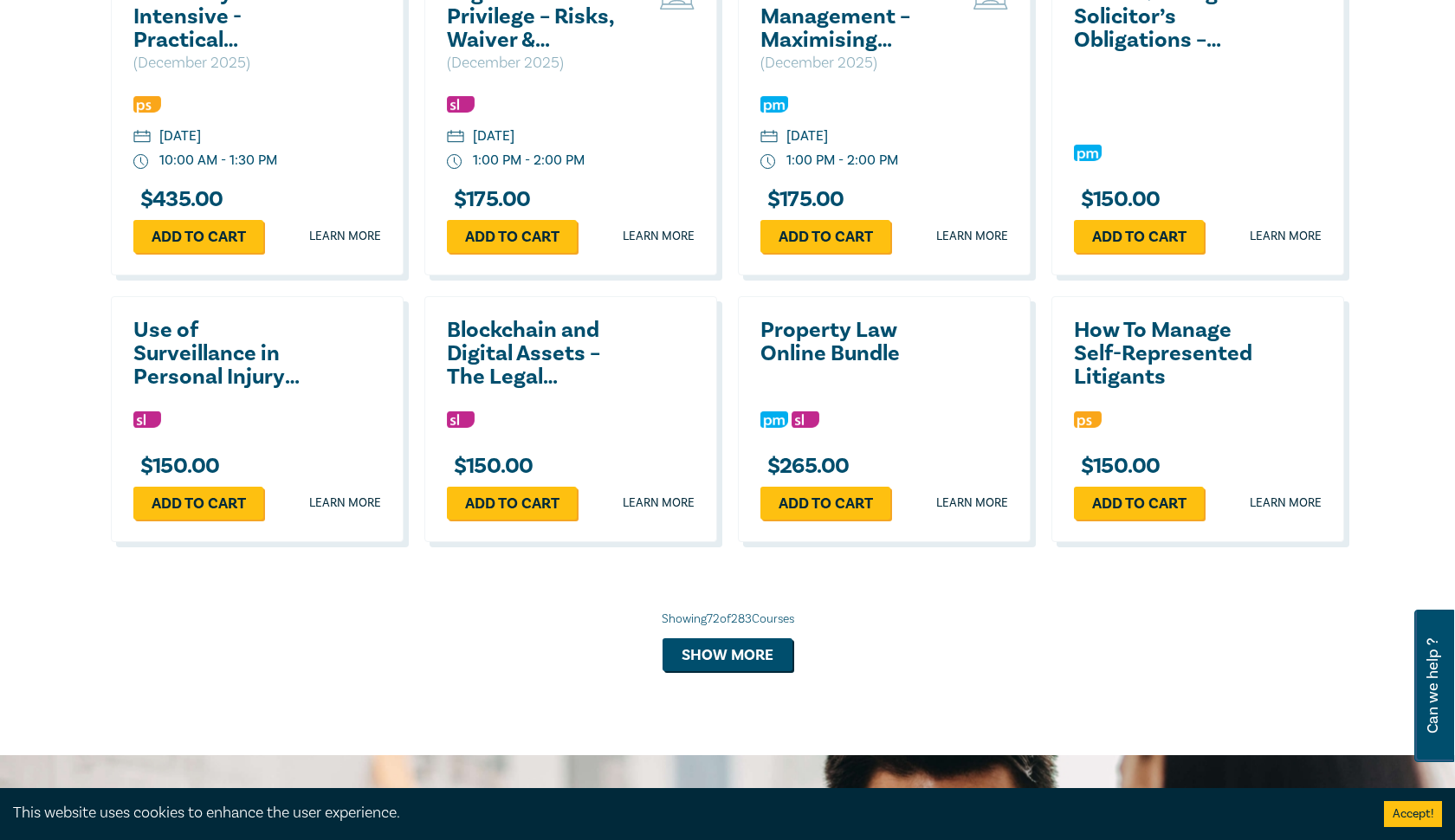
scroll to position [6817, 0]
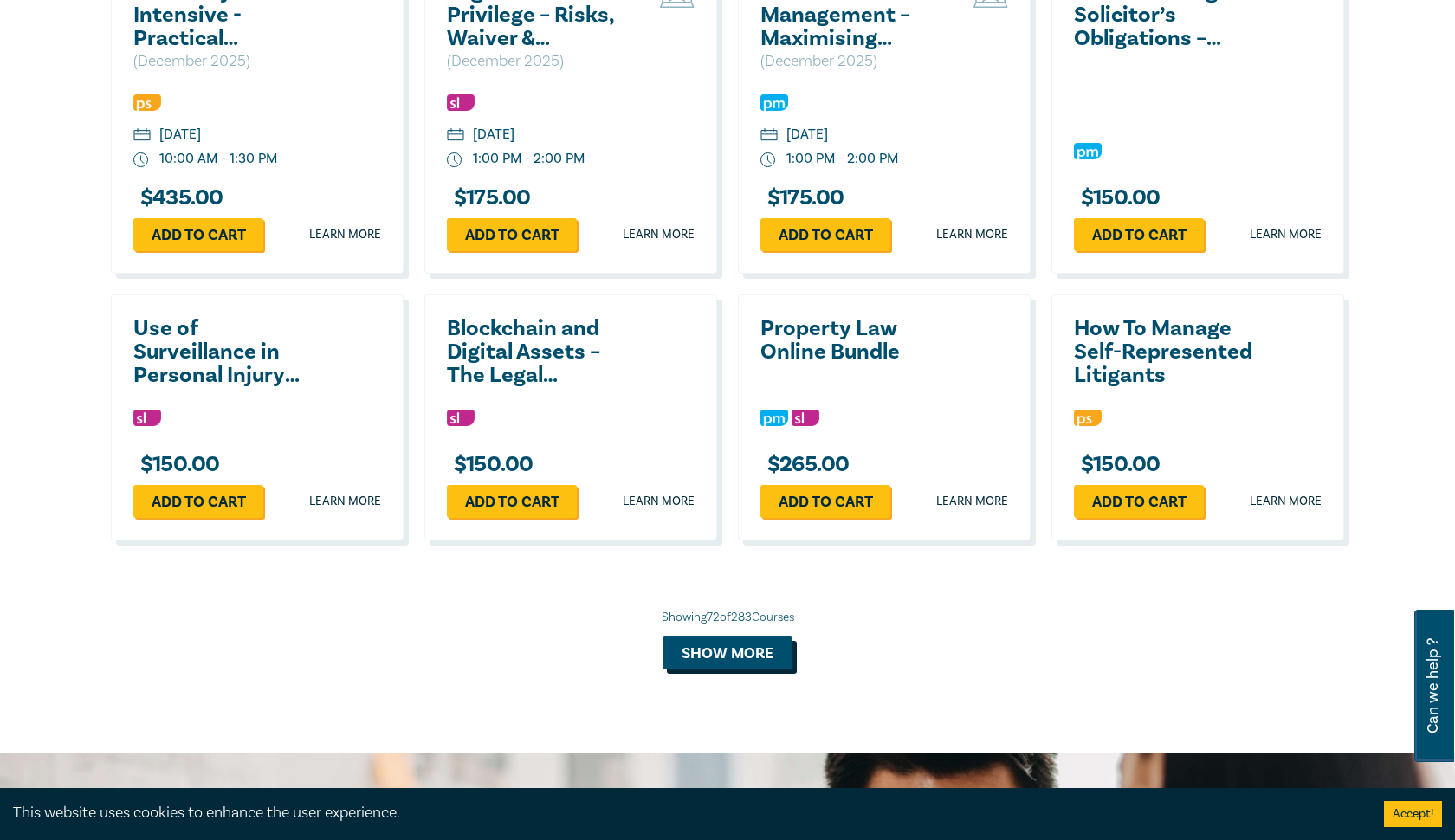
click at [742, 669] on button "Show more" at bounding box center [727, 652] width 130 height 33
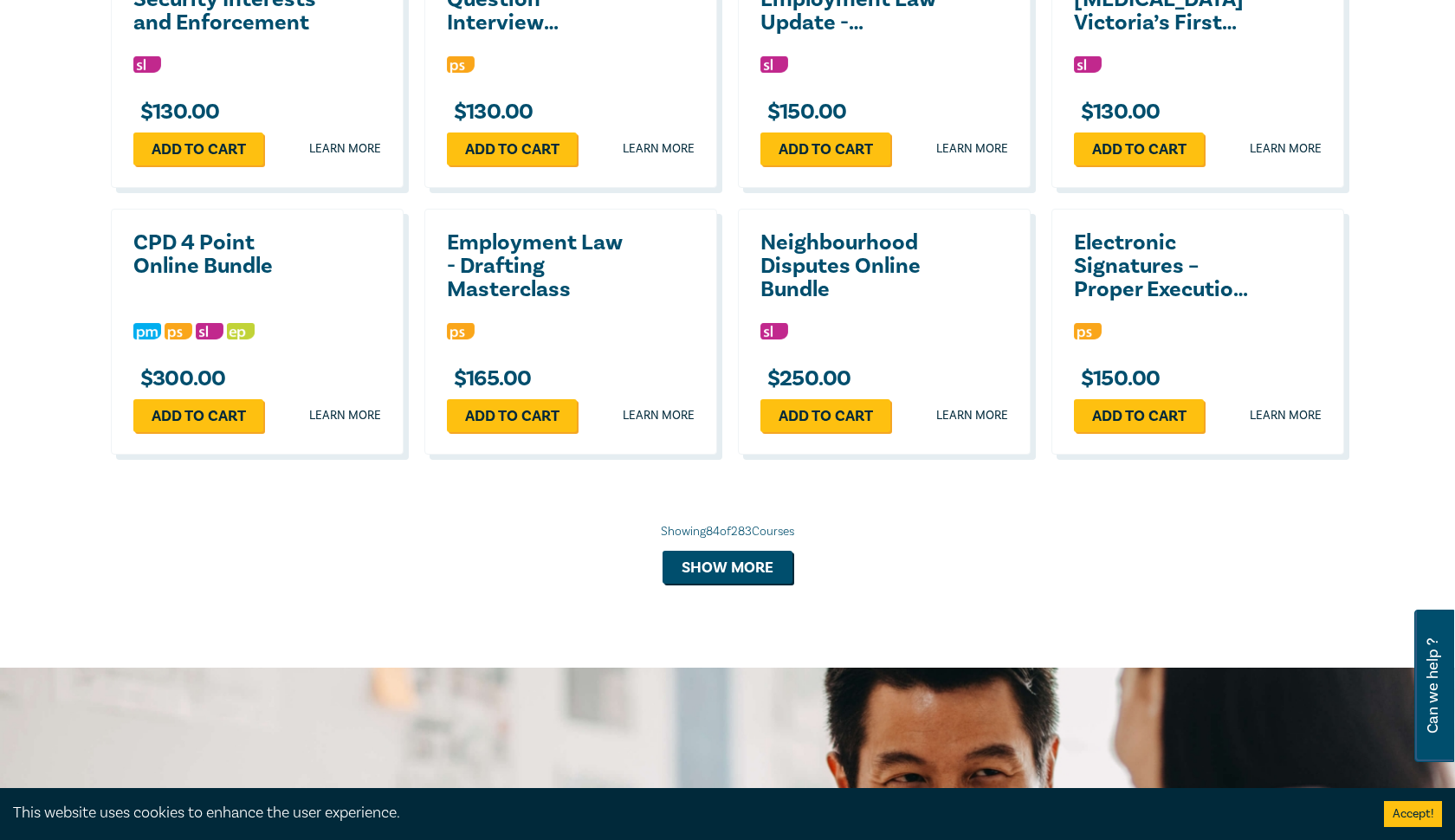
scroll to position [7714, 0]
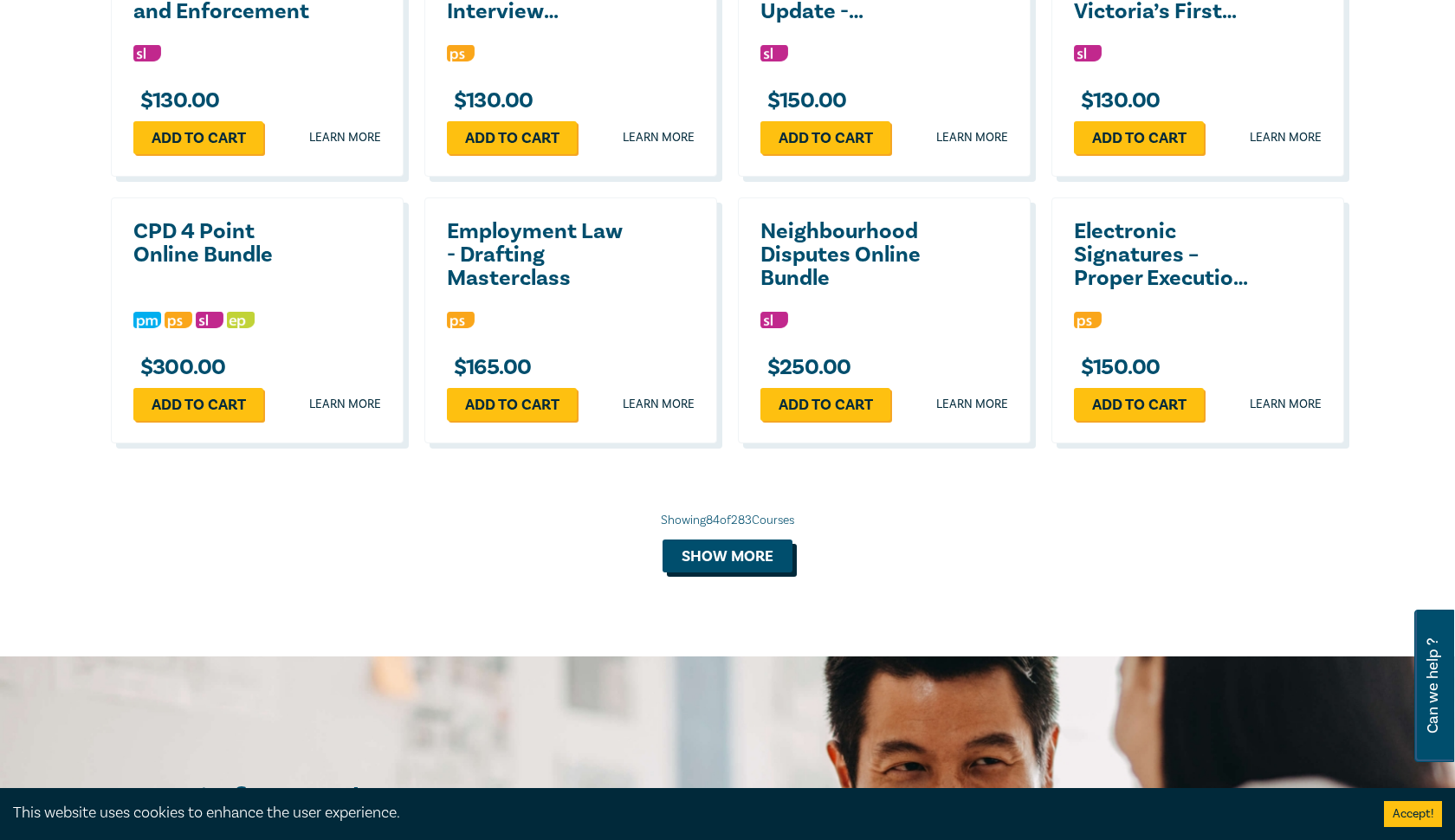
click at [762, 556] on button "Show more" at bounding box center [727, 556] width 130 height 33
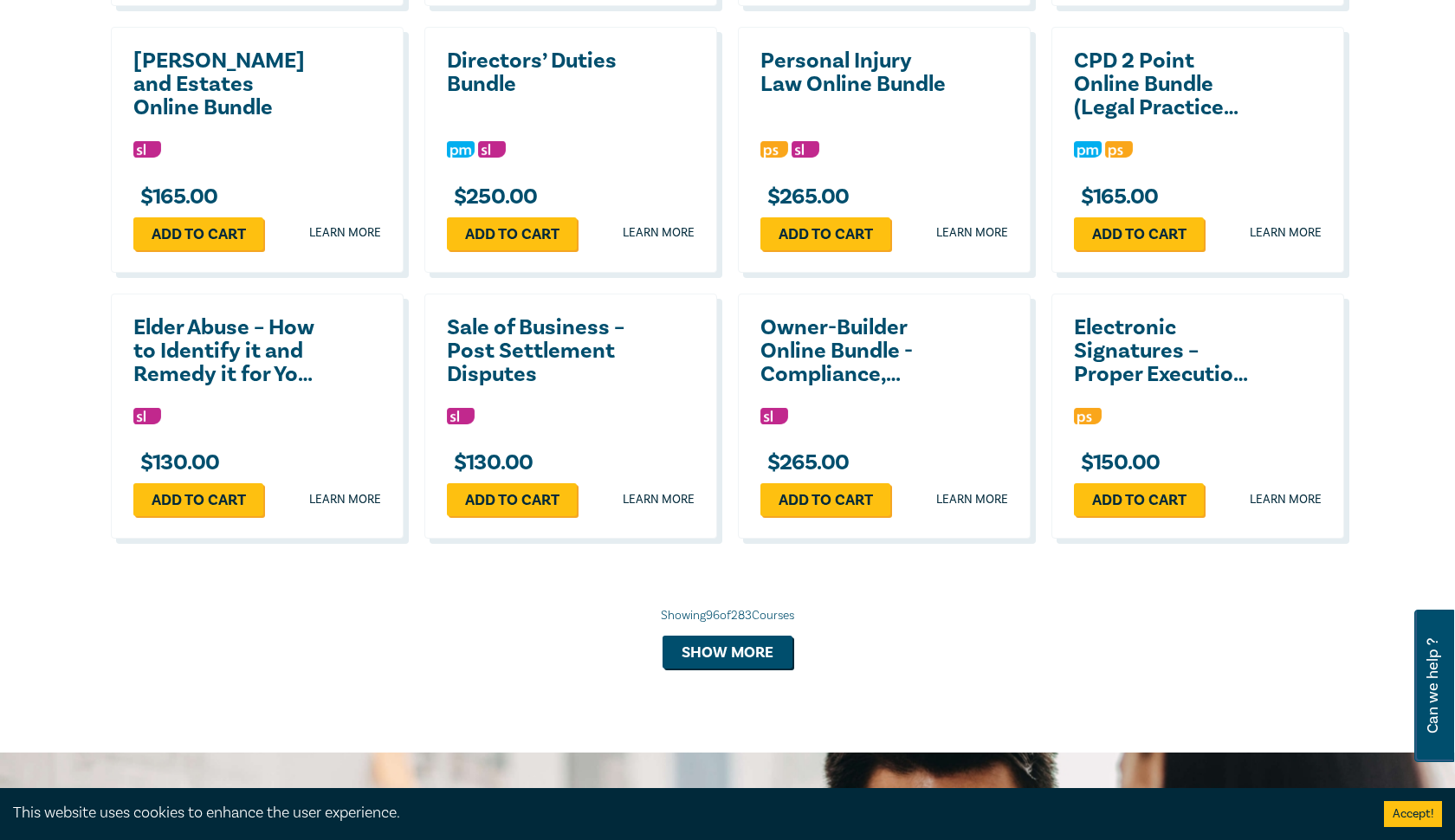
scroll to position [8423, 0]
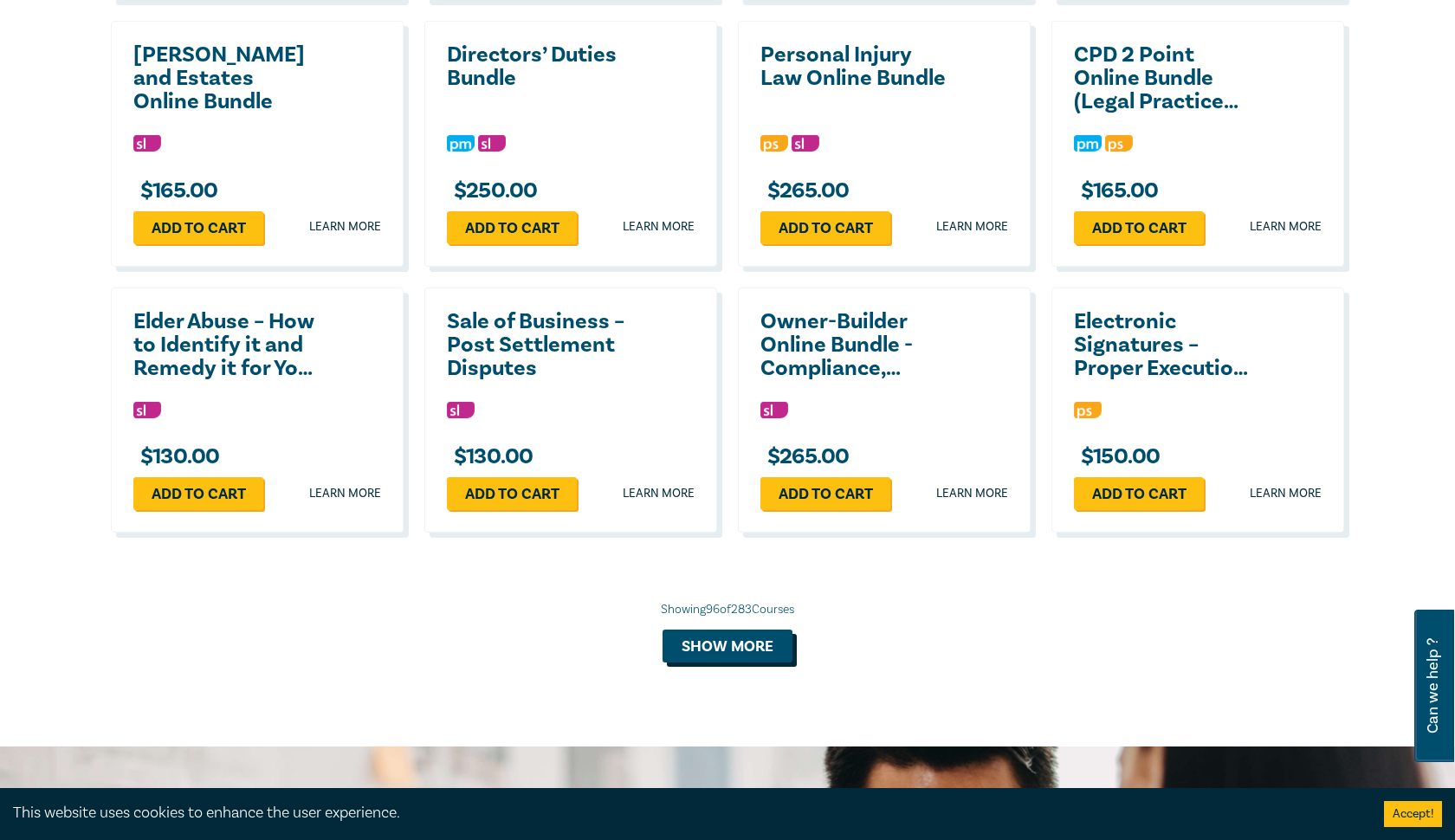
click at [751, 660] on button "Show more" at bounding box center [727, 645] width 130 height 33
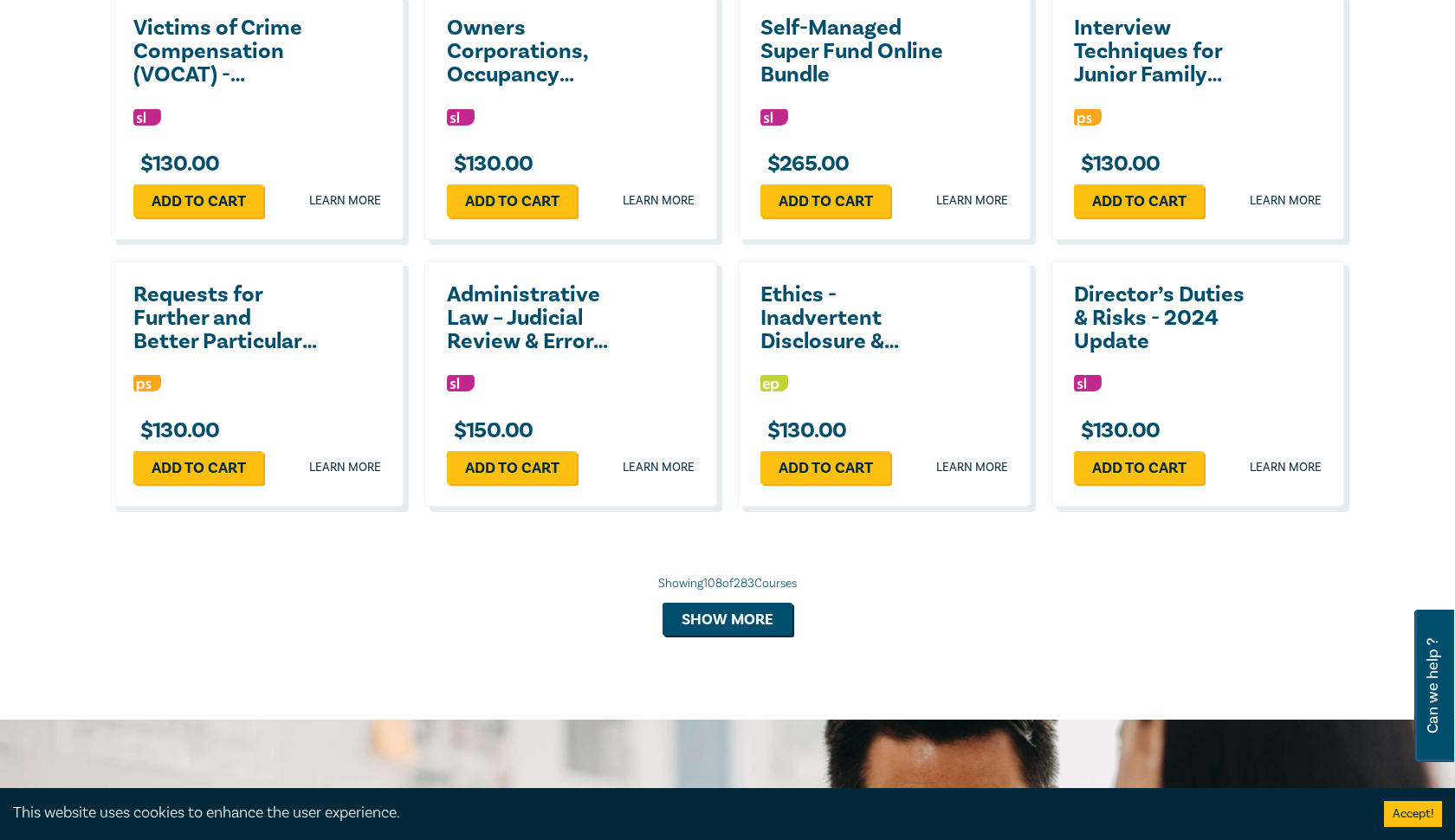
scroll to position [9277, 0]
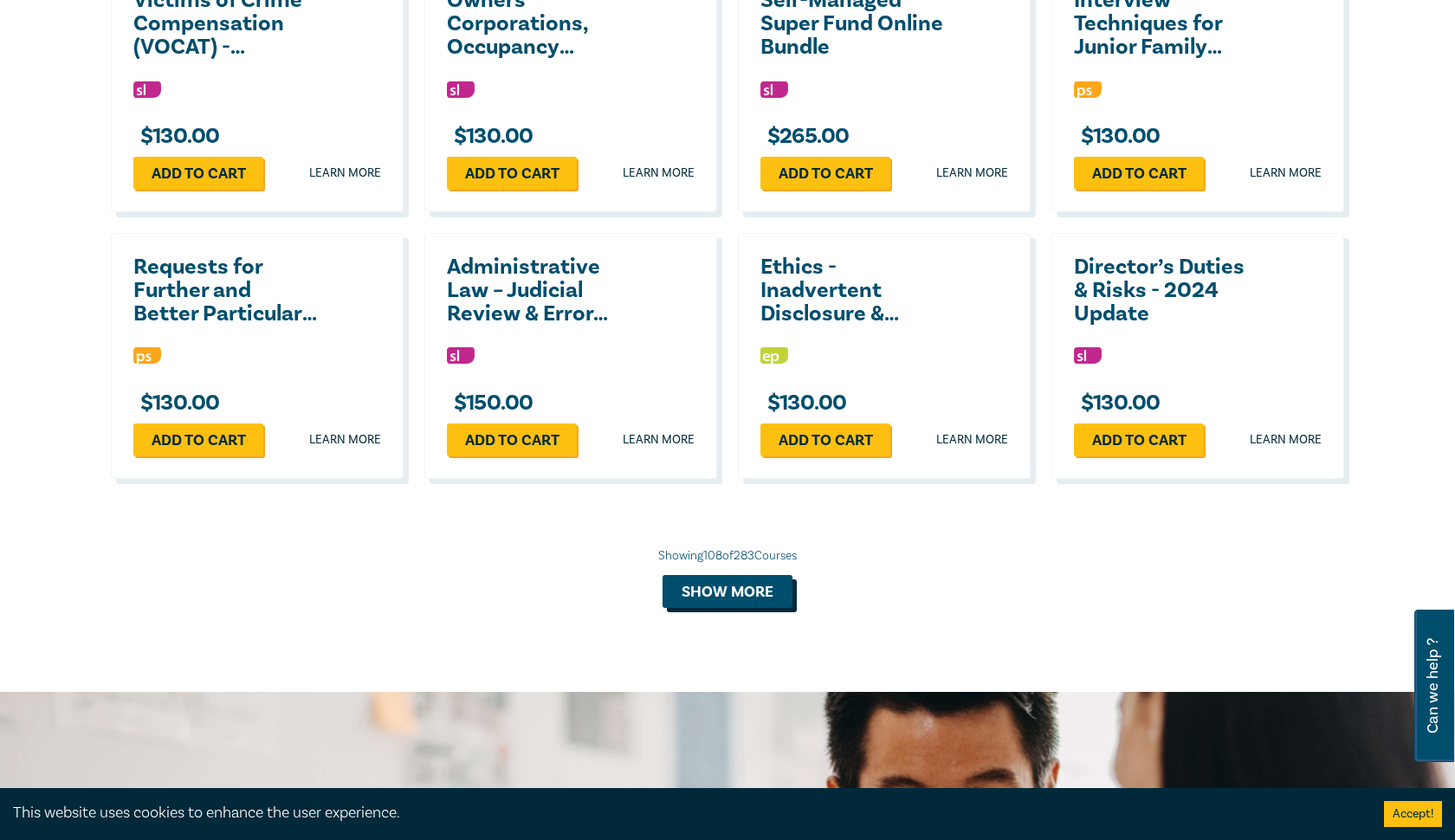
click at [756, 602] on button "Show more" at bounding box center [727, 591] width 130 height 33
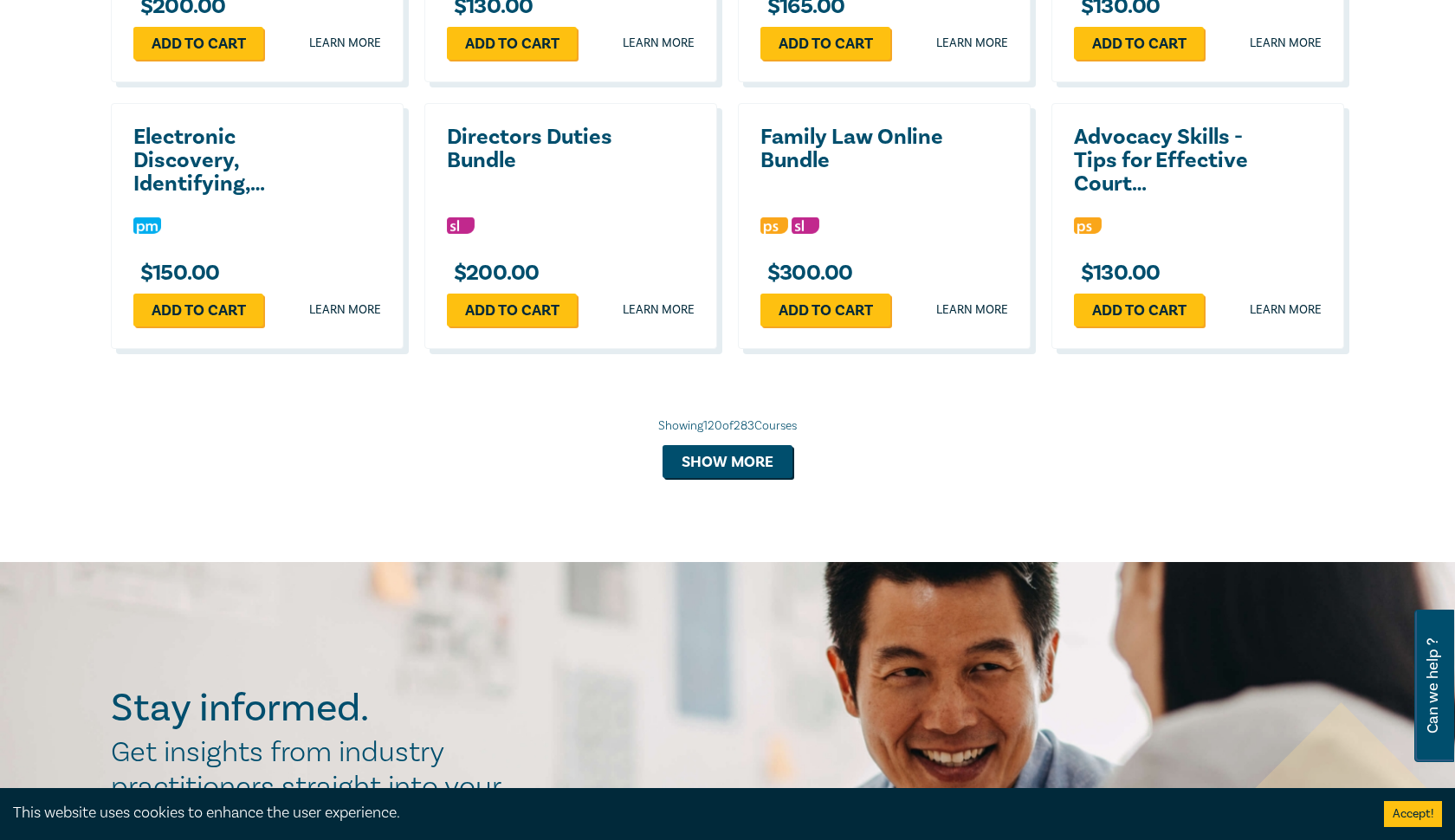
scroll to position [10213, 0]
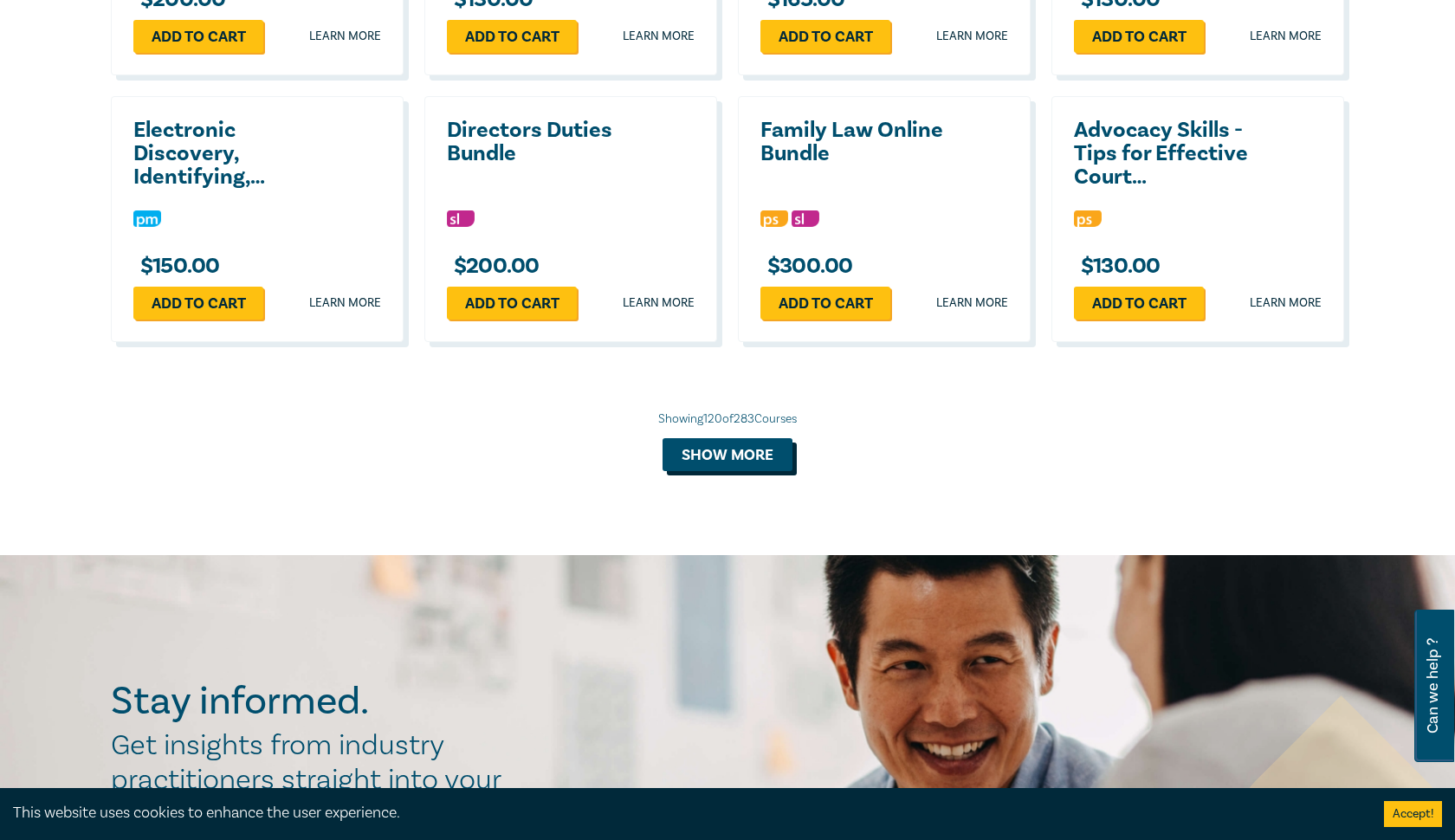
click at [763, 470] on button "Show more" at bounding box center [727, 454] width 130 height 33
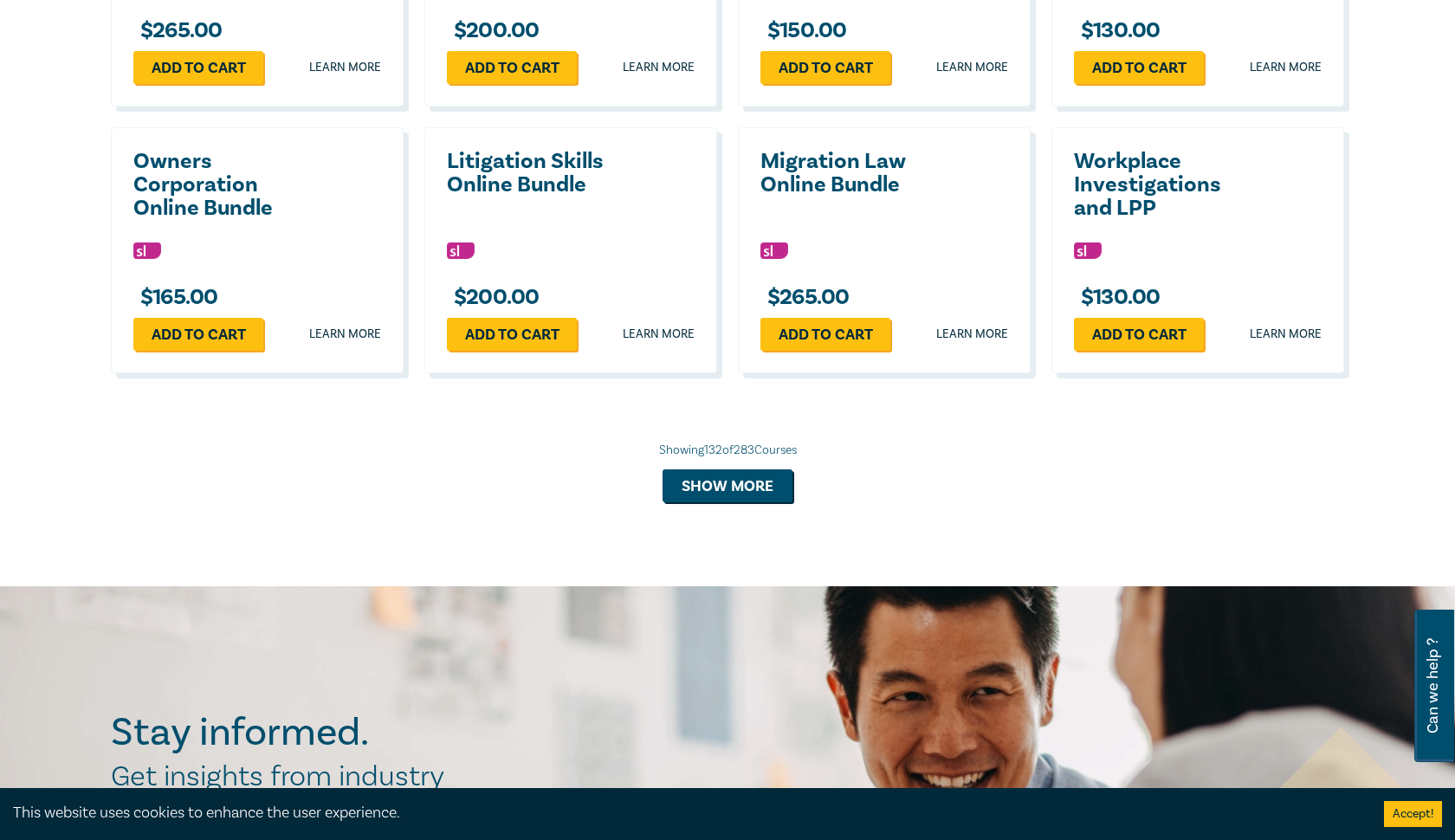
scroll to position [10983, 0]
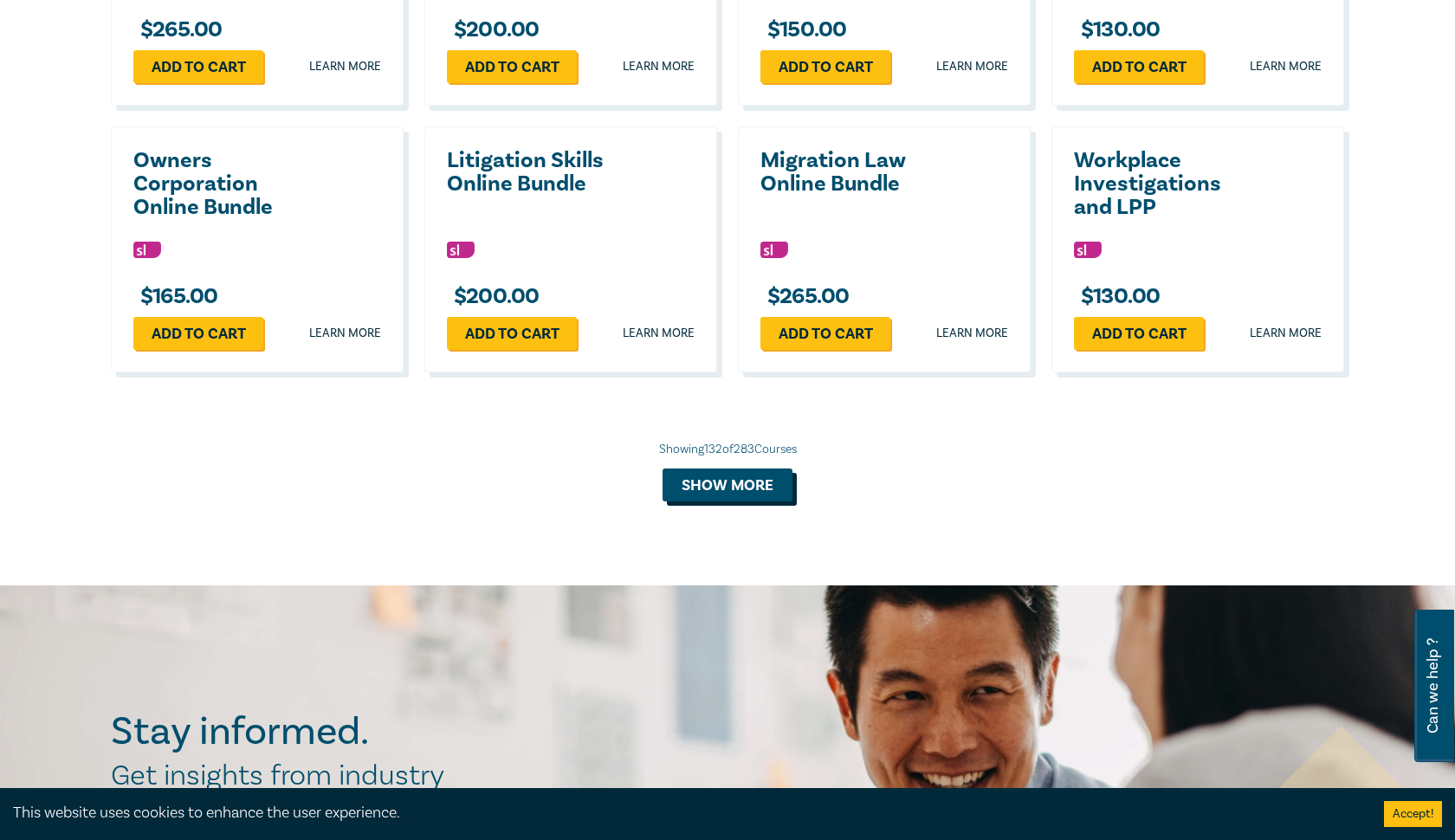
click at [737, 483] on button "Show more" at bounding box center [727, 484] width 130 height 33
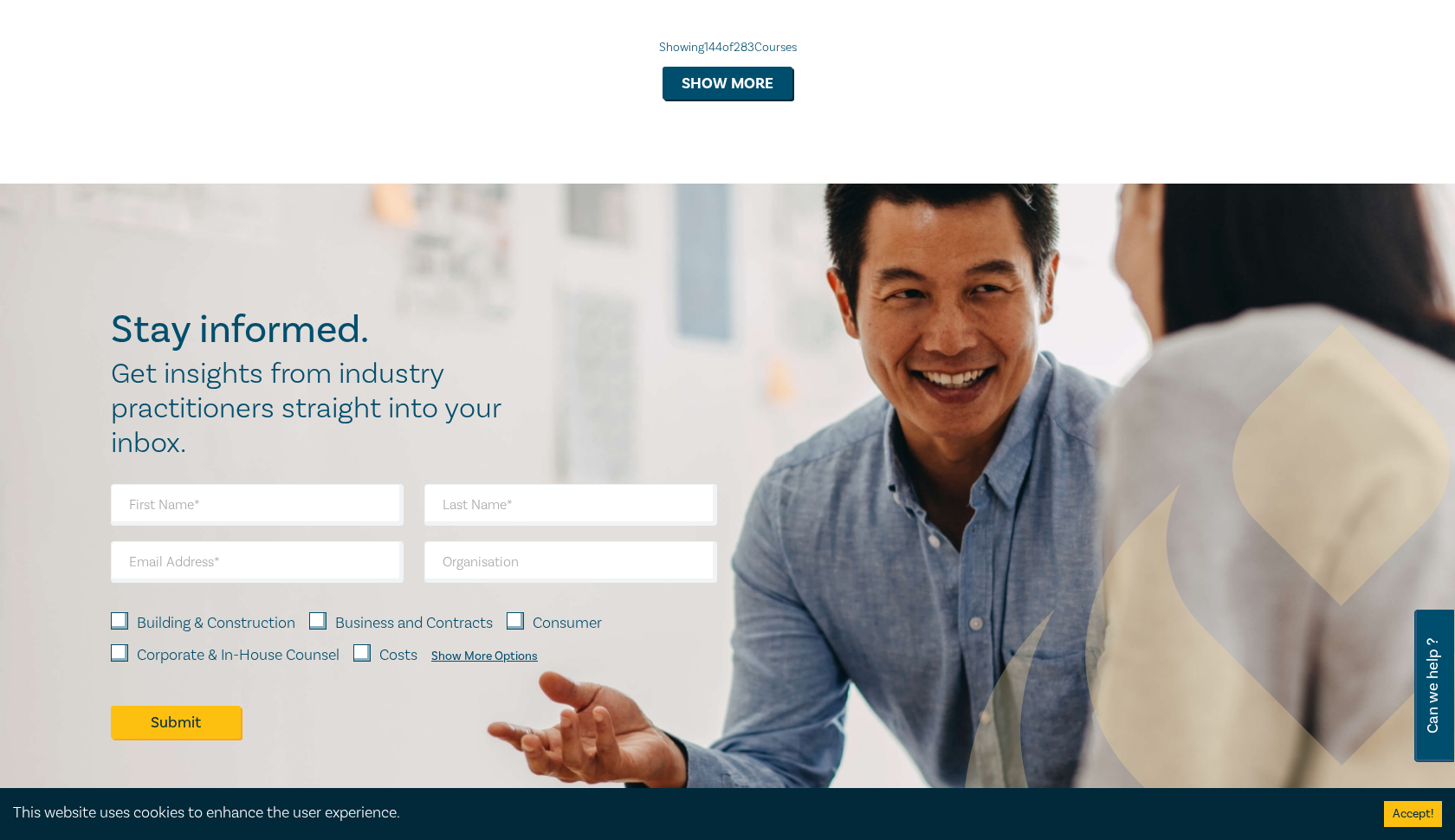
scroll to position [12185, 0]
